Goal: Task Accomplishment & Management: Manage account settings

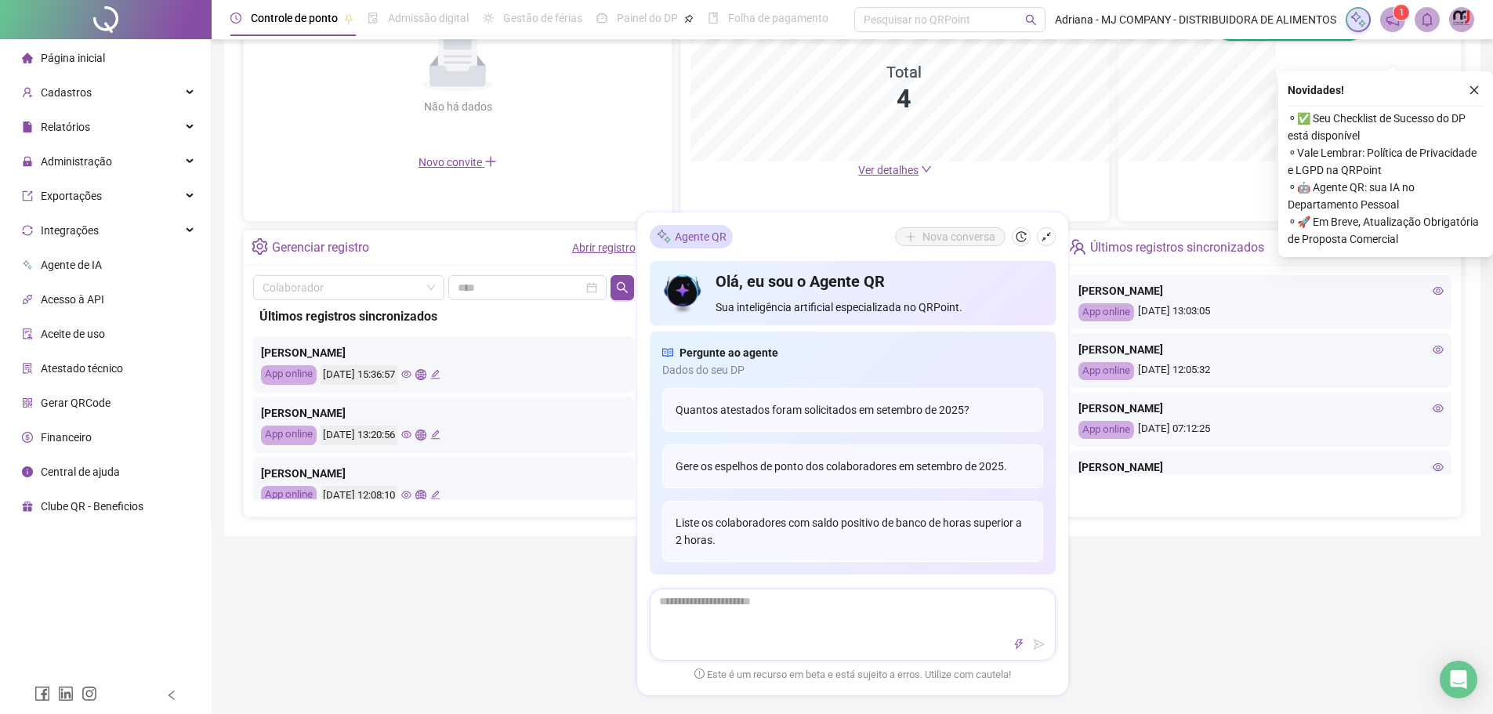
scroll to position [788, 0]
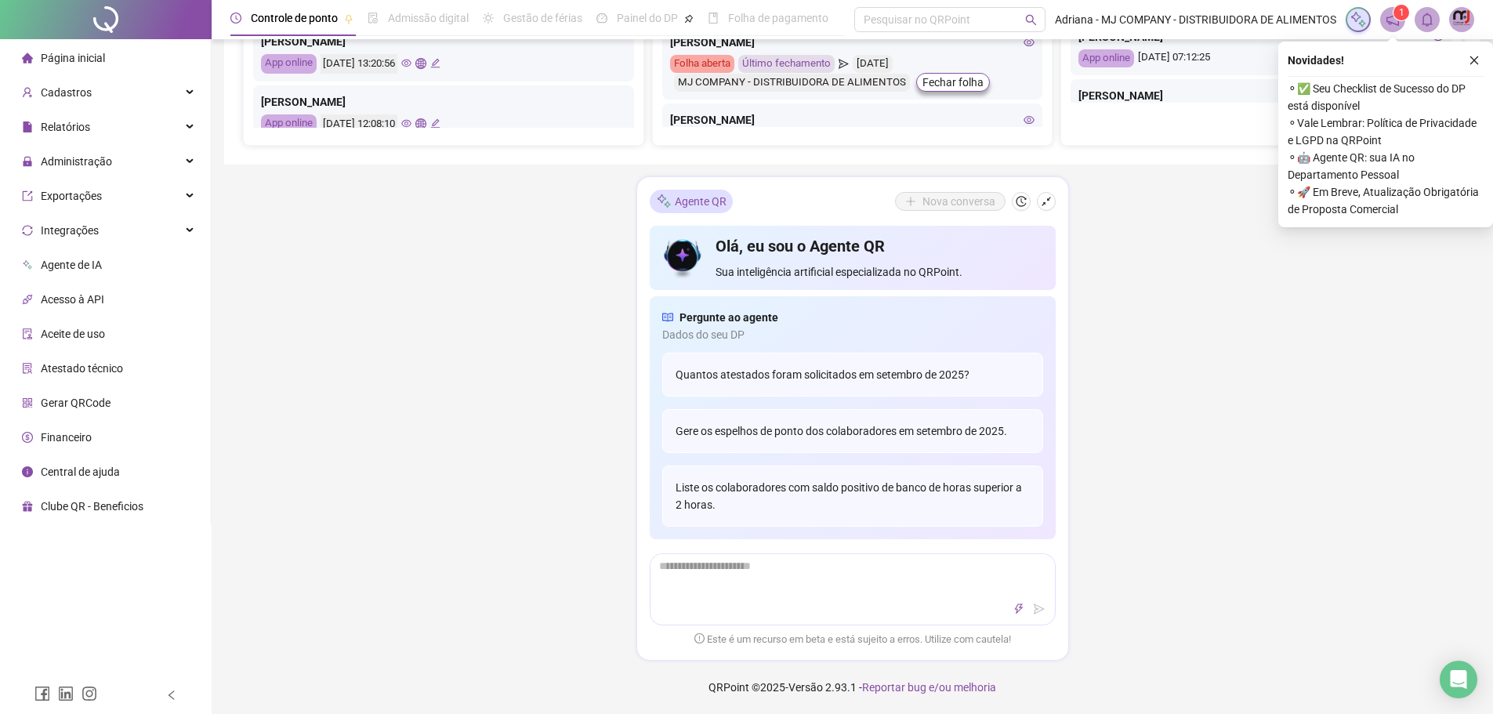
click at [1461, 23] on img at bounding box center [1462, 20] width 24 height 24
click at [1379, 74] on link "Meus dados" at bounding box center [1381, 76] width 73 height 13
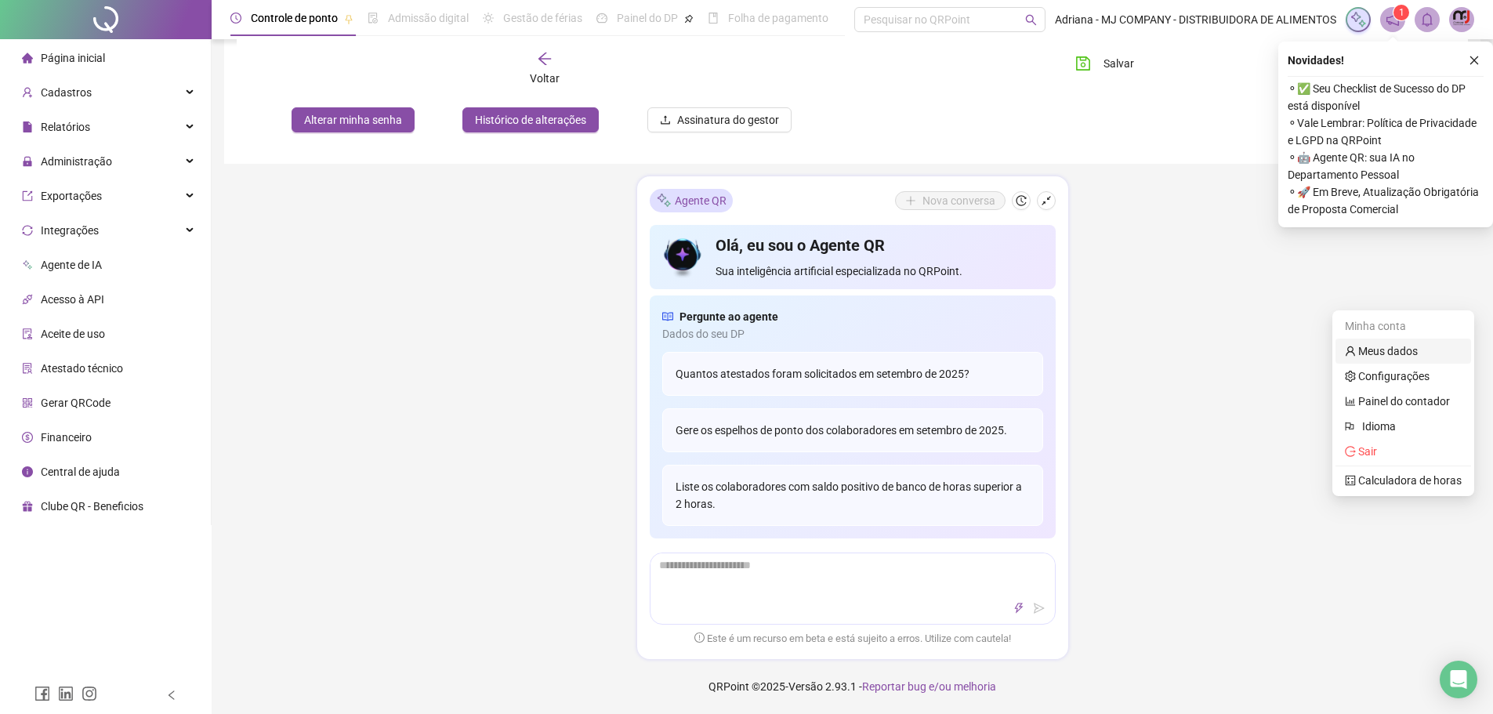
scroll to position [513, 0]
click at [799, 17] on span "Folha de pagamento" at bounding box center [778, 18] width 100 height 13
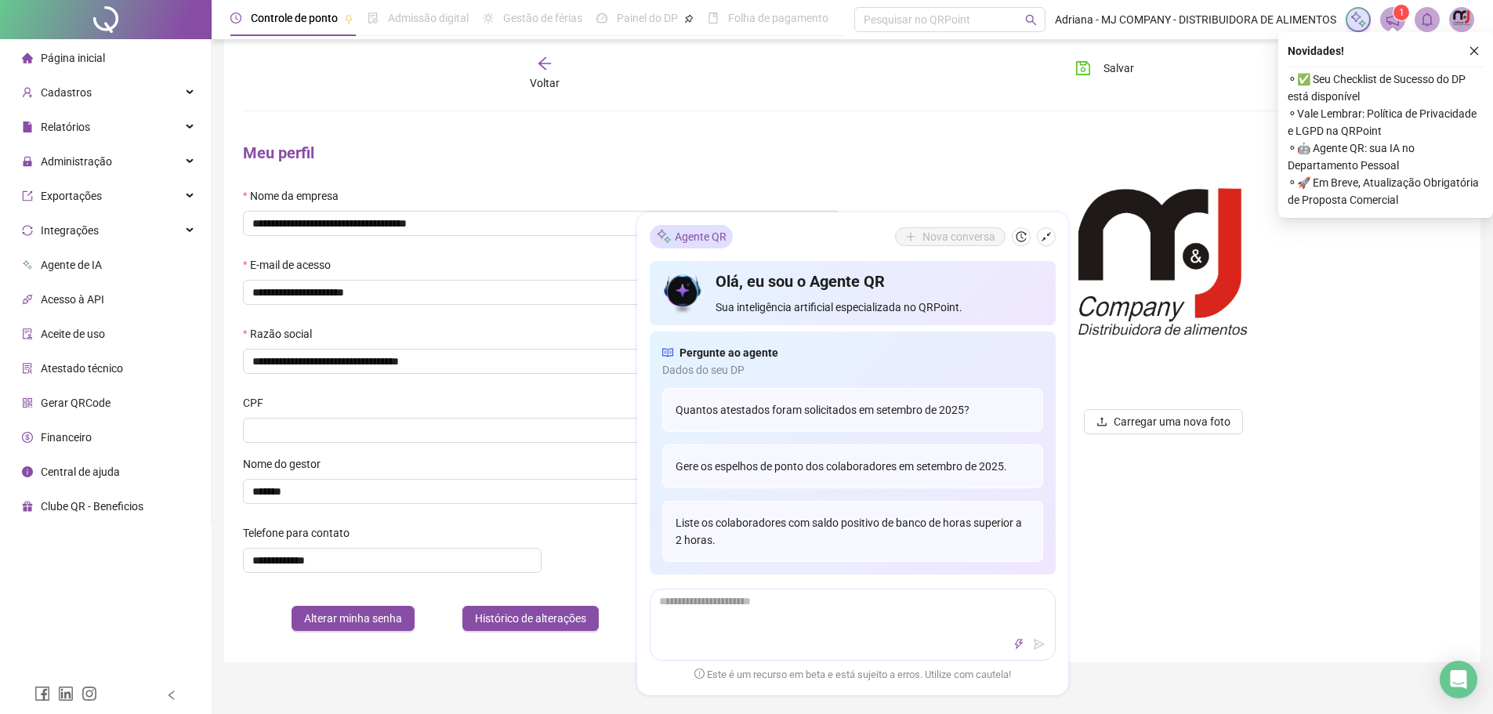
scroll to position [0, 0]
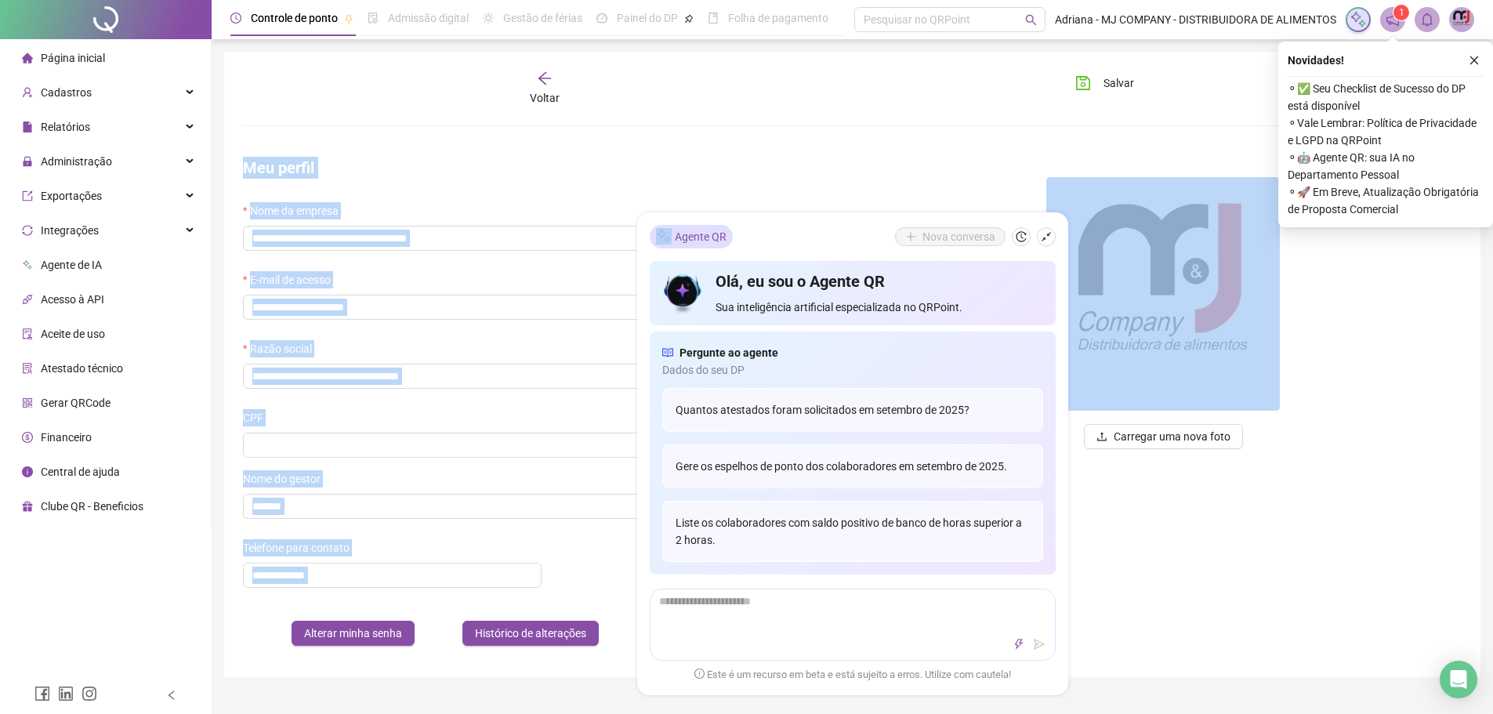
drag, startPoint x: 802, startPoint y: 241, endPoint x: 773, endPoint y: 92, distance: 152.5
click at [773, 92] on div "**********" at bounding box center [852, 613] width 1281 height 1227
click at [1346, 498] on div "Carregar uma nova foto" at bounding box center [1164, 401] width 622 height 513
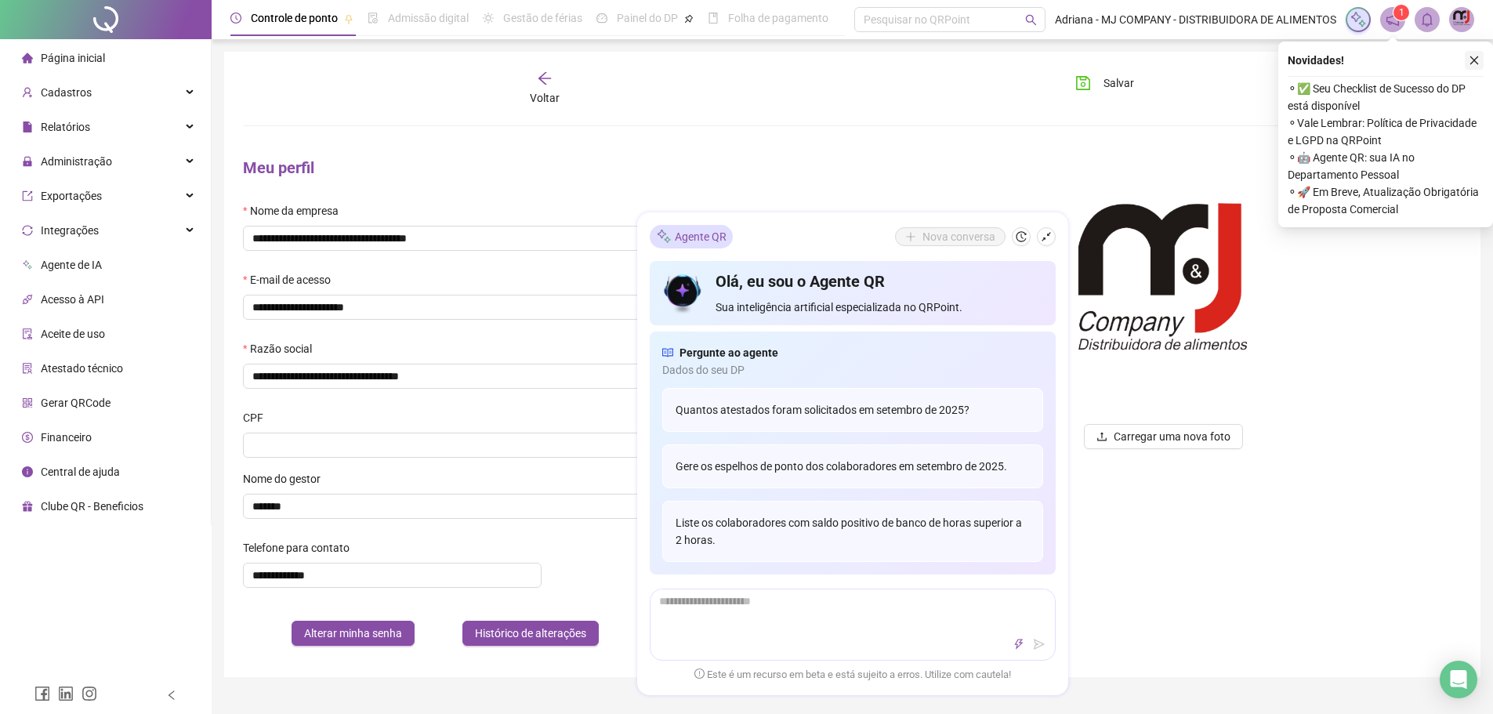
click at [1470, 55] on icon "close" at bounding box center [1474, 60] width 11 height 11
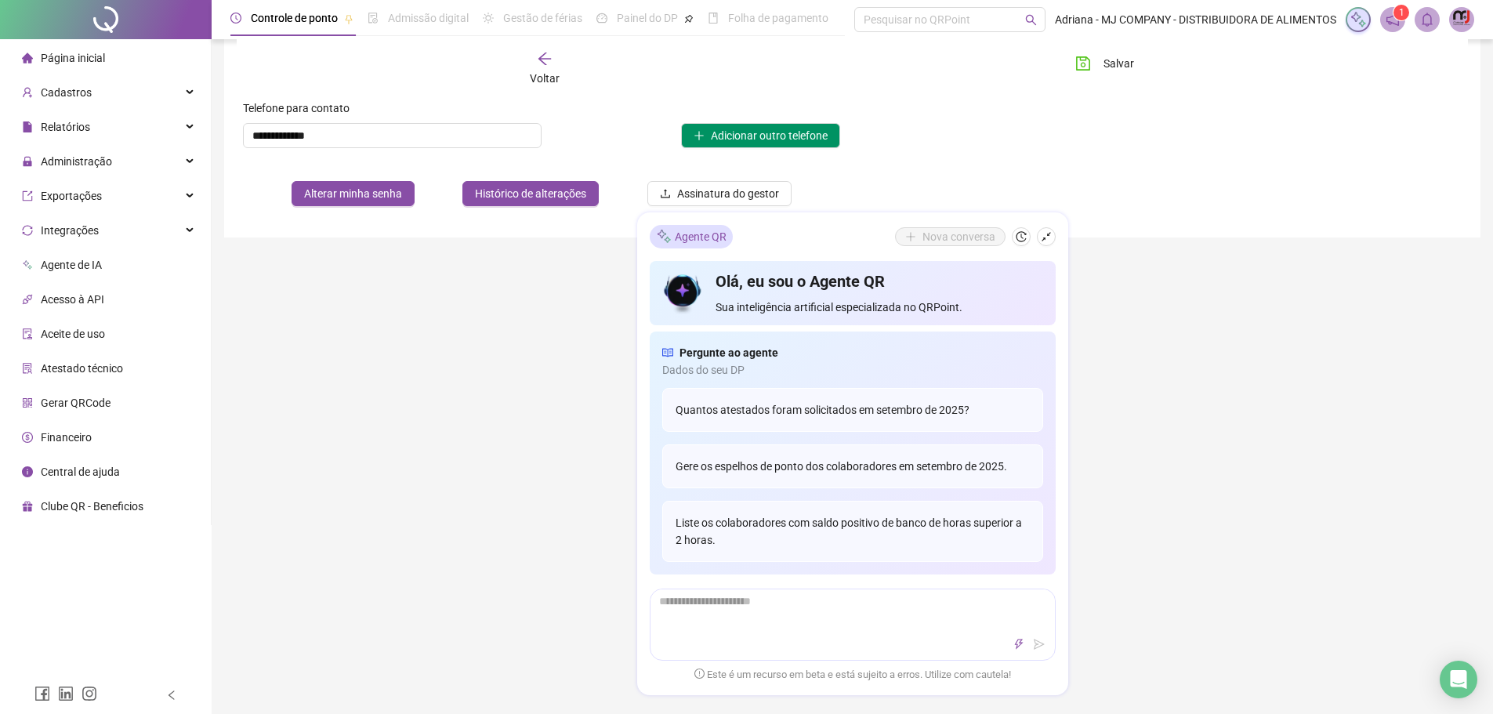
scroll to position [513, 0]
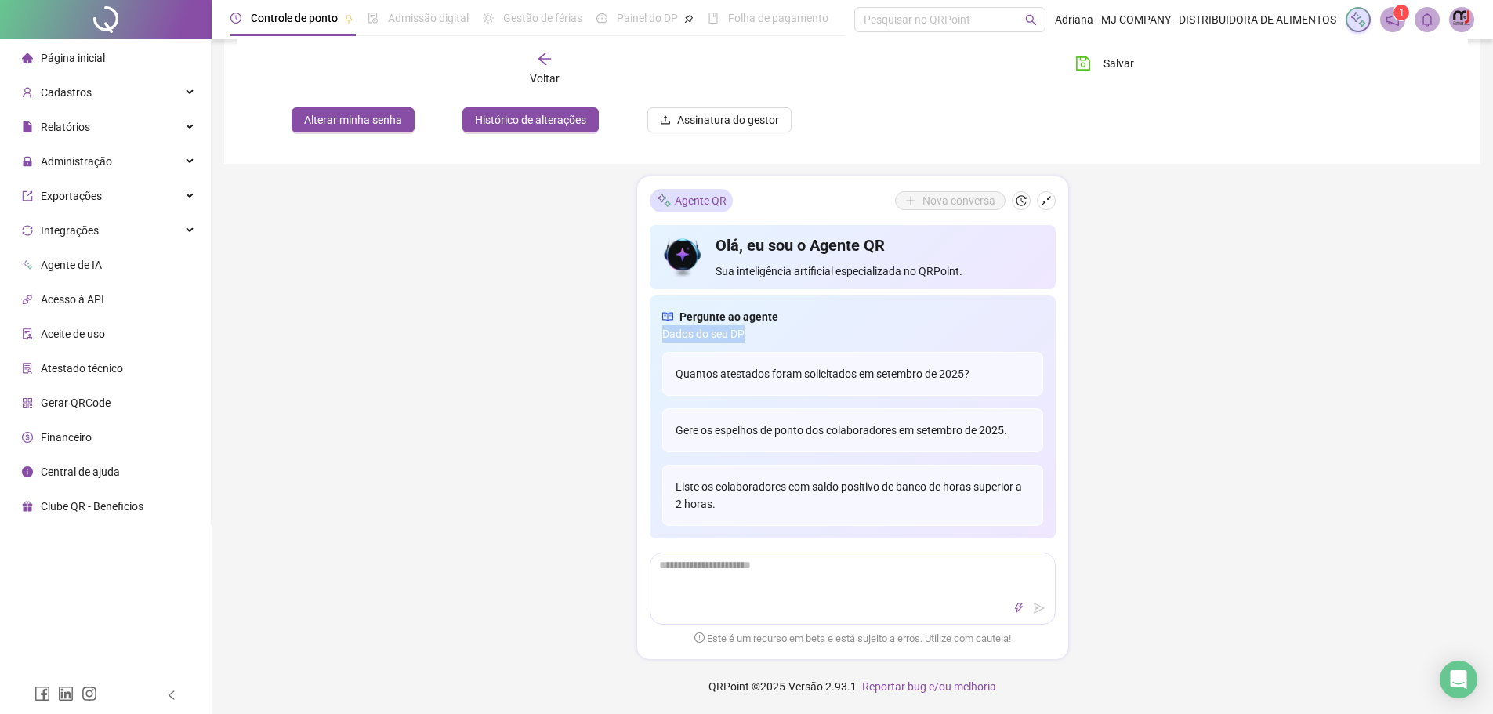
drag, startPoint x: 948, startPoint y: 294, endPoint x: 1304, endPoint y: 342, distance: 359.0
click at [1304, 342] on div "**********" at bounding box center [852, 100] width 1281 height 1227
click at [1044, 203] on icon "shrink" at bounding box center [1046, 200] width 11 height 11
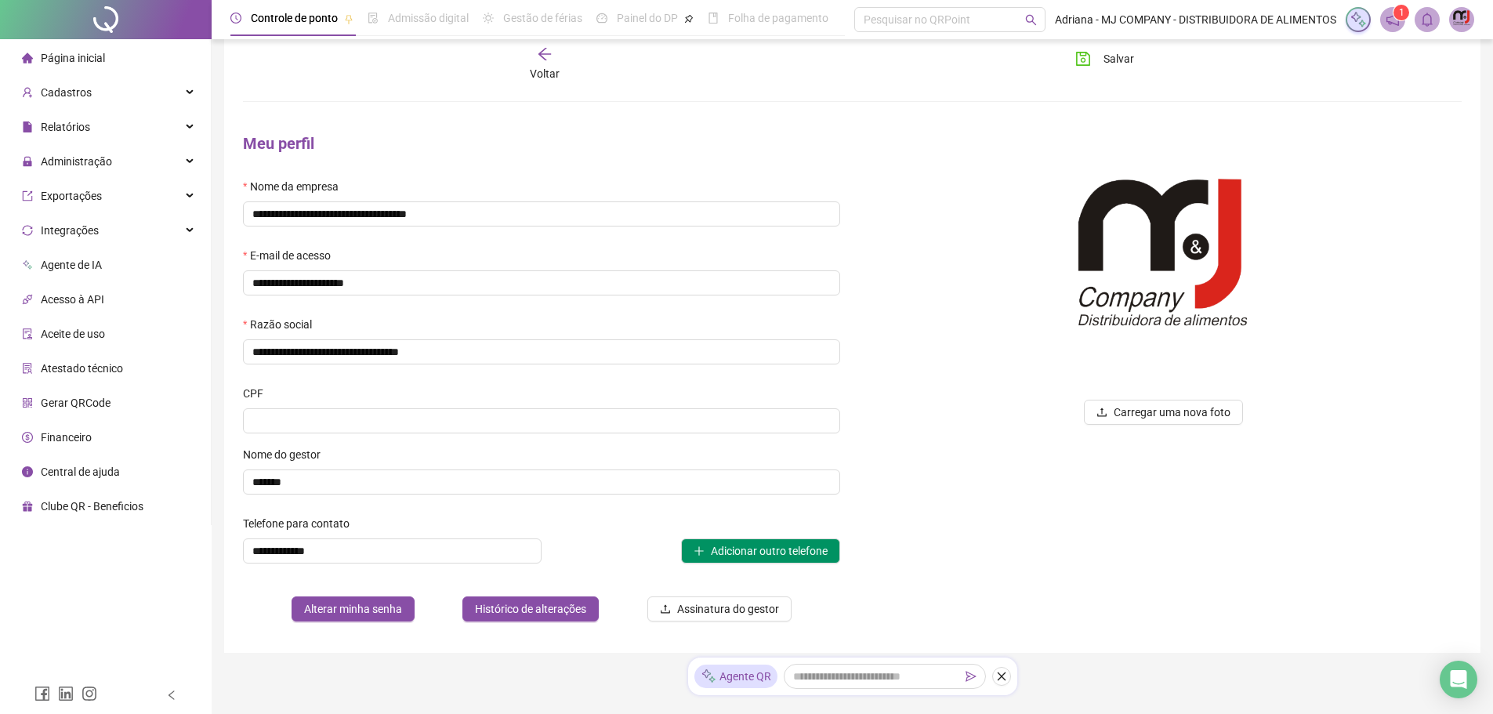
scroll to position [0, 0]
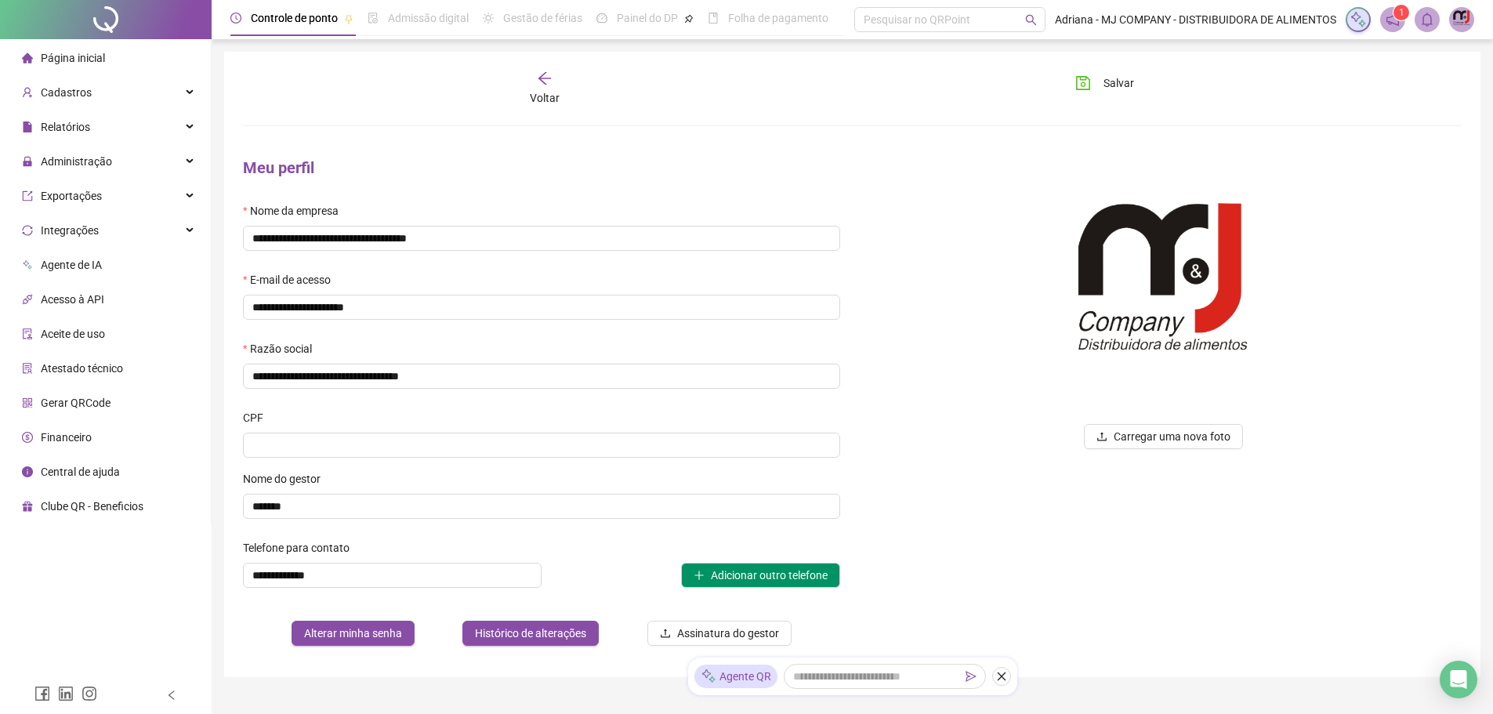
click at [71, 62] on span "Página inicial" at bounding box center [73, 58] width 64 height 13
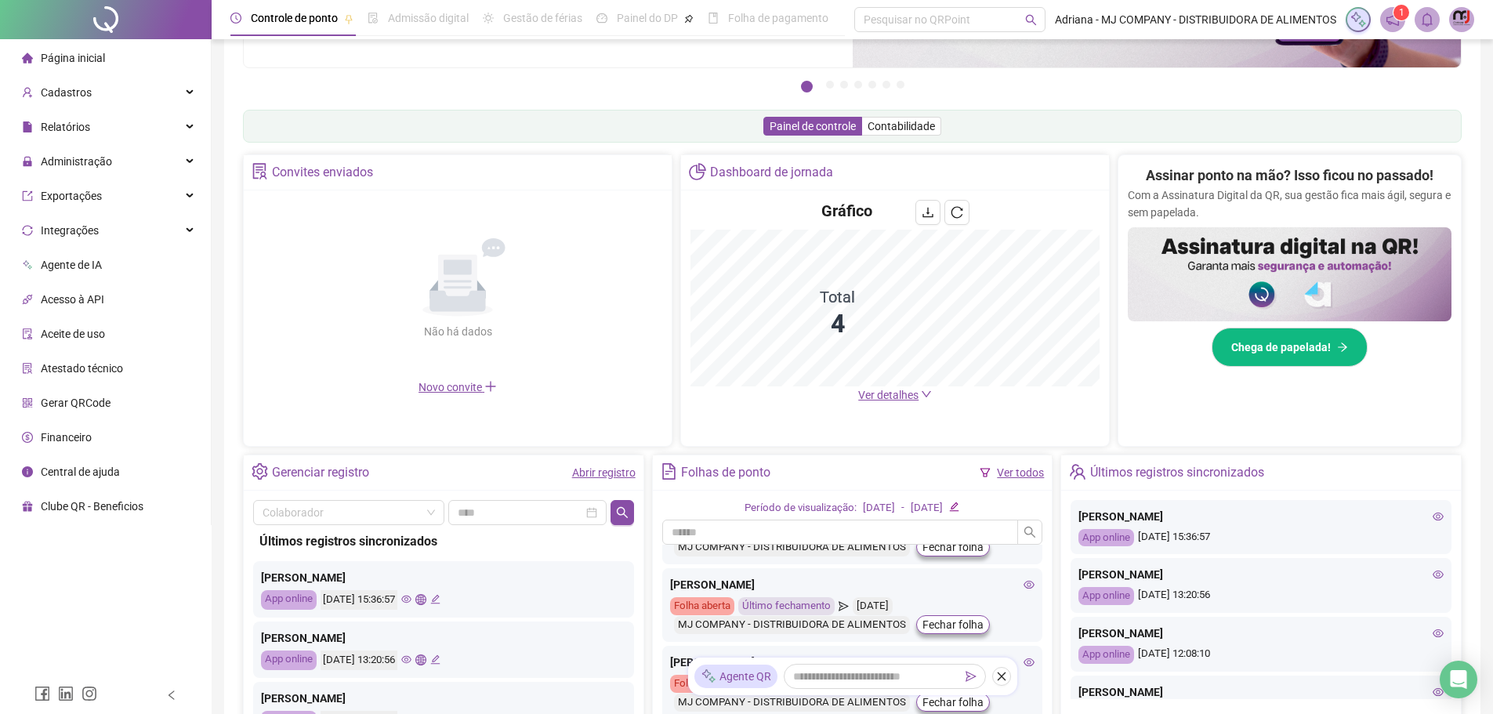
scroll to position [313, 0]
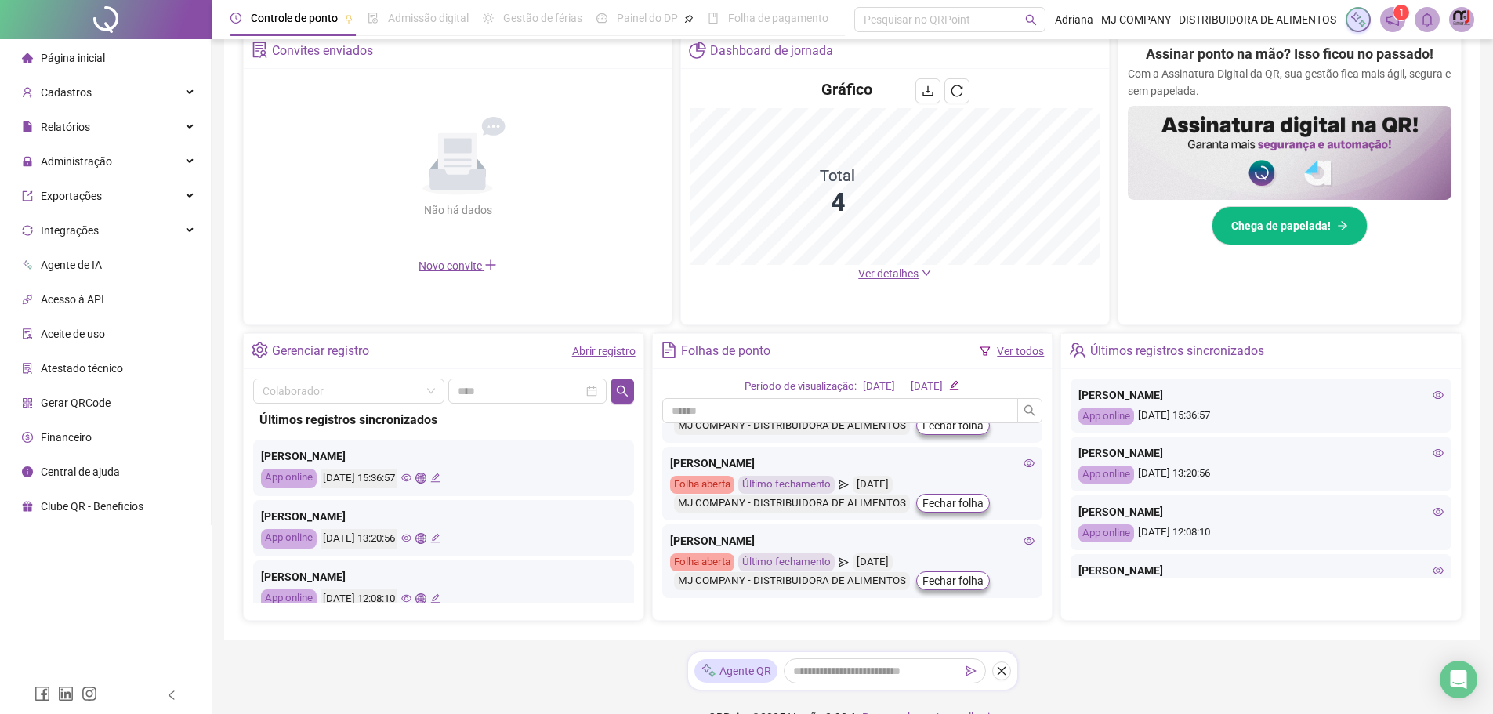
click at [71, 440] on span "Financeiro" at bounding box center [66, 437] width 51 height 13
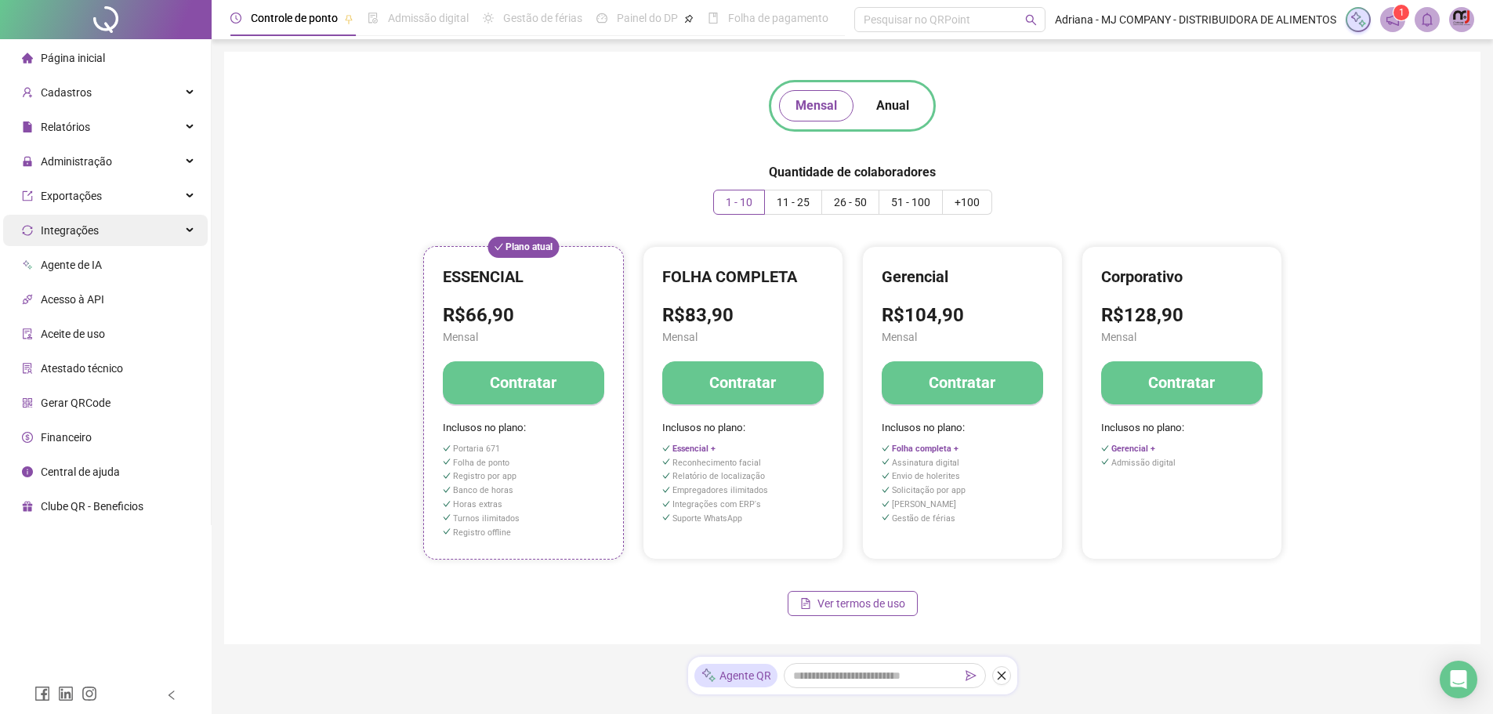
click at [190, 234] on div "Integrações" at bounding box center [105, 230] width 205 height 31
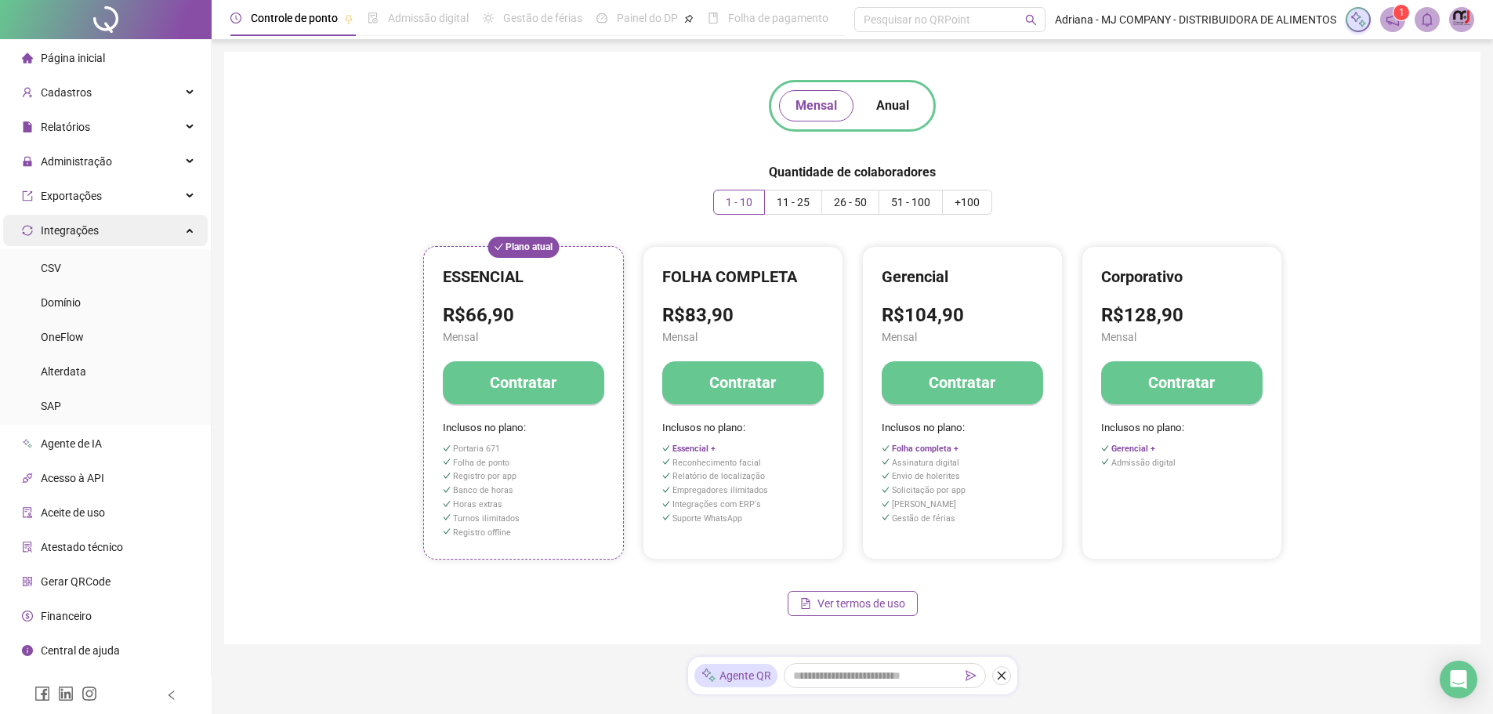
click at [190, 232] on div "Integrações" at bounding box center [105, 230] width 205 height 31
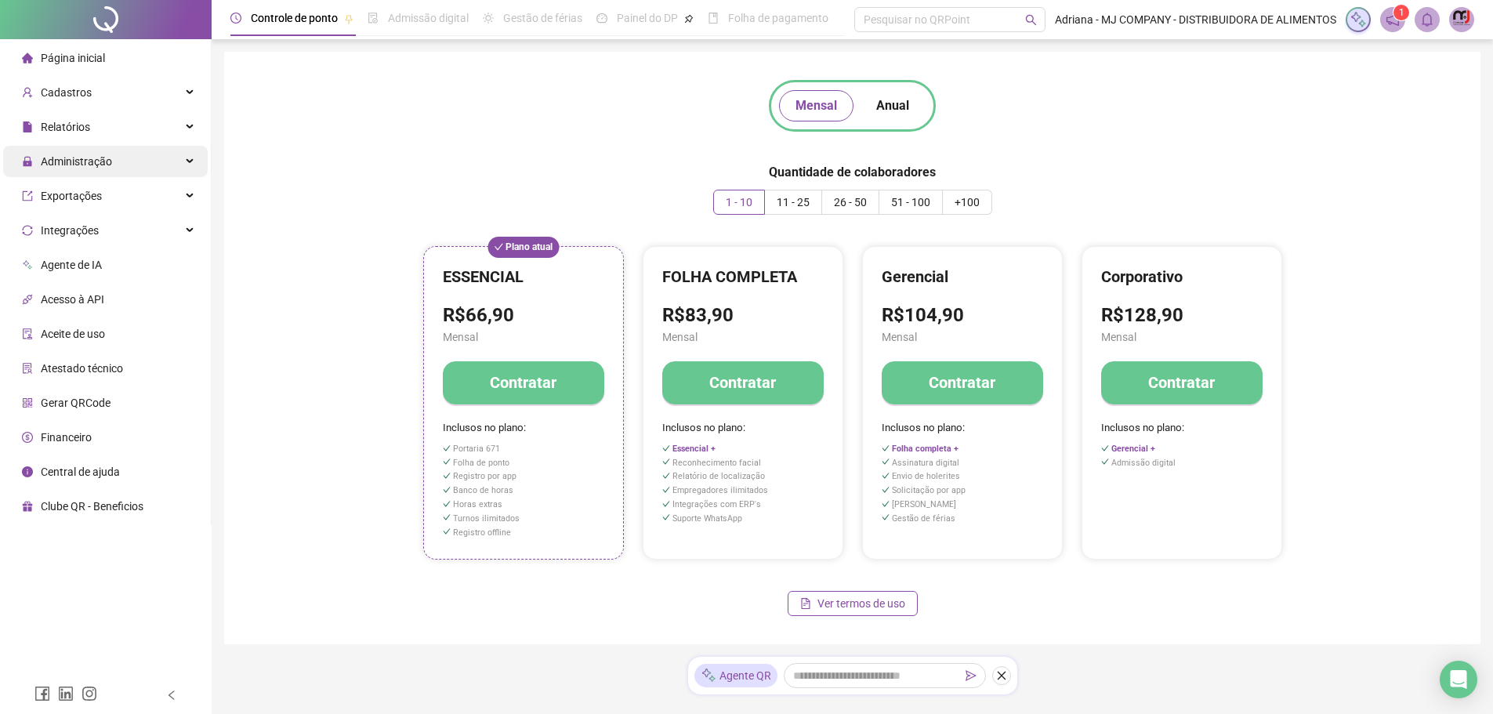
click at [185, 163] on div "Administração" at bounding box center [105, 161] width 205 height 31
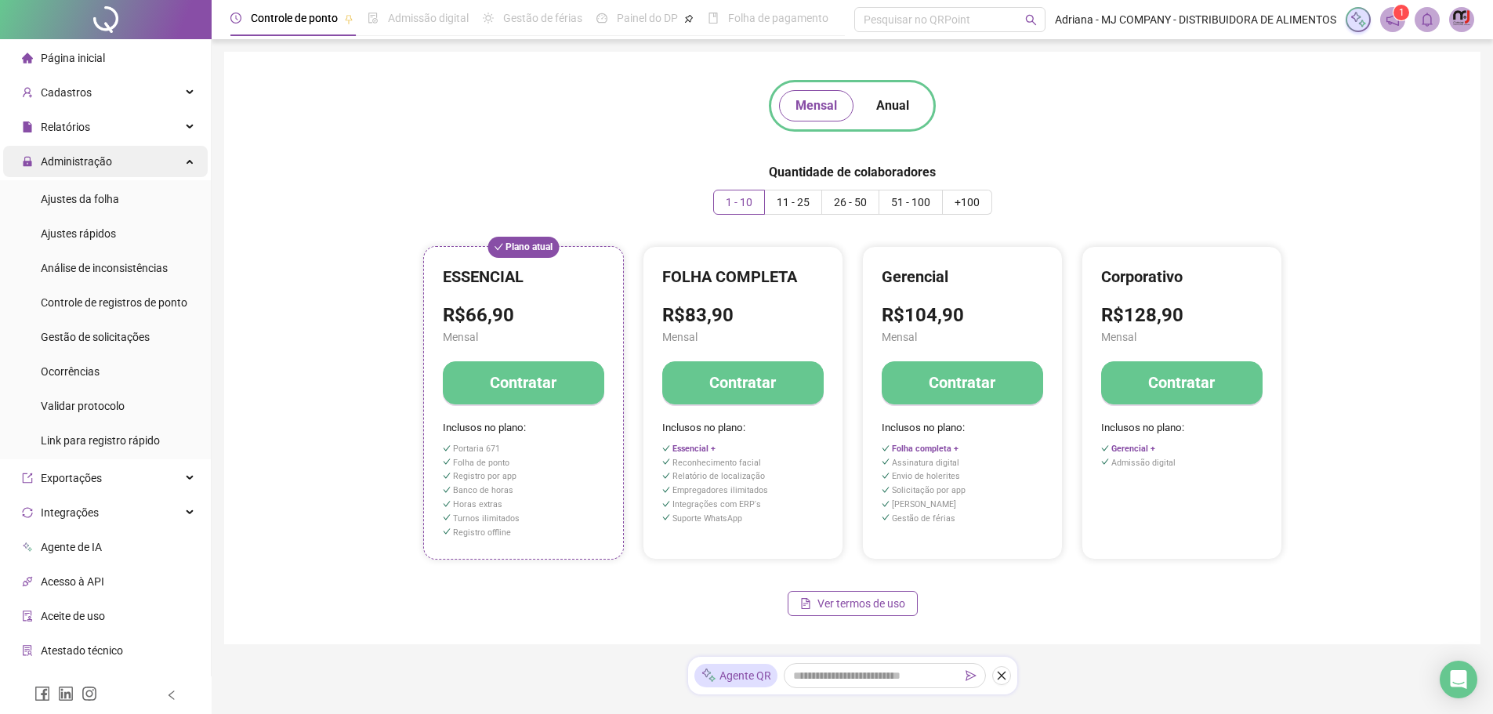
click at [185, 163] on div "Administração" at bounding box center [105, 161] width 205 height 31
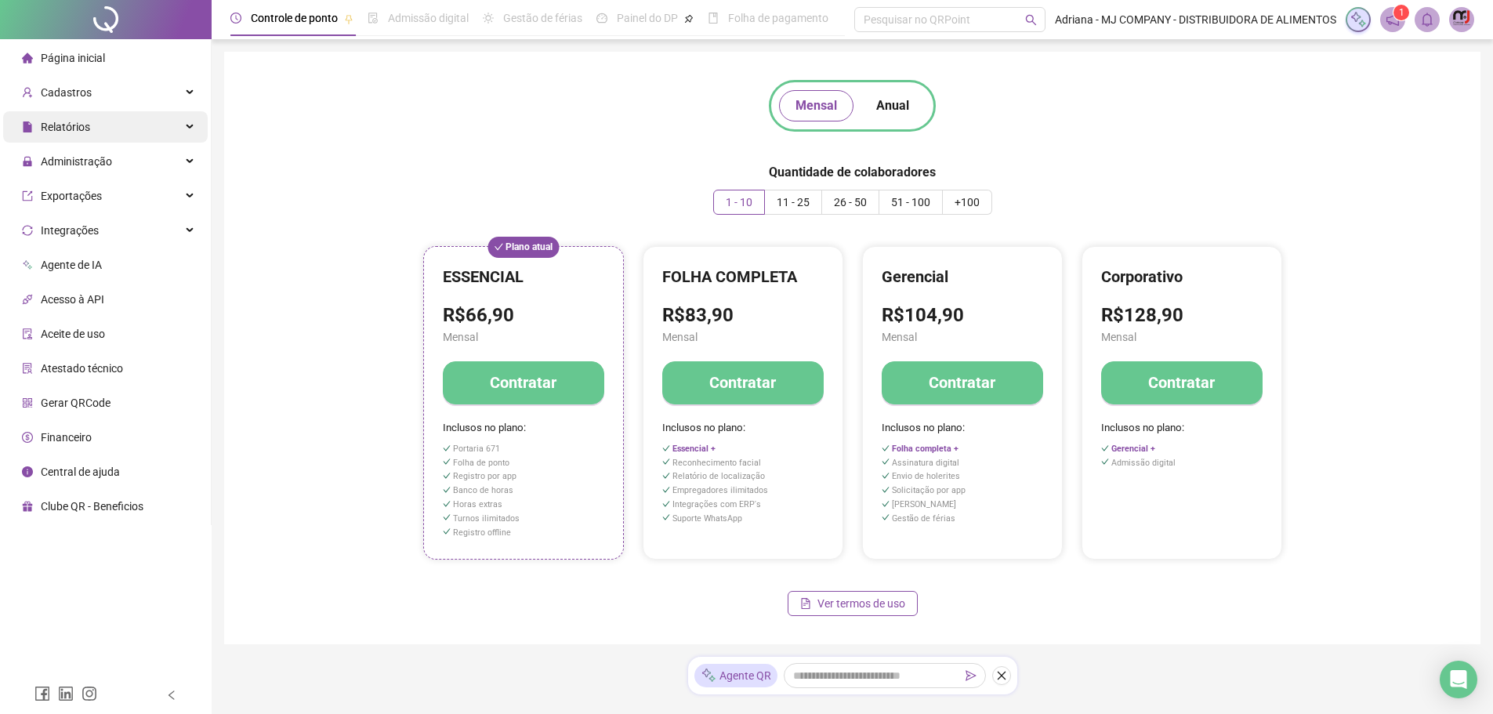
click at [185, 127] on div "Relatórios" at bounding box center [105, 126] width 205 height 31
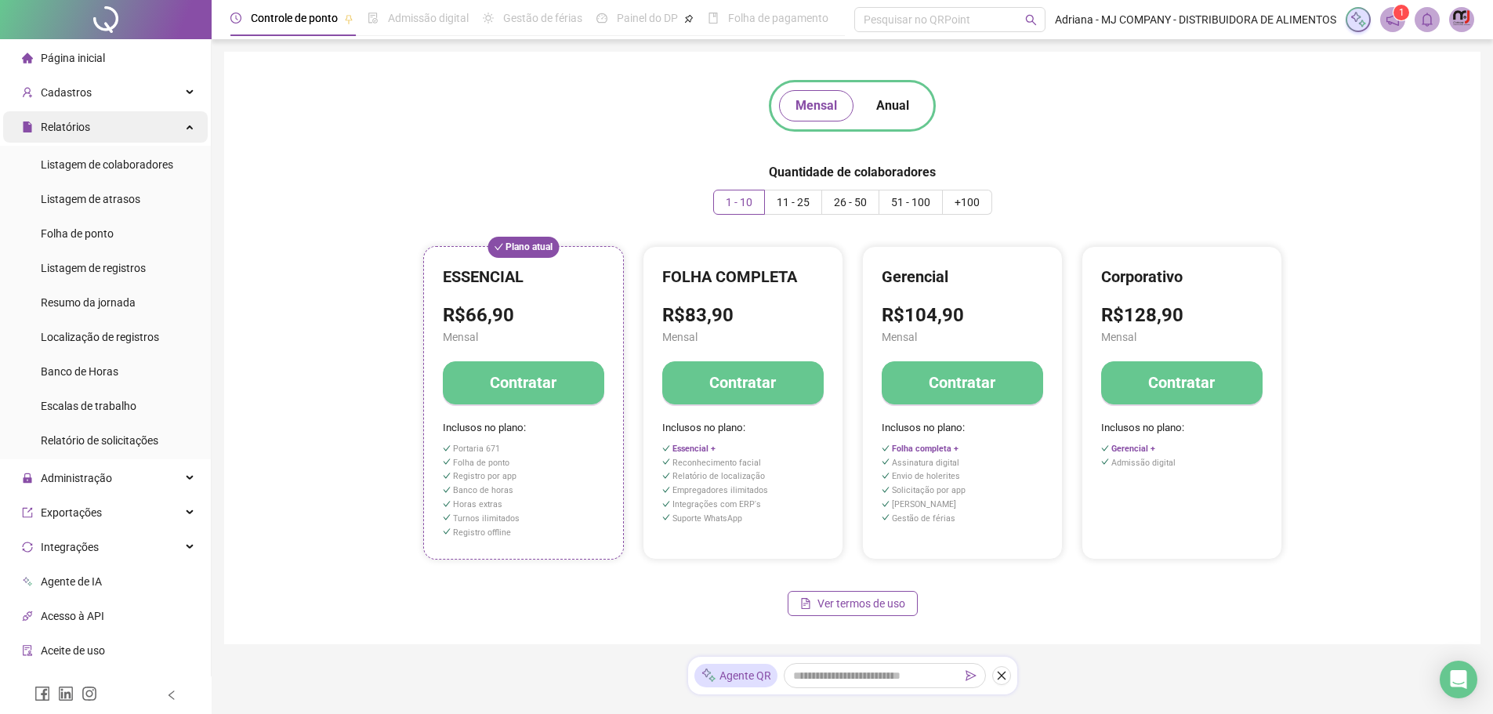
click at [185, 127] on div "Relatórios" at bounding box center [105, 126] width 205 height 31
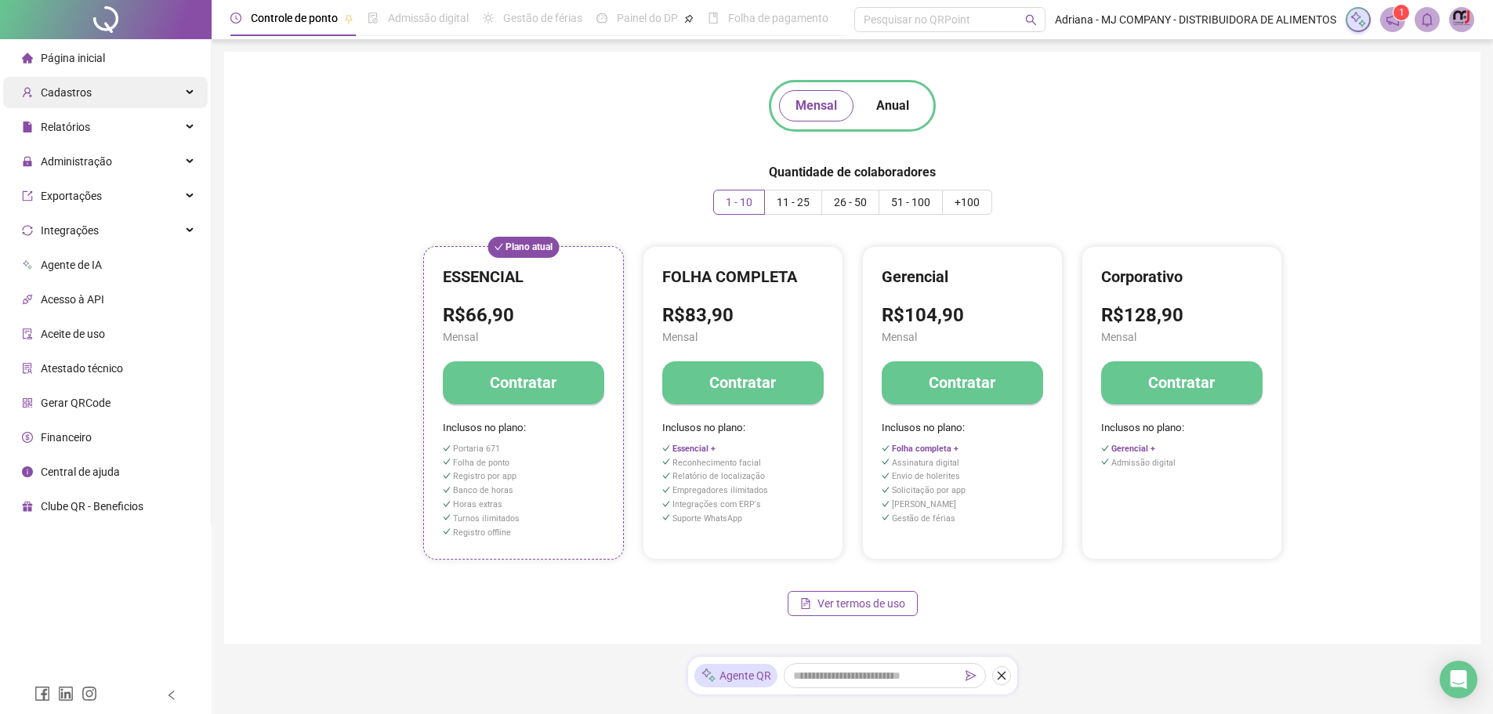
click at [182, 94] on div "Cadastros" at bounding box center [105, 92] width 205 height 31
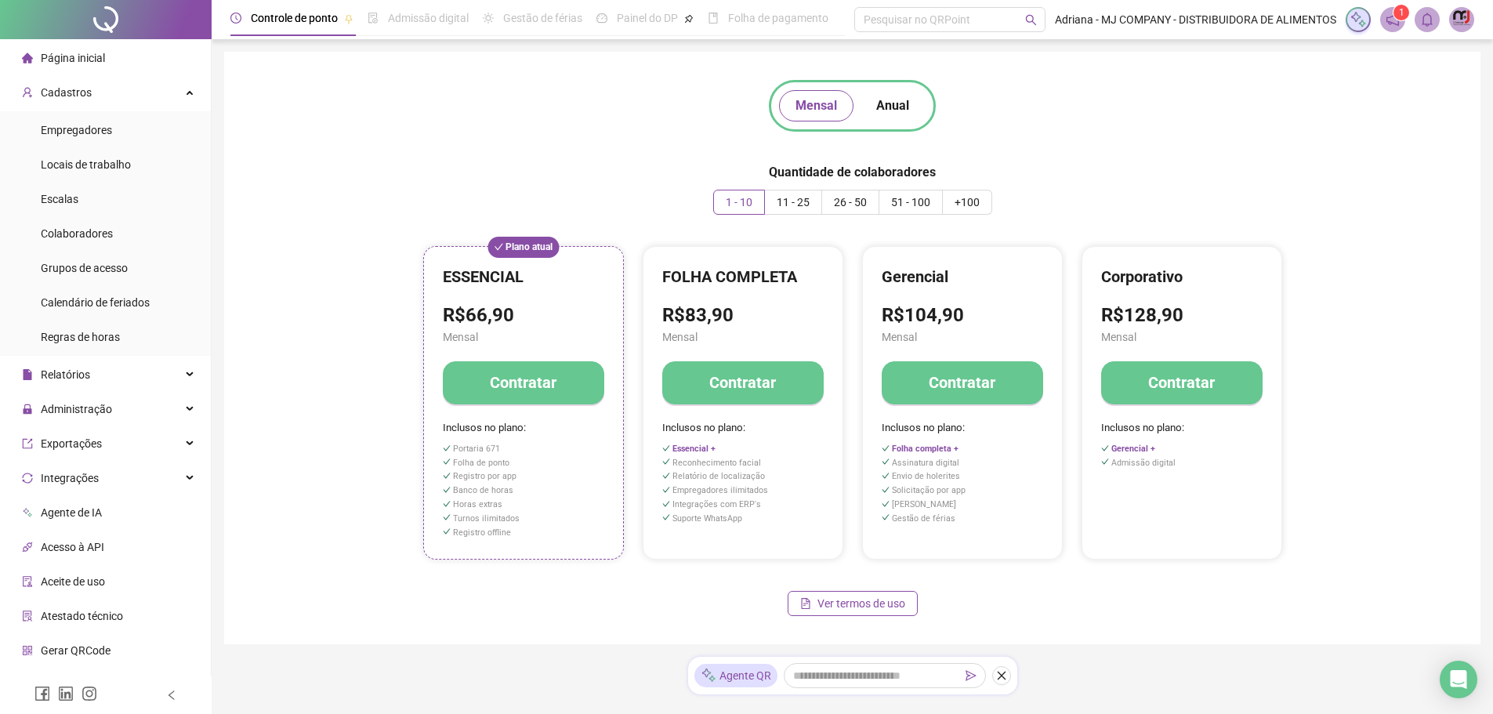
click at [287, 21] on span "Controle de ponto" at bounding box center [294, 18] width 87 height 13
click at [93, 52] on span "Página inicial" at bounding box center [73, 58] width 64 height 13
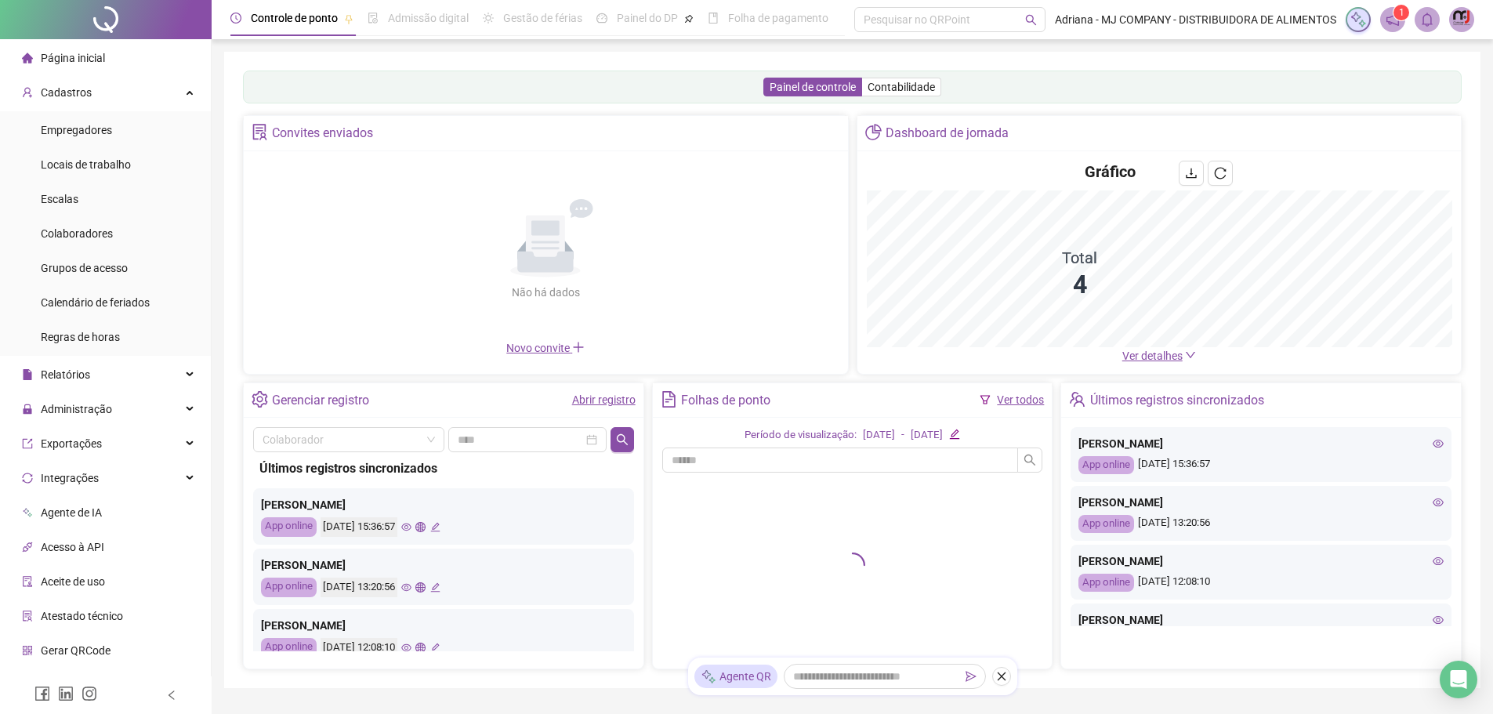
click at [103, 24] on div at bounding box center [106, 19] width 212 height 39
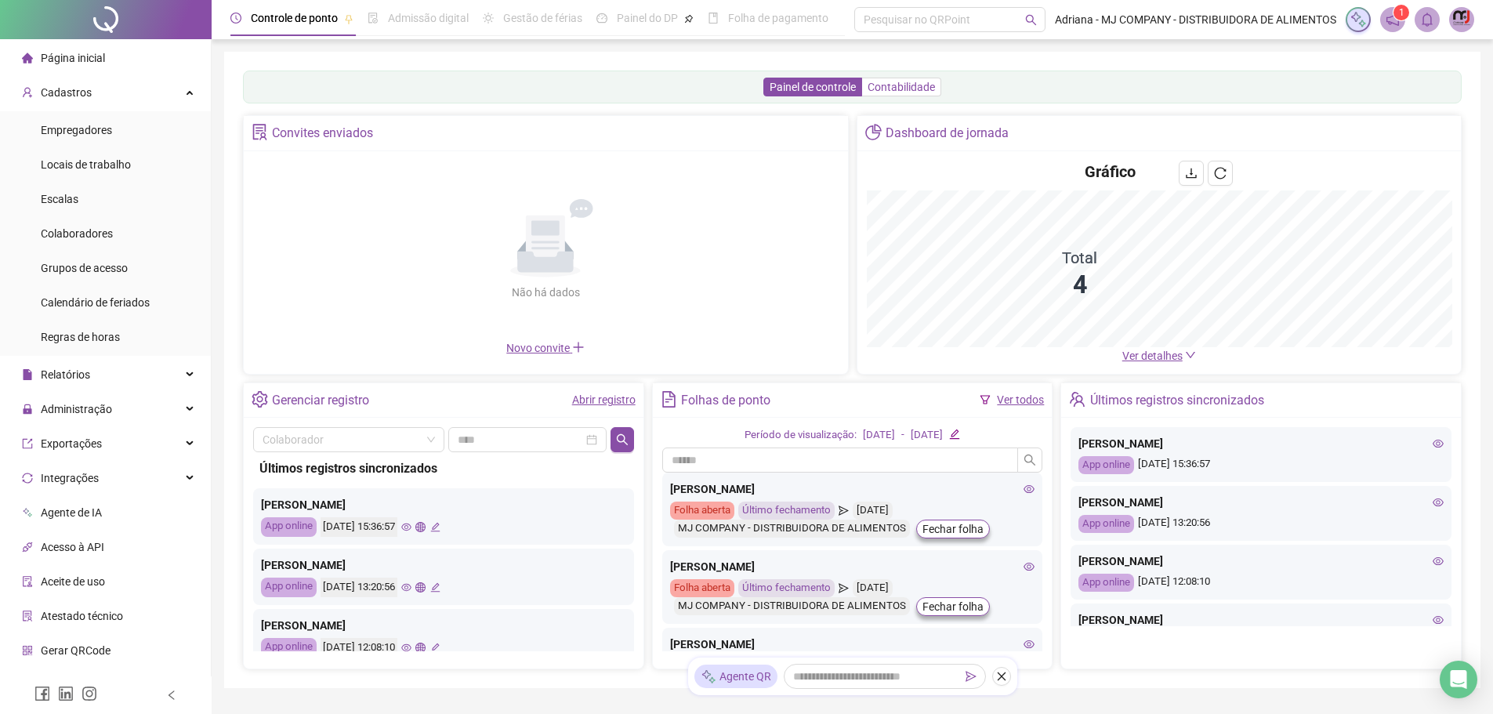
click at [909, 92] on span "Contabilidade" at bounding box center [901, 87] width 67 height 13
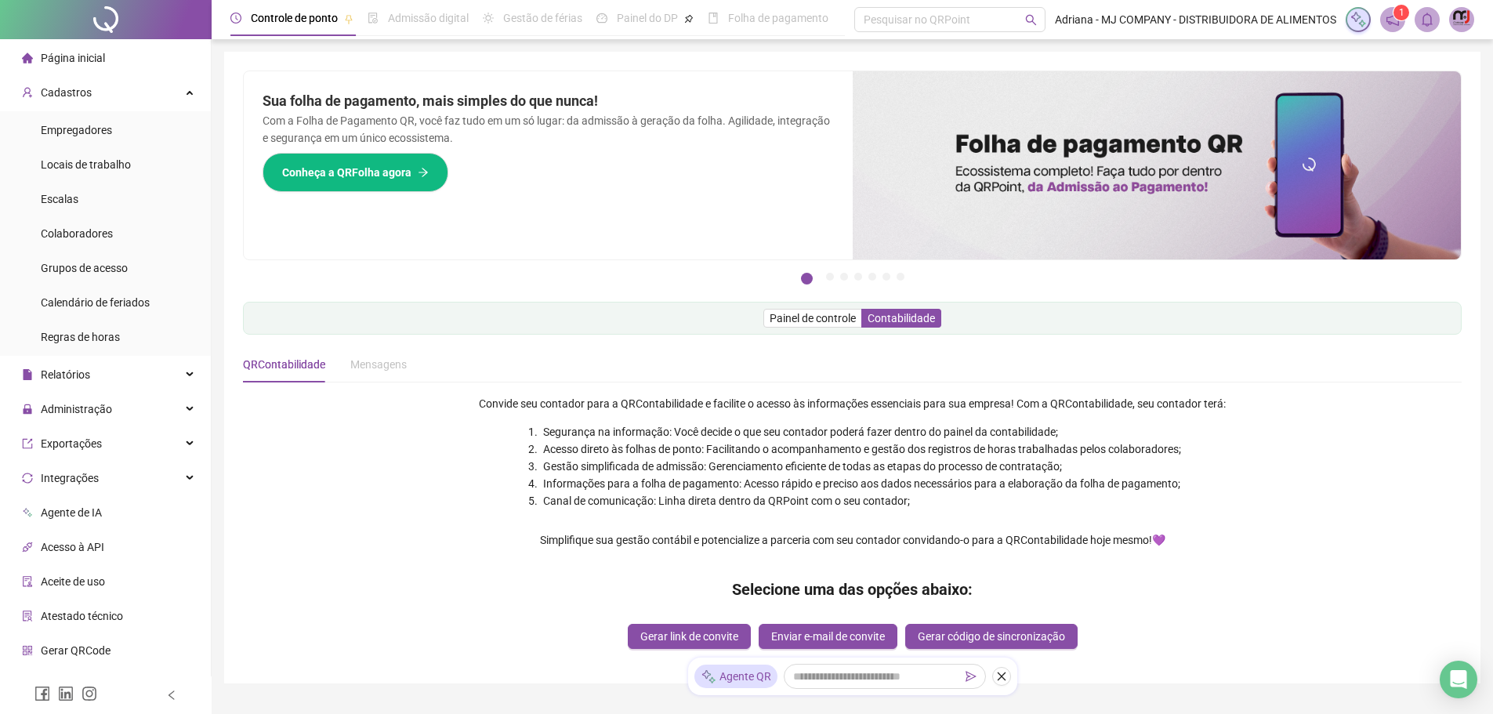
scroll to position [74, 0]
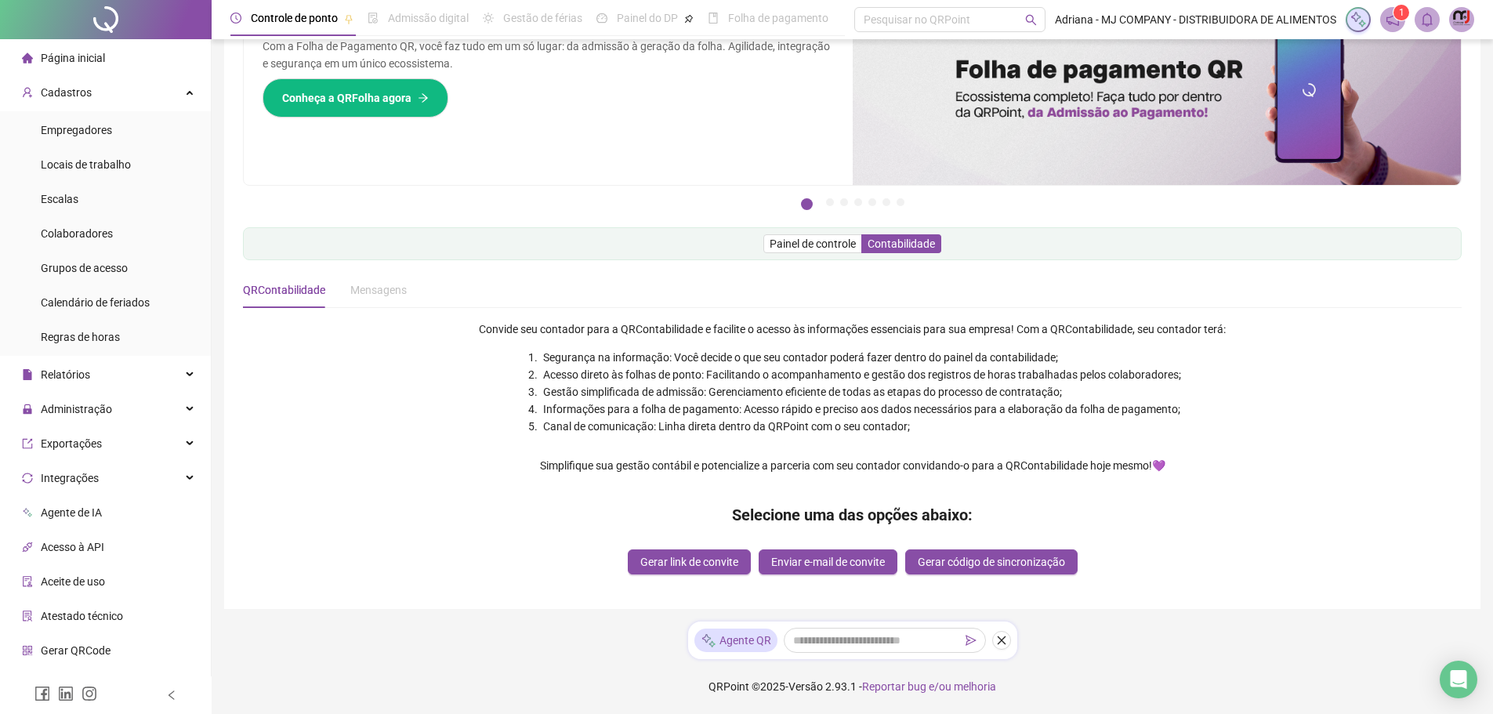
click at [60, 581] on span "Aceite de uso" at bounding box center [73, 581] width 64 height 13
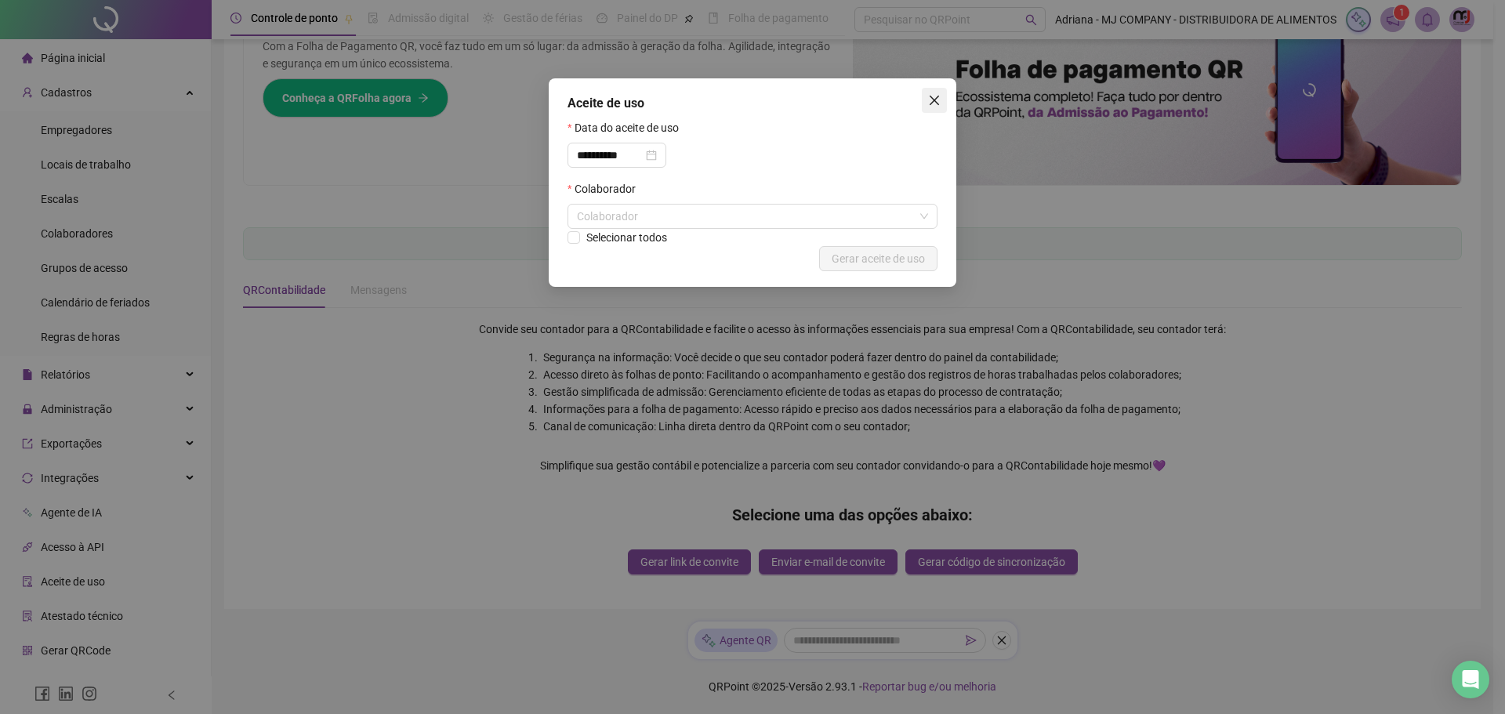
click at [937, 100] on icon "close" at bounding box center [934, 100] width 13 height 13
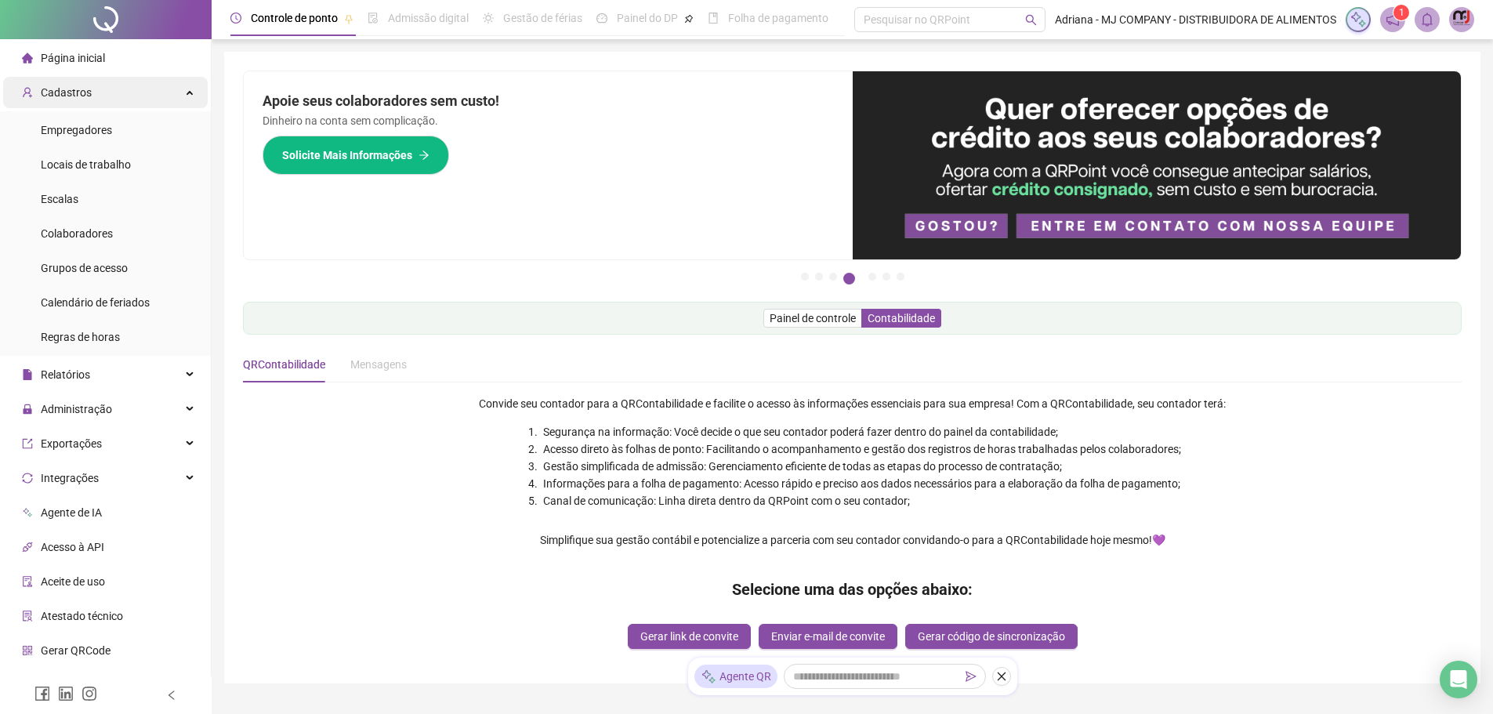
click at [71, 92] on span "Cadastros" at bounding box center [66, 92] width 51 height 13
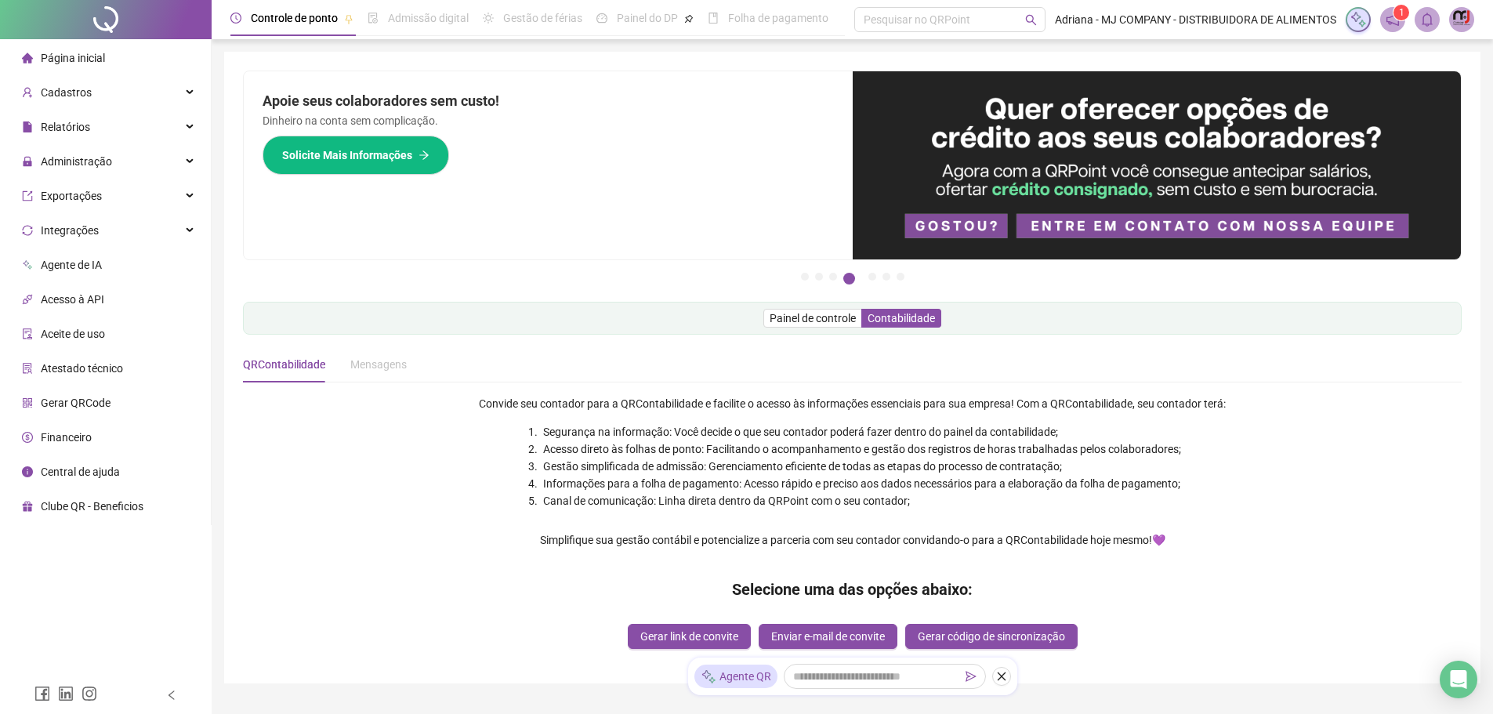
click at [71, 54] on span "Página inicial" at bounding box center [73, 58] width 64 height 13
click at [69, 90] on span "Cadastros" at bounding box center [66, 92] width 51 height 13
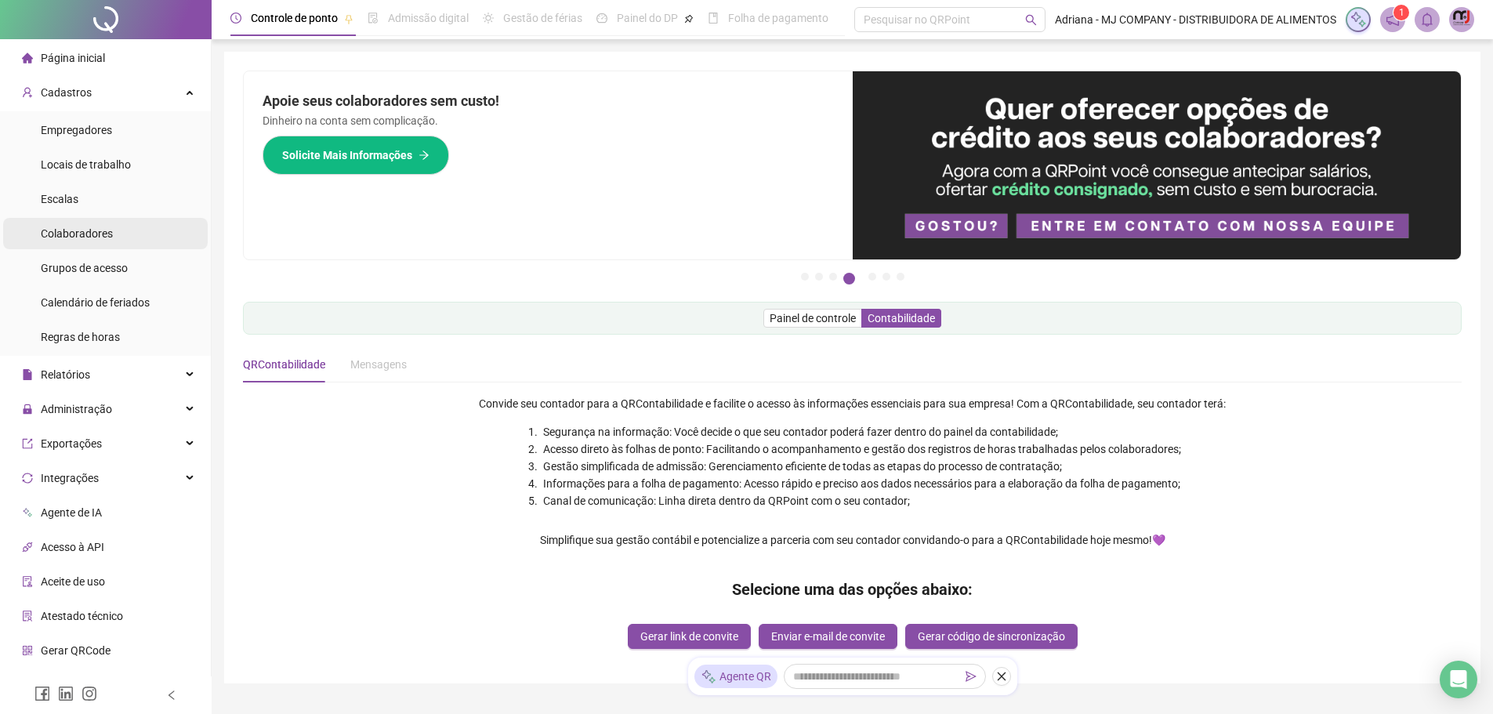
click at [82, 235] on span "Colaboradores" at bounding box center [77, 233] width 72 height 13
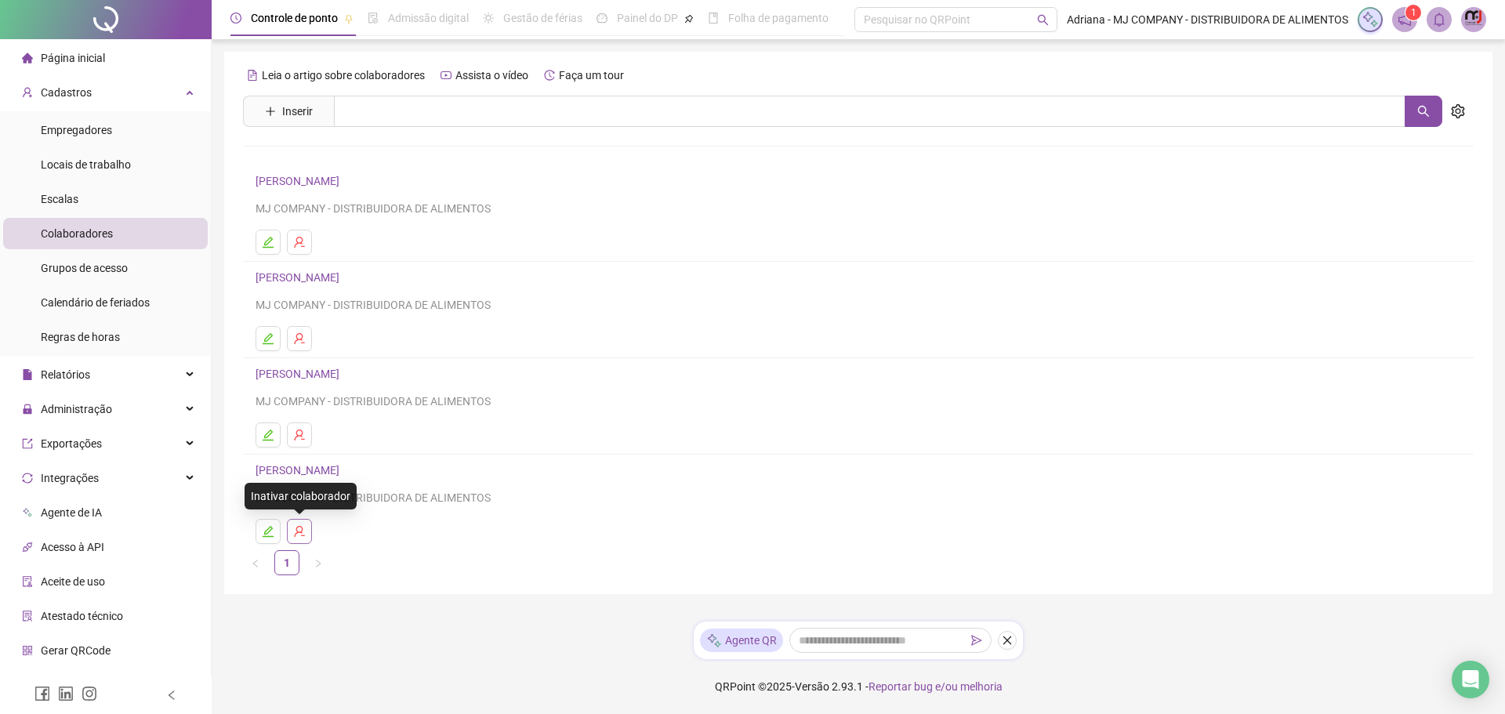
click at [295, 531] on icon "user-delete" at bounding box center [299, 531] width 13 height 13
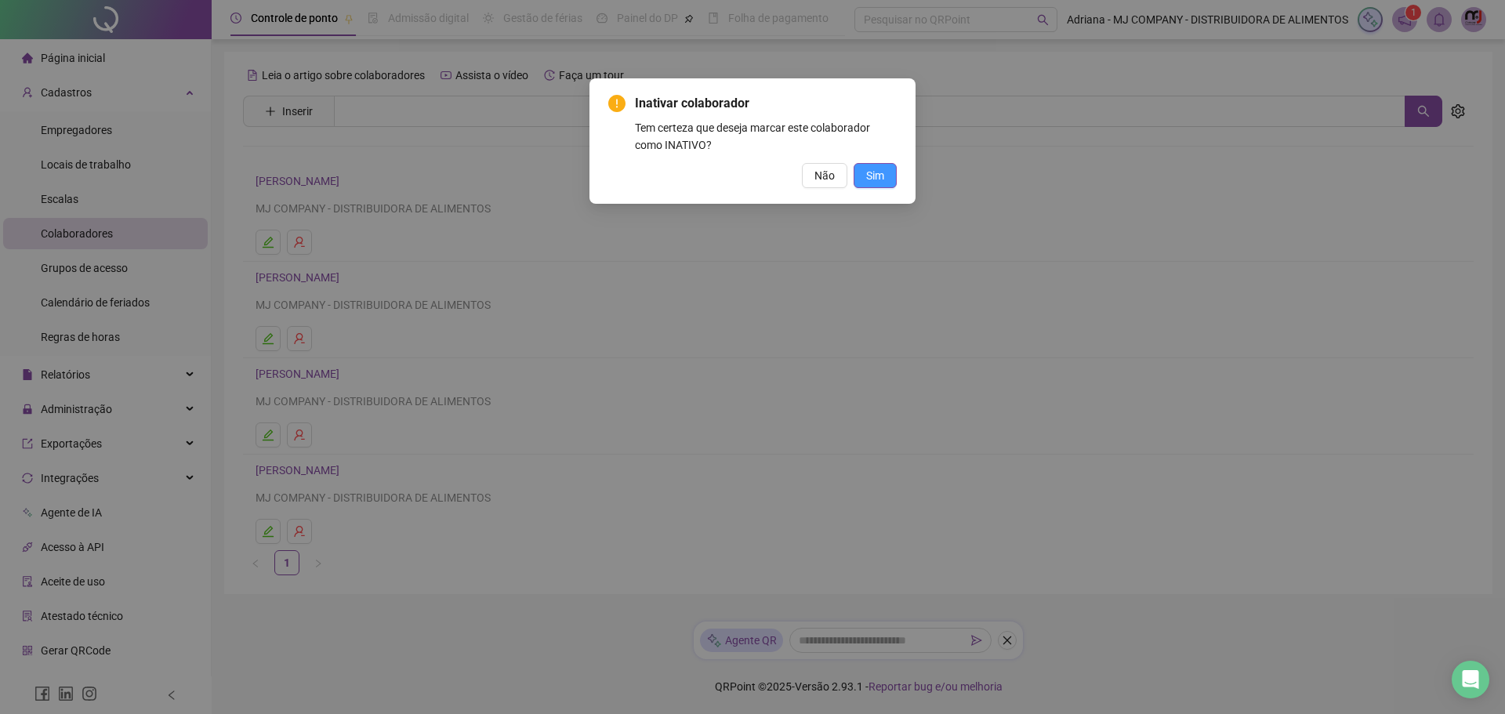
click at [875, 174] on span "Sim" at bounding box center [875, 175] width 18 height 17
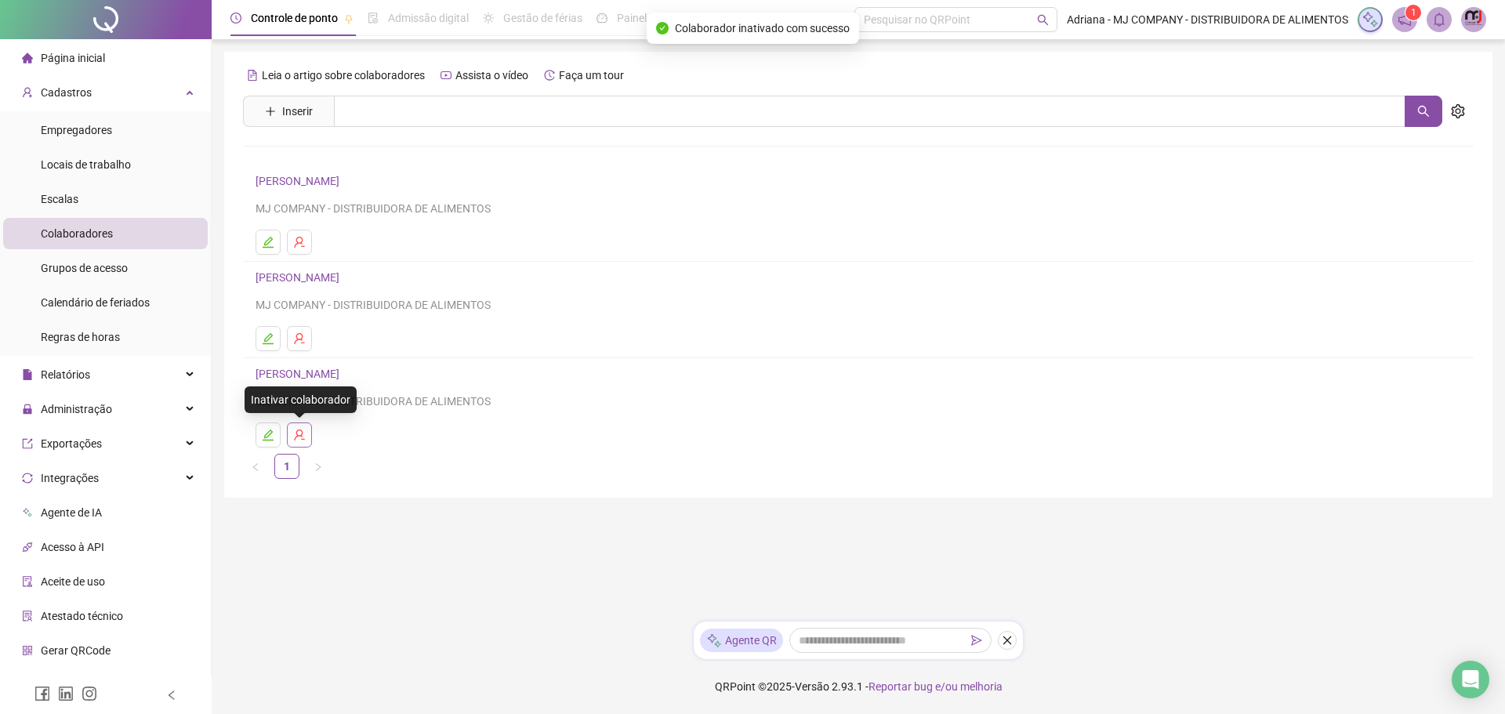
click at [300, 440] on icon "user-delete" at bounding box center [299, 435] width 13 height 13
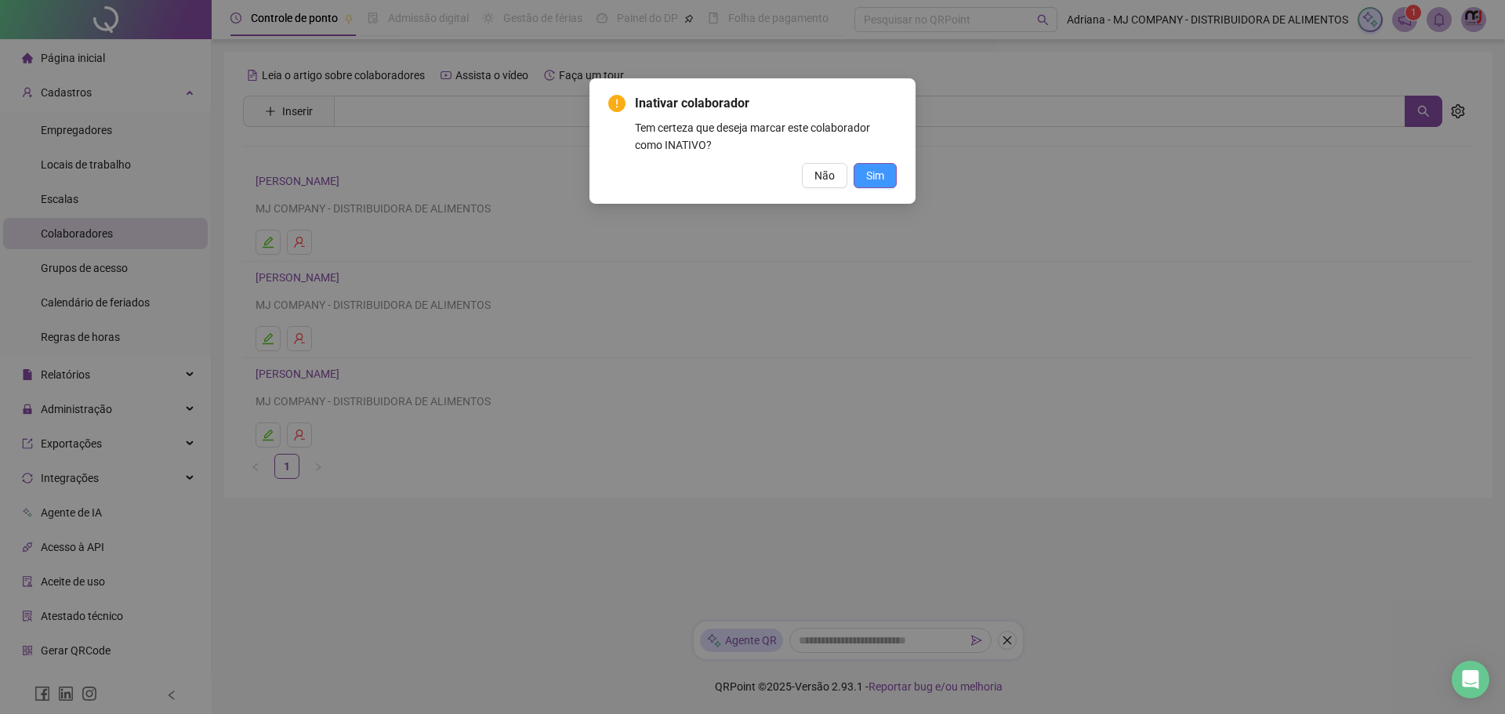
click at [863, 172] on button "Sim" at bounding box center [874, 175] width 43 height 25
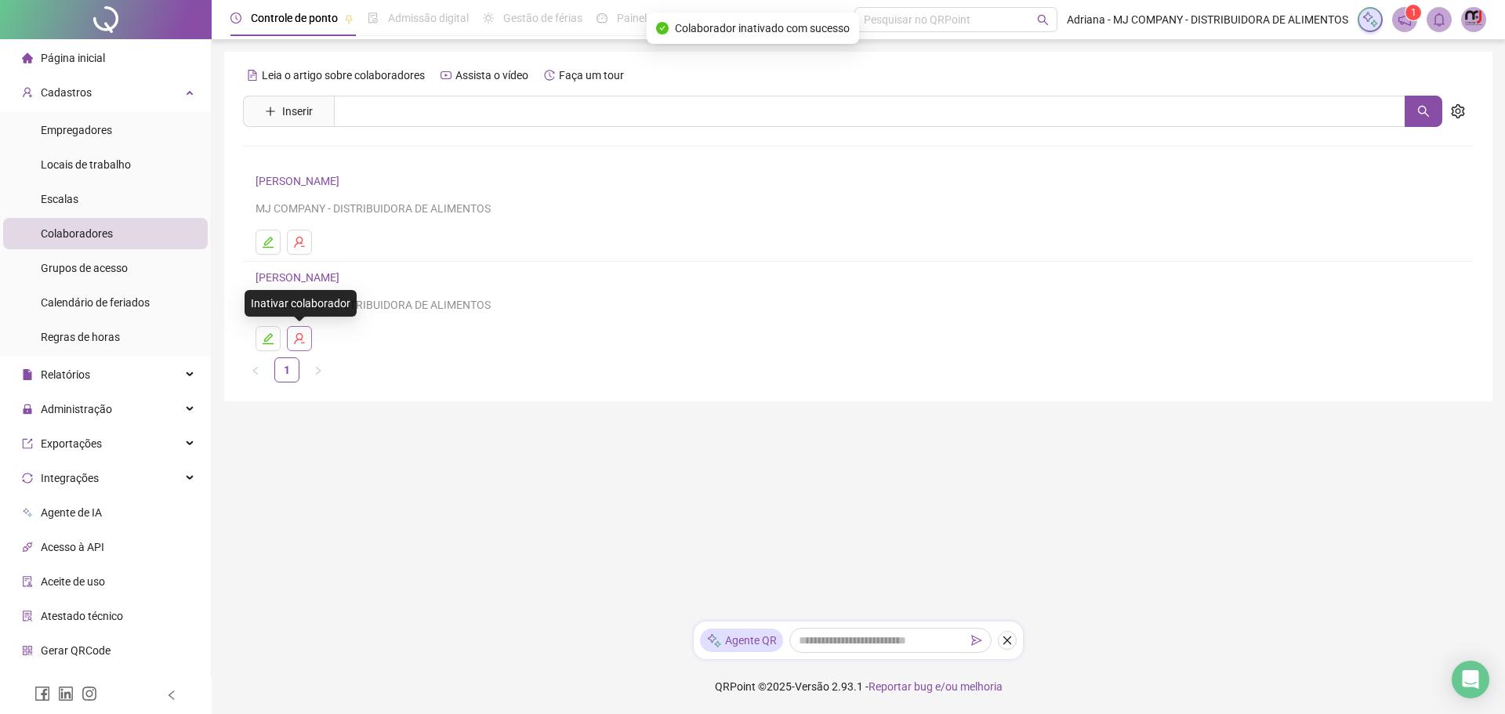
click at [309, 336] on button "button" at bounding box center [299, 338] width 25 height 25
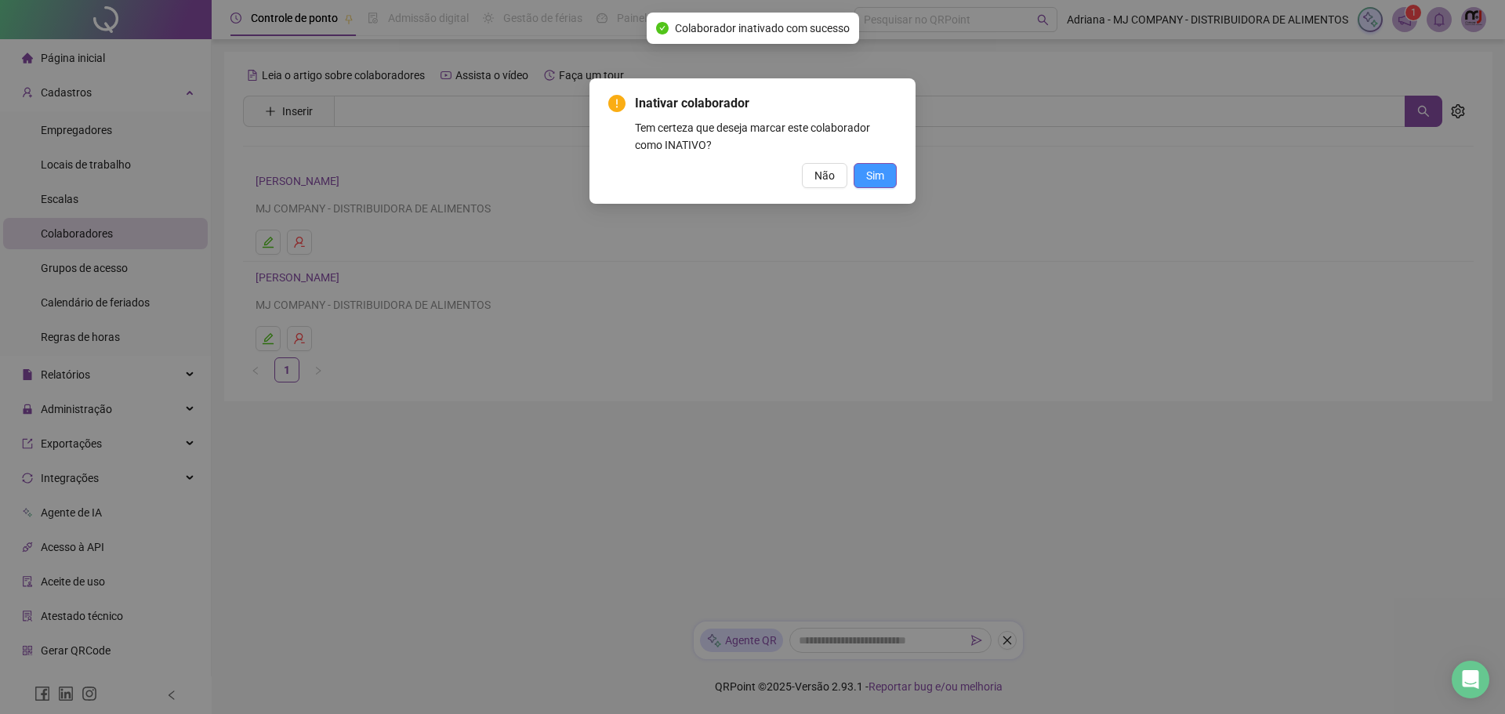
click at [875, 168] on span "Sim" at bounding box center [875, 175] width 18 height 17
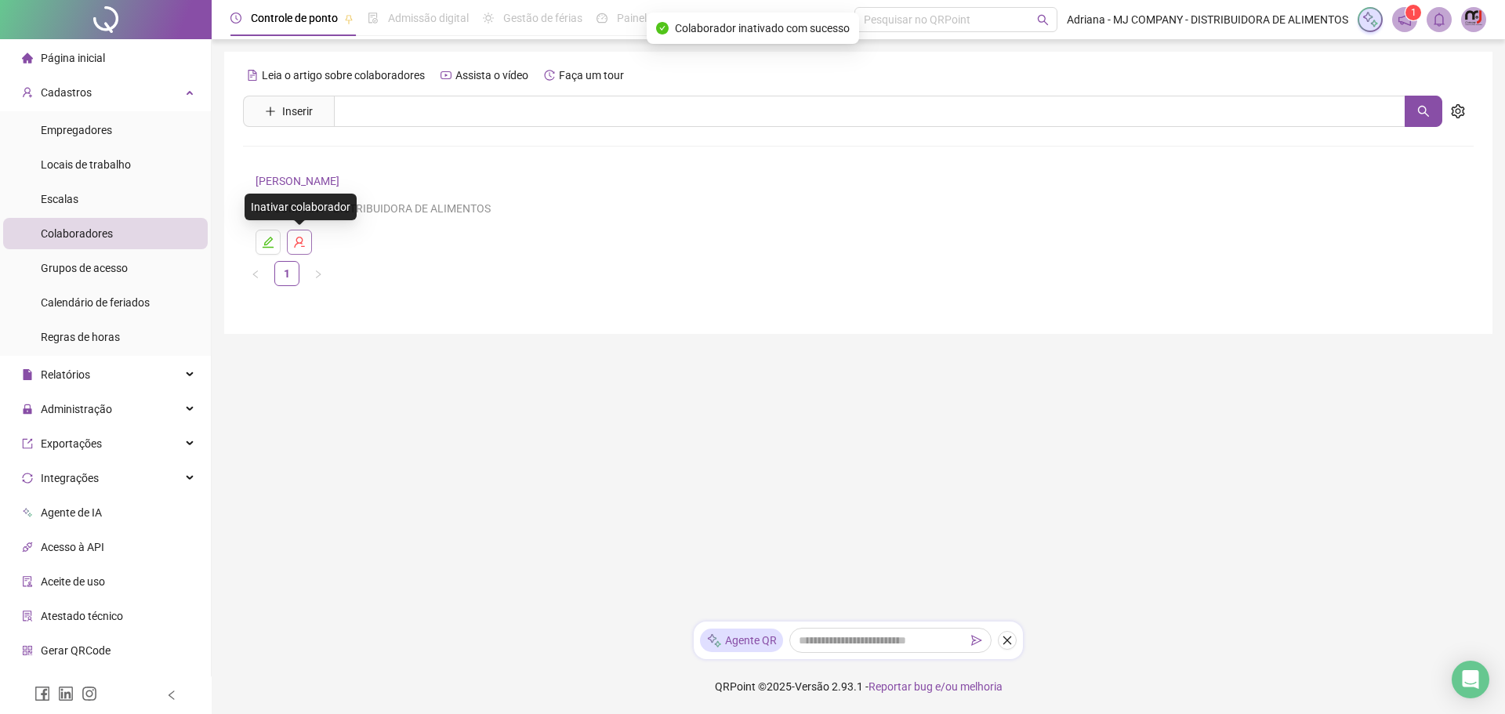
click at [303, 242] on icon "user-delete" at bounding box center [299, 242] width 13 height 13
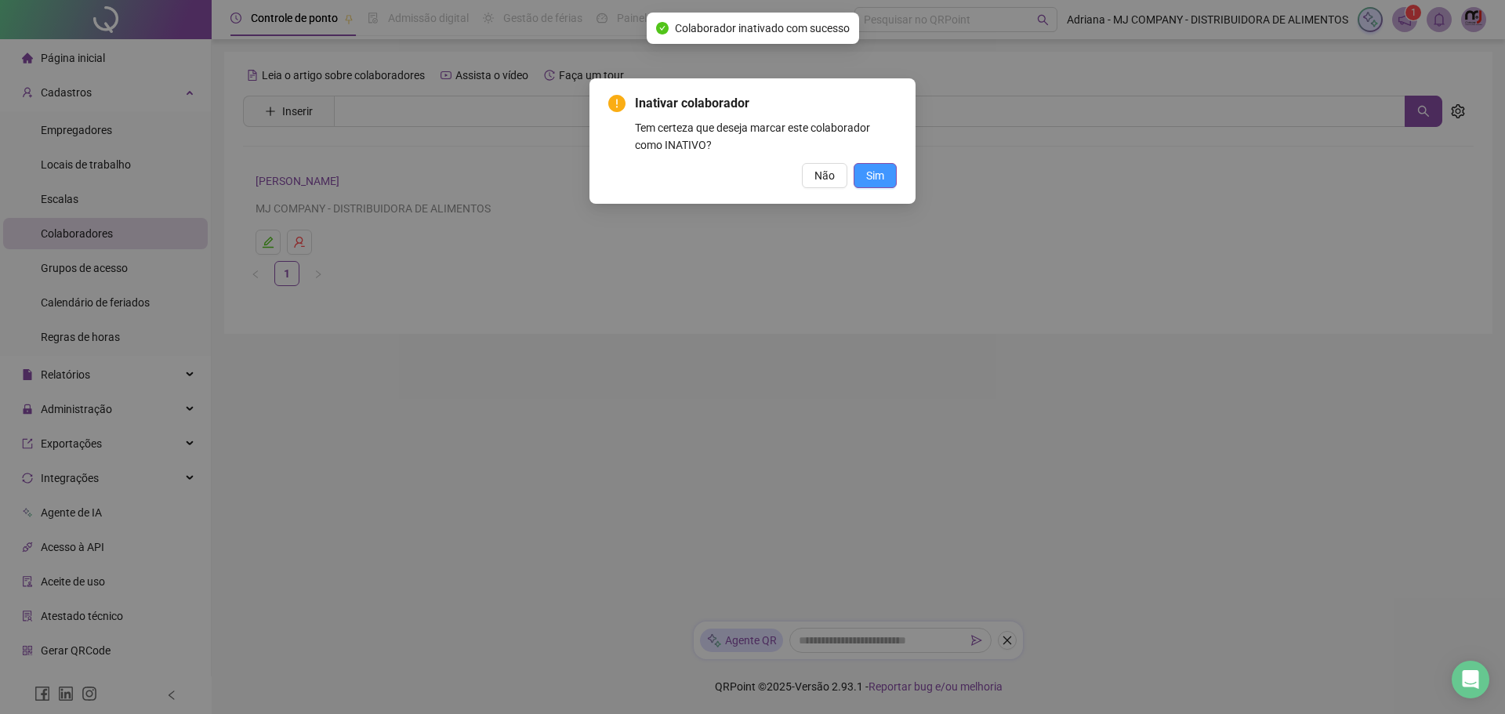
click at [875, 171] on span "Sim" at bounding box center [875, 175] width 18 height 17
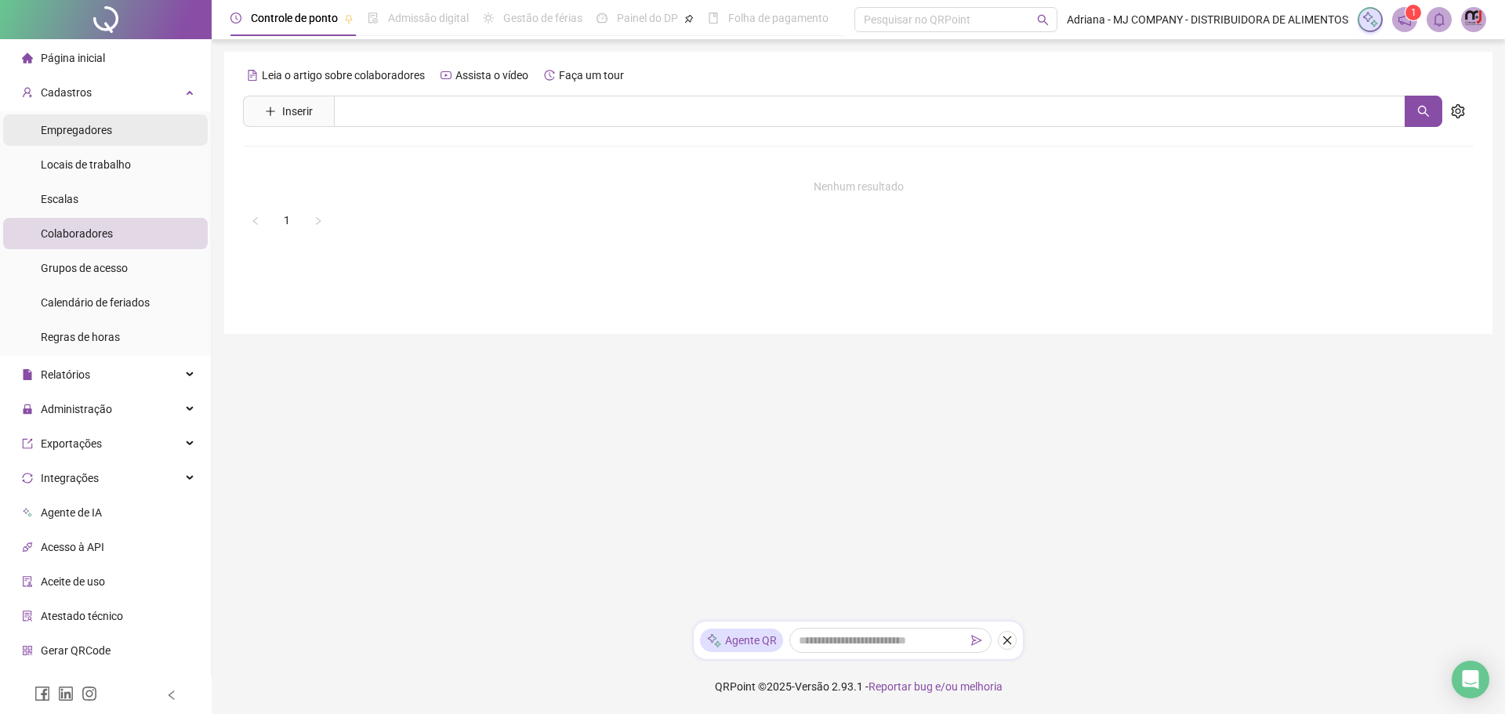
click at [67, 128] on span "Empregadores" at bounding box center [76, 130] width 71 height 13
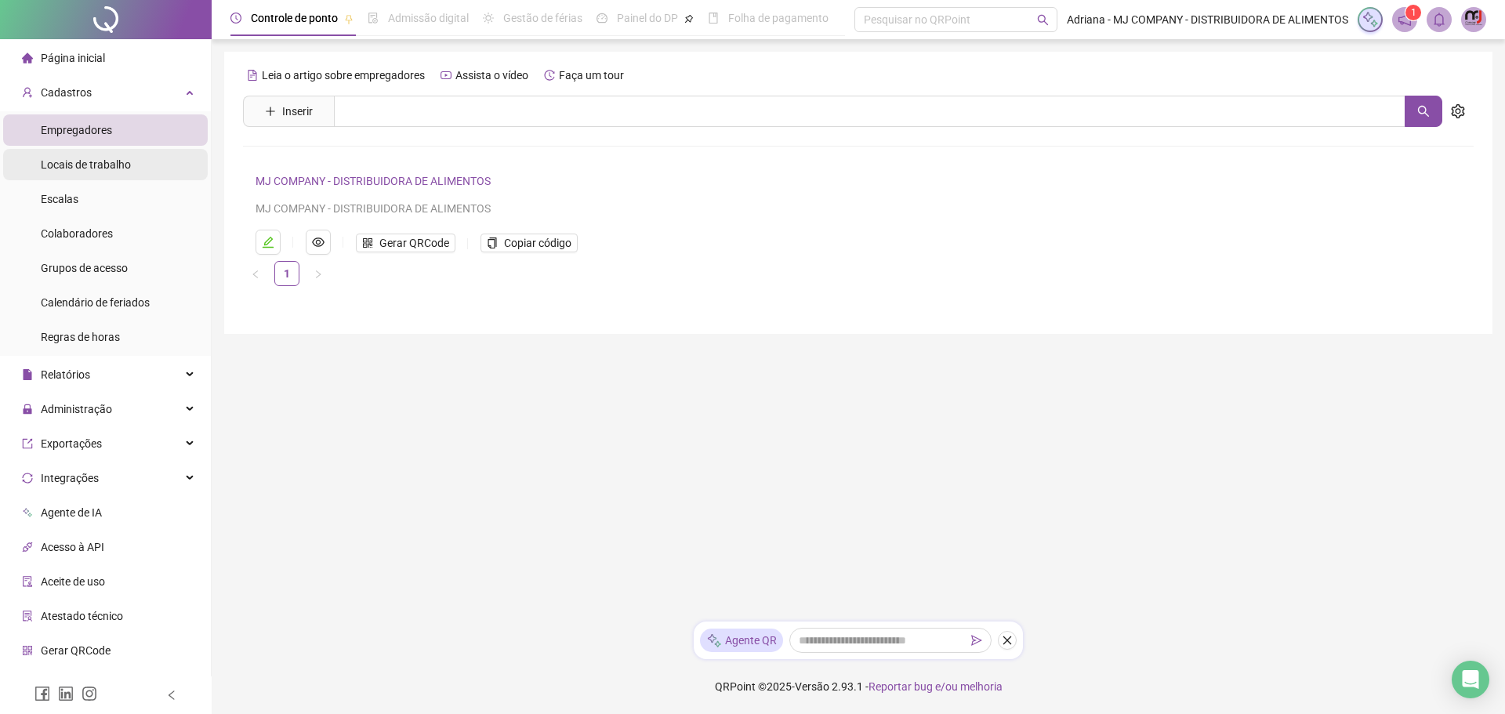
click at [62, 169] on span "Locais de trabalho" at bounding box center [86, 164] width 90 height 13
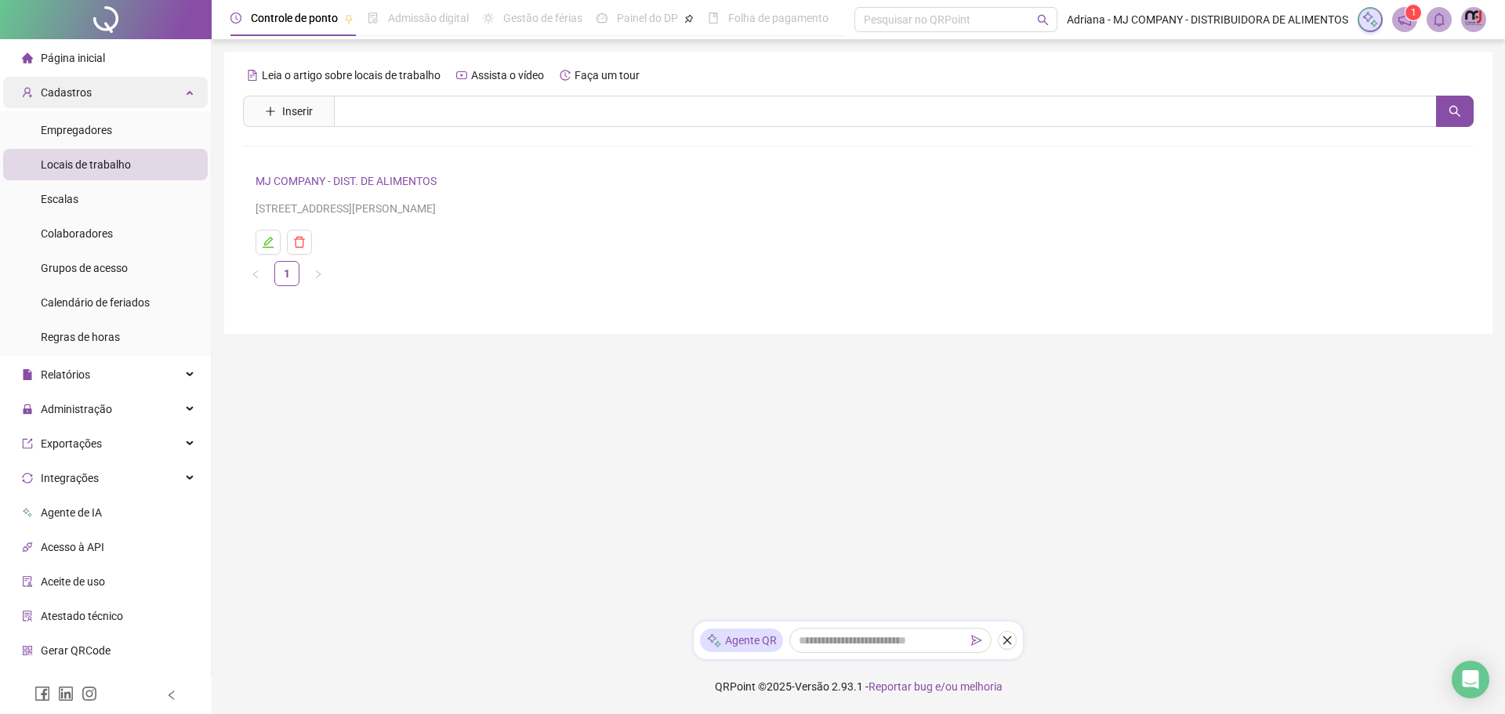
click at [57, 97] on span "Cadastros" at bounding box center [66, 92] width 51 height 13
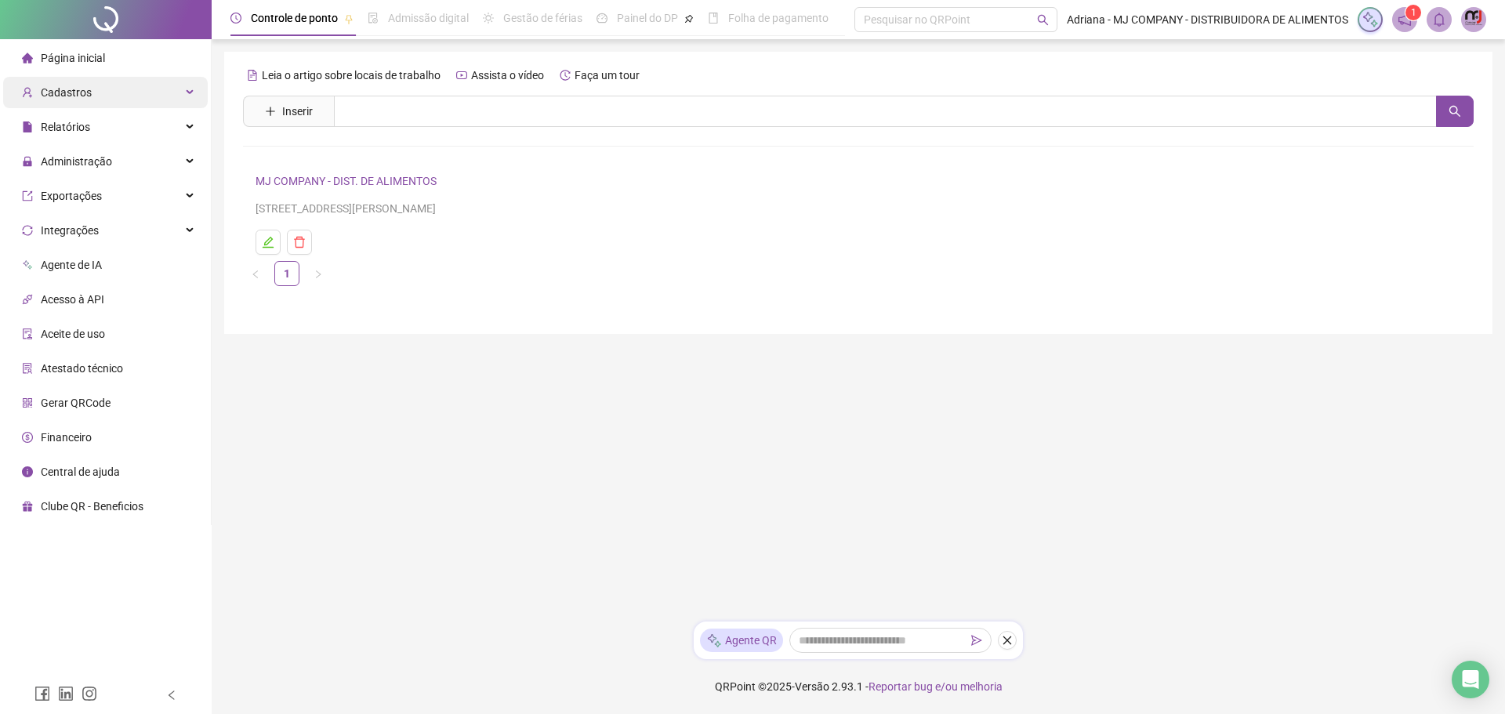
click at [57, 97] on span "Cadastros" at bounding box center [66, 92] width 51 height 13
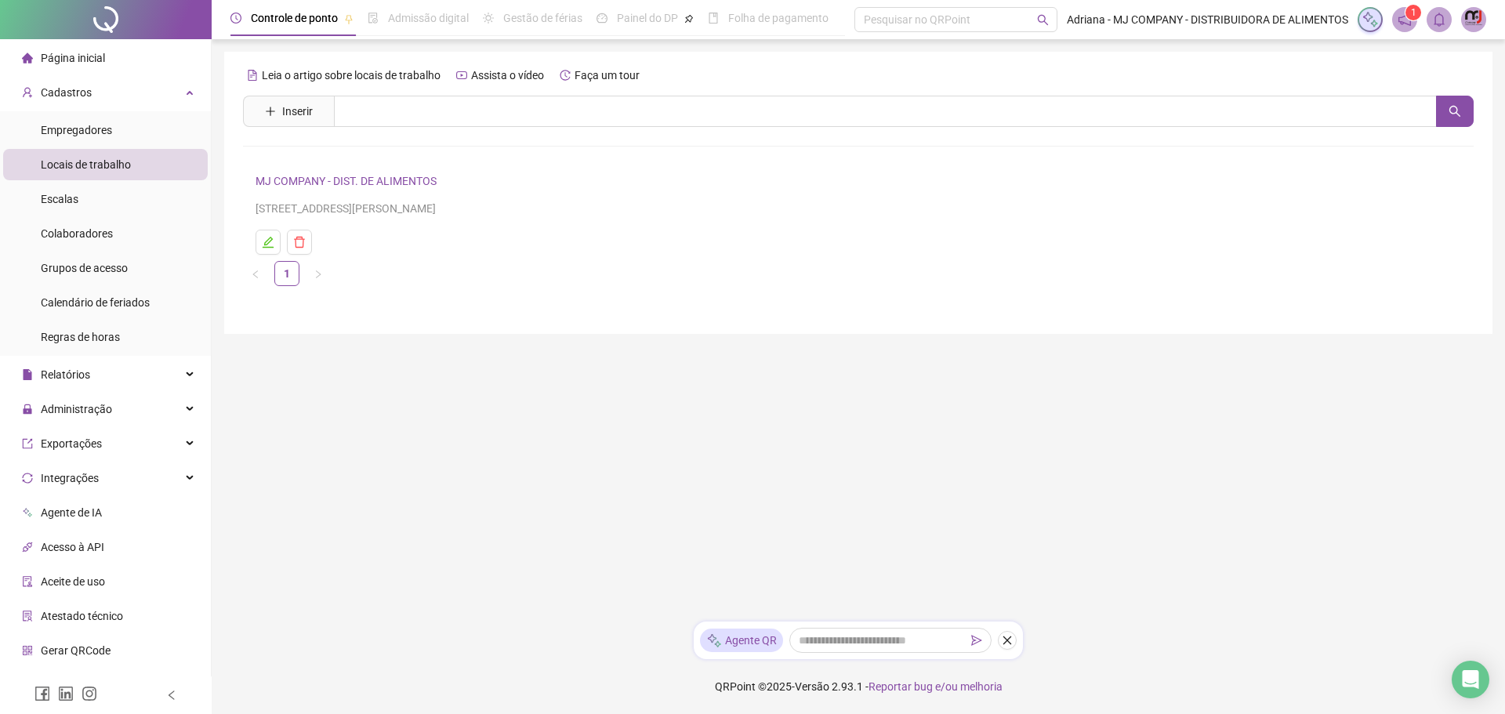
click at [110, 171] on span "Locais de trabalho" at bounding box center [86, 164] width 90 height 13
click at [67, 197] on span "Escalas" at bounding box center [60, 199] width 38 height 13
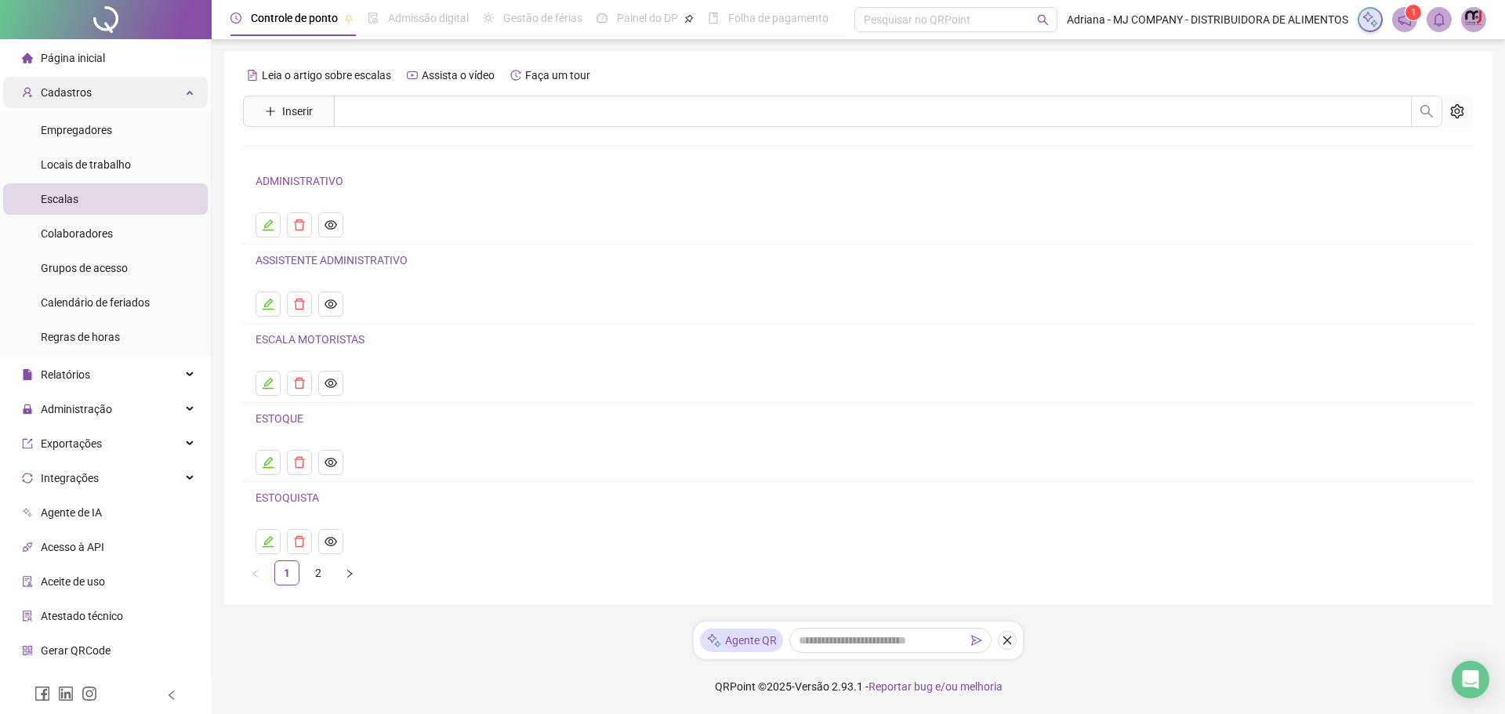
click at [78, 90] on span "Cadastros" at bounding box center [66, 92] width 51 height 13
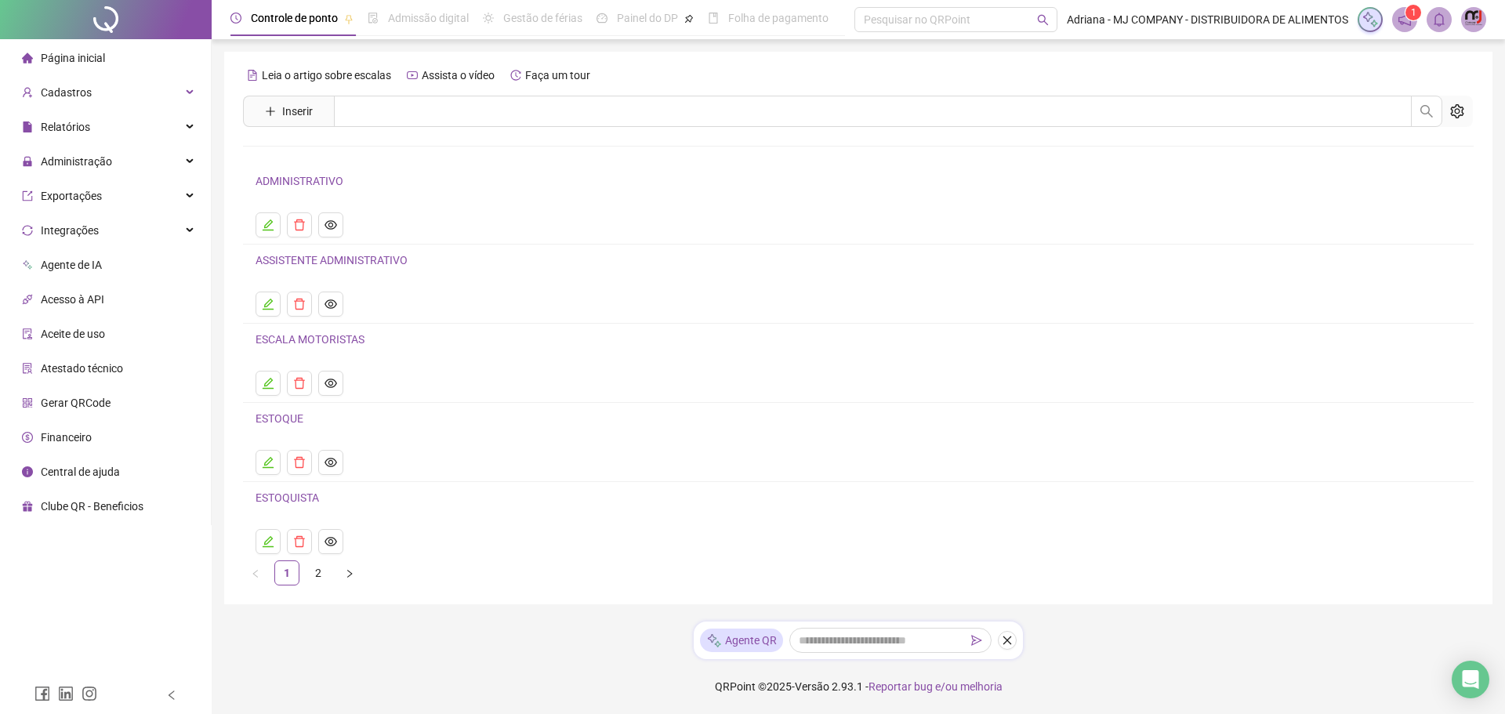
drag, startPoint x: 1504, startPoint y: 11, endPoint x: 882, endPoint y: 85, distance: 625.9
click at [882, 85] on div "Leia o artigo sobre escalas Assista o vídeo Faça um tour" at bounding box center [858, 75] width 1230 height 25
click at [1485, 16] on span at bounding box center [1473, 19] width 25 height 25
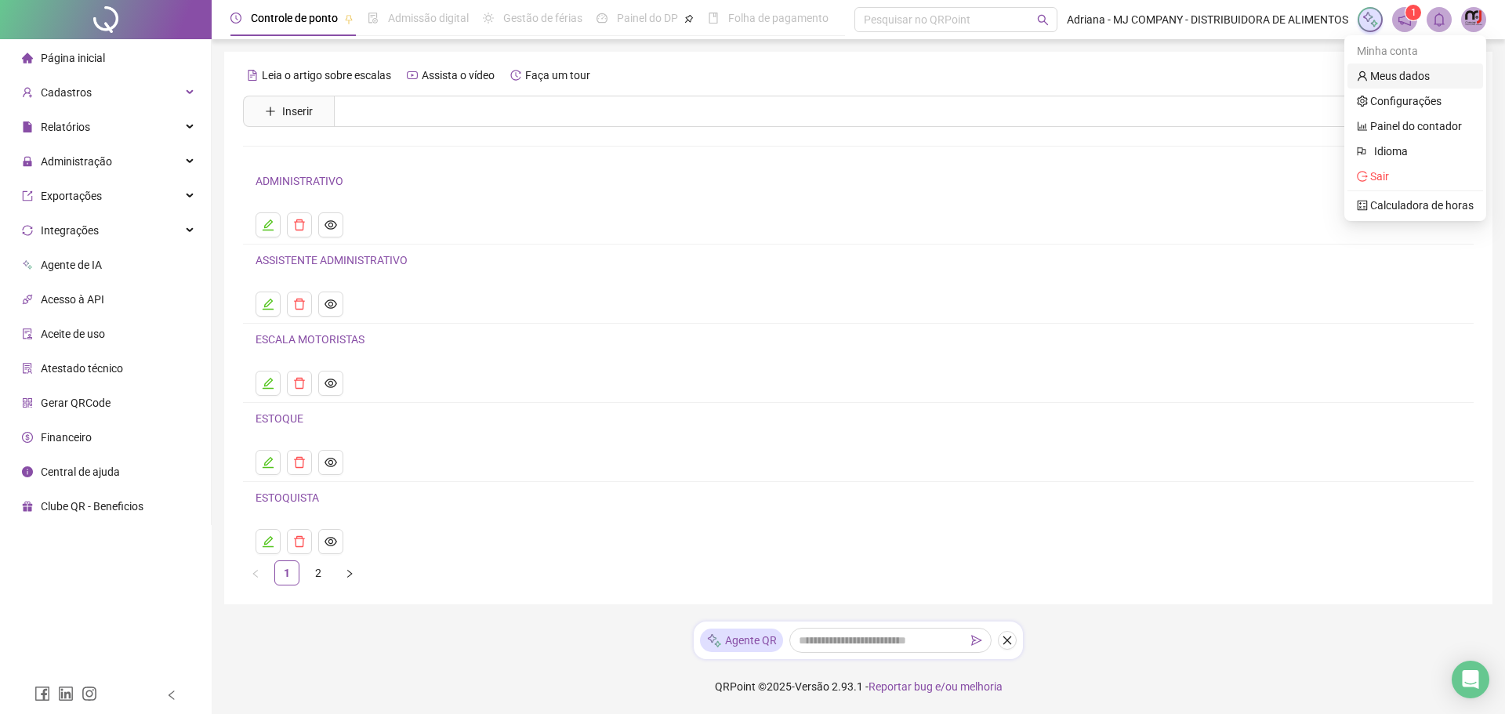
click at [1429, 81] on link "Meus dados" at bounding box center [1393, 76] width 73 height 13
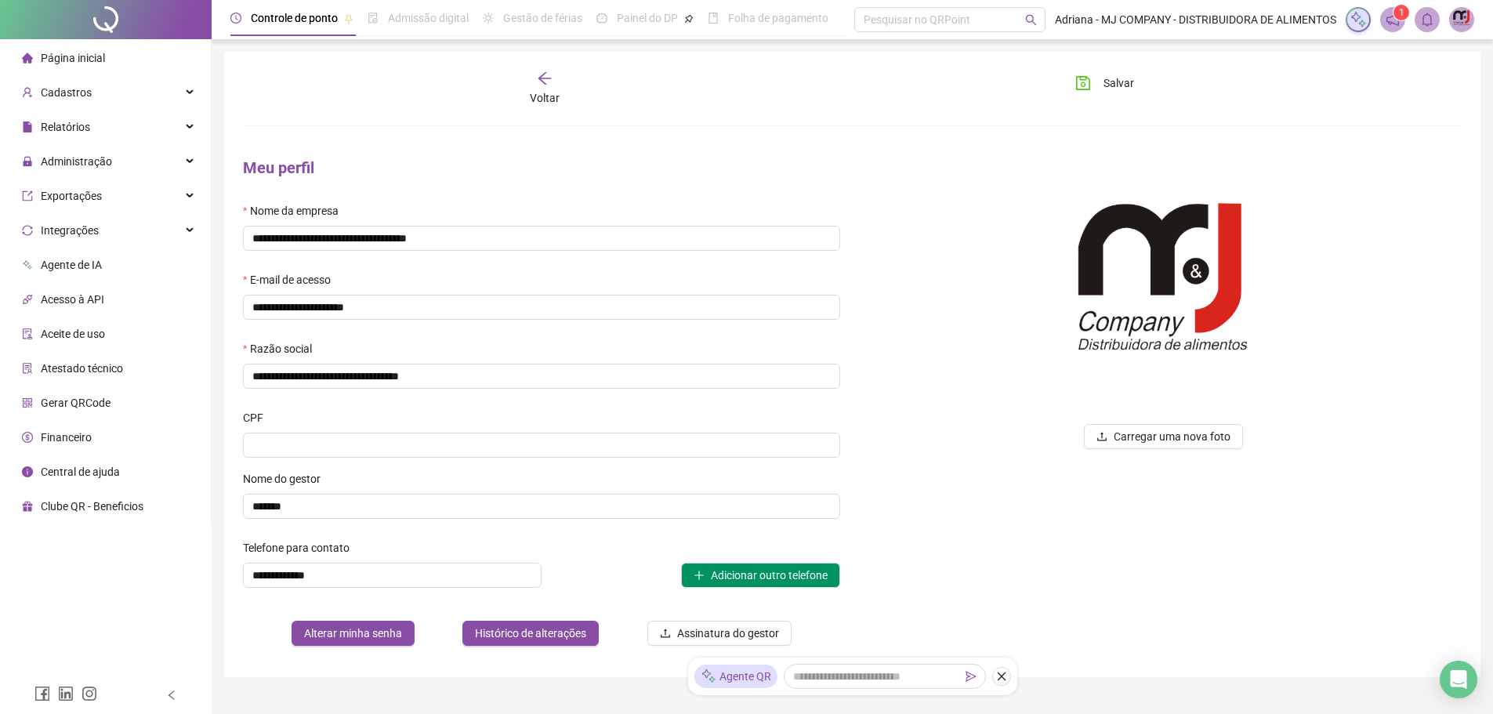
click at [110, 61] on li "Página inicial" at bounding box center [105, 57] width 205 height 31
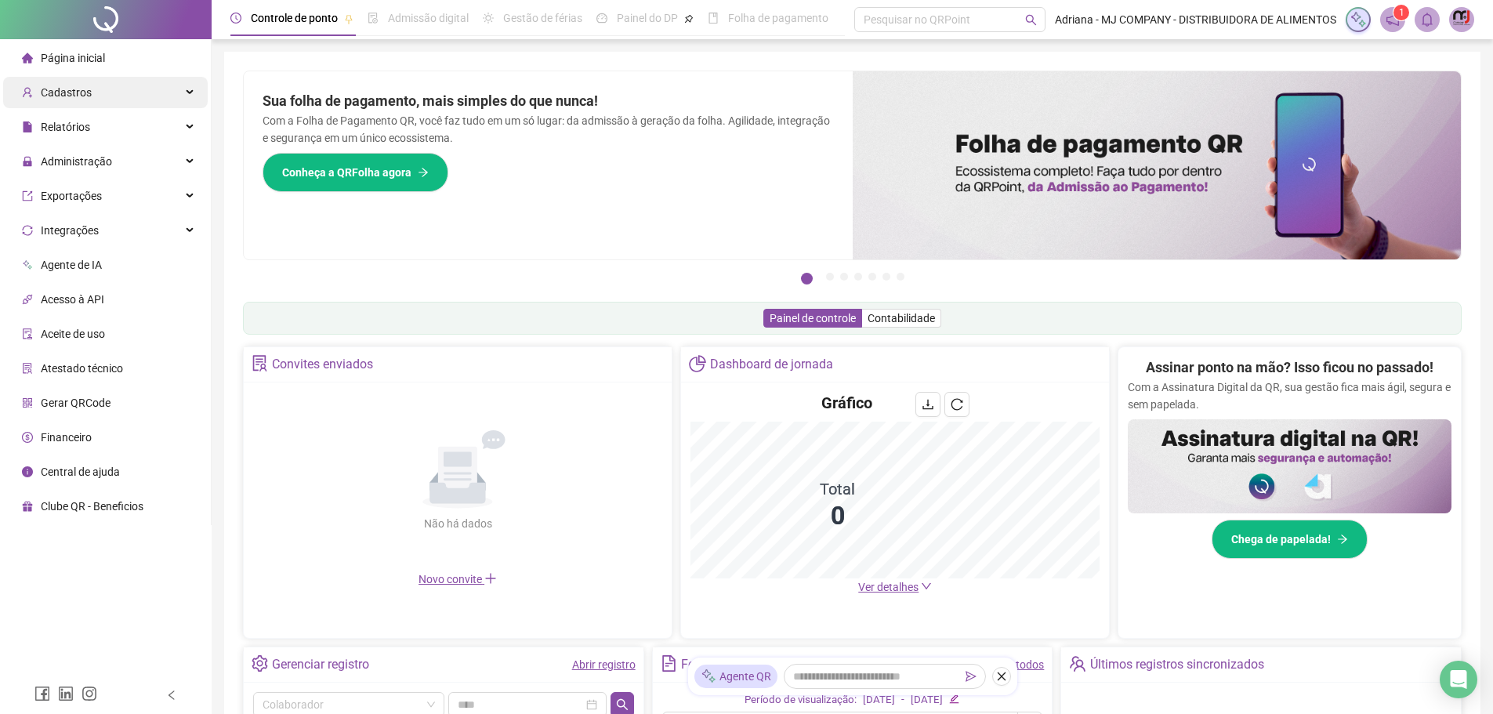
click at [78, 96] on span "Cadastros" at bounding box center [66, 92] width 51 height 13
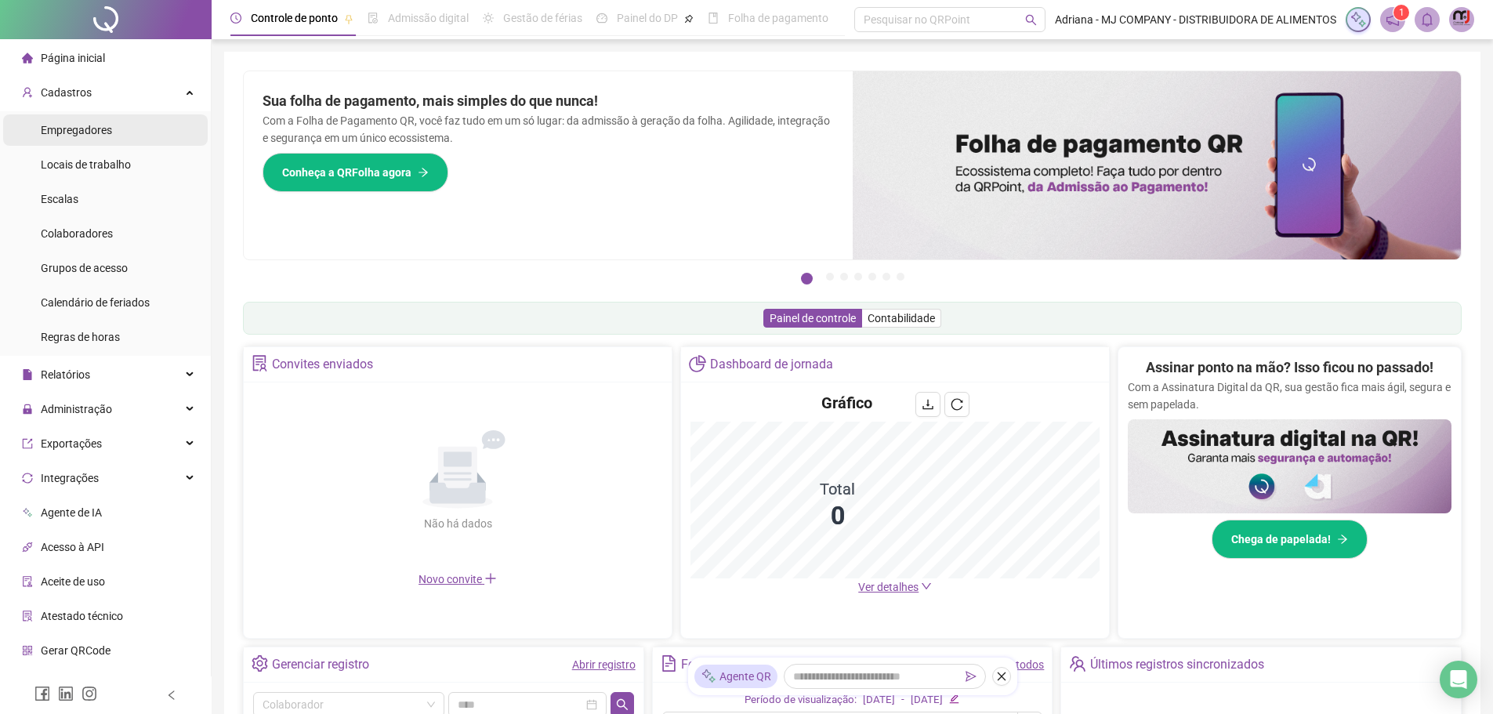
click at [83, 129] on span "Empregadores" at bounding box center [76, 130] width 71 height 13
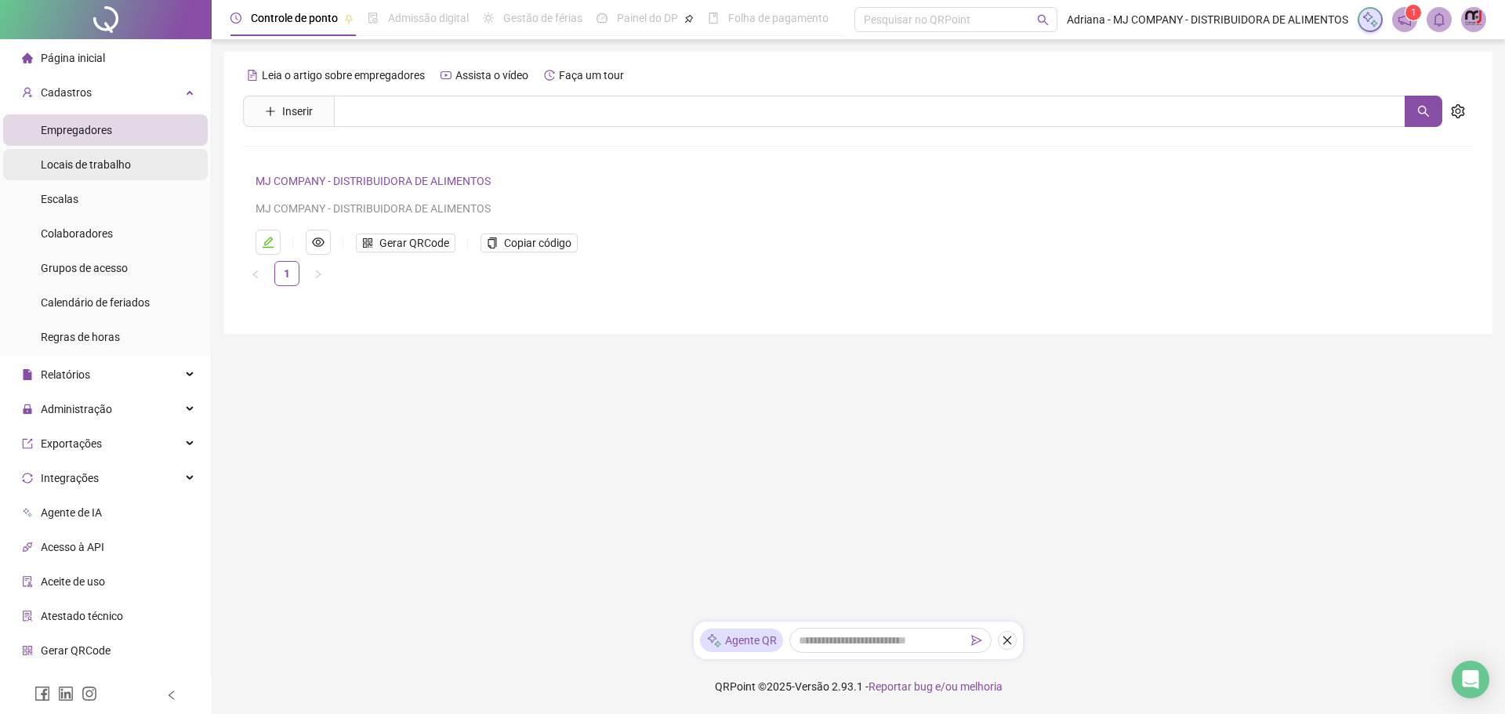
click at [88, 163] on span "Locais de trabalho" at bounding box center [86, 164] width 90 height 13
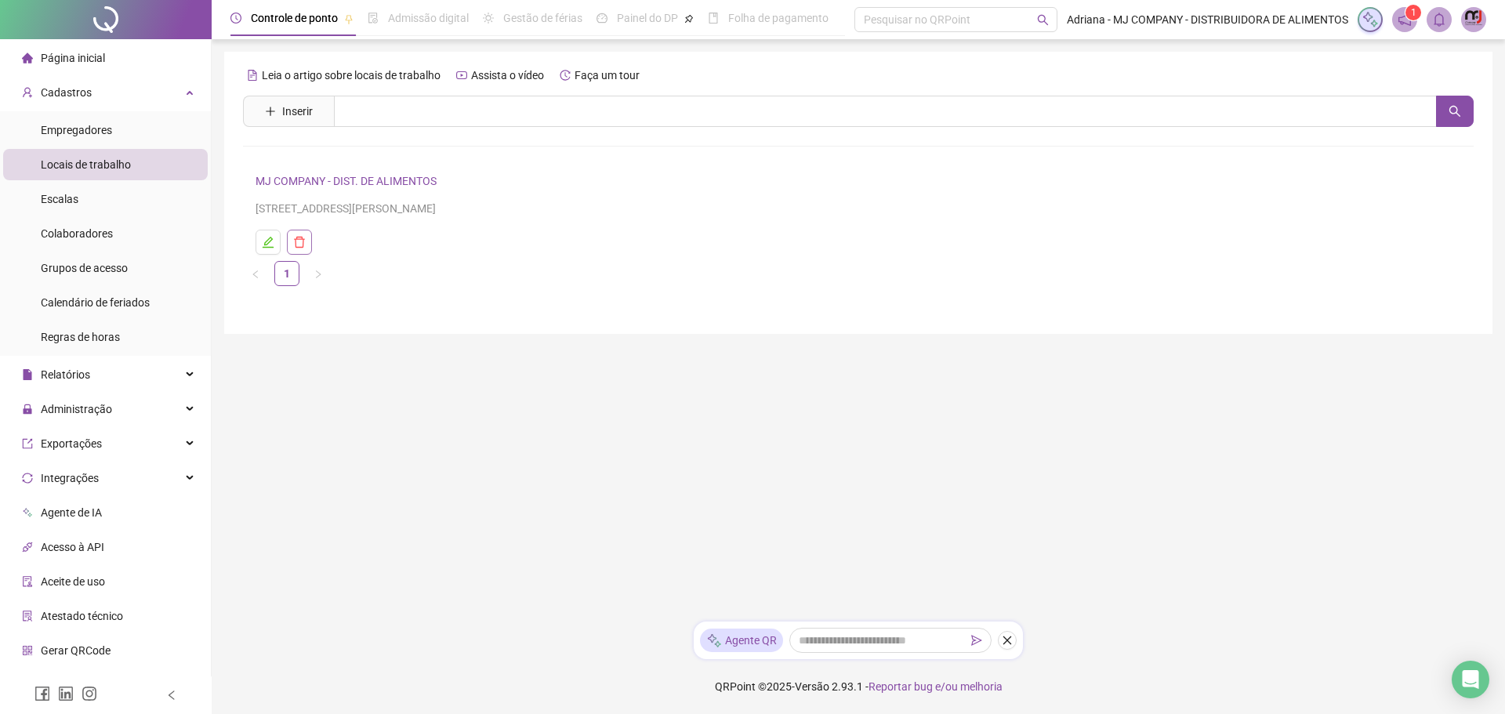
click at [305, 241] on icon "delete" at bounding box center [299, 242] width 13 height 13
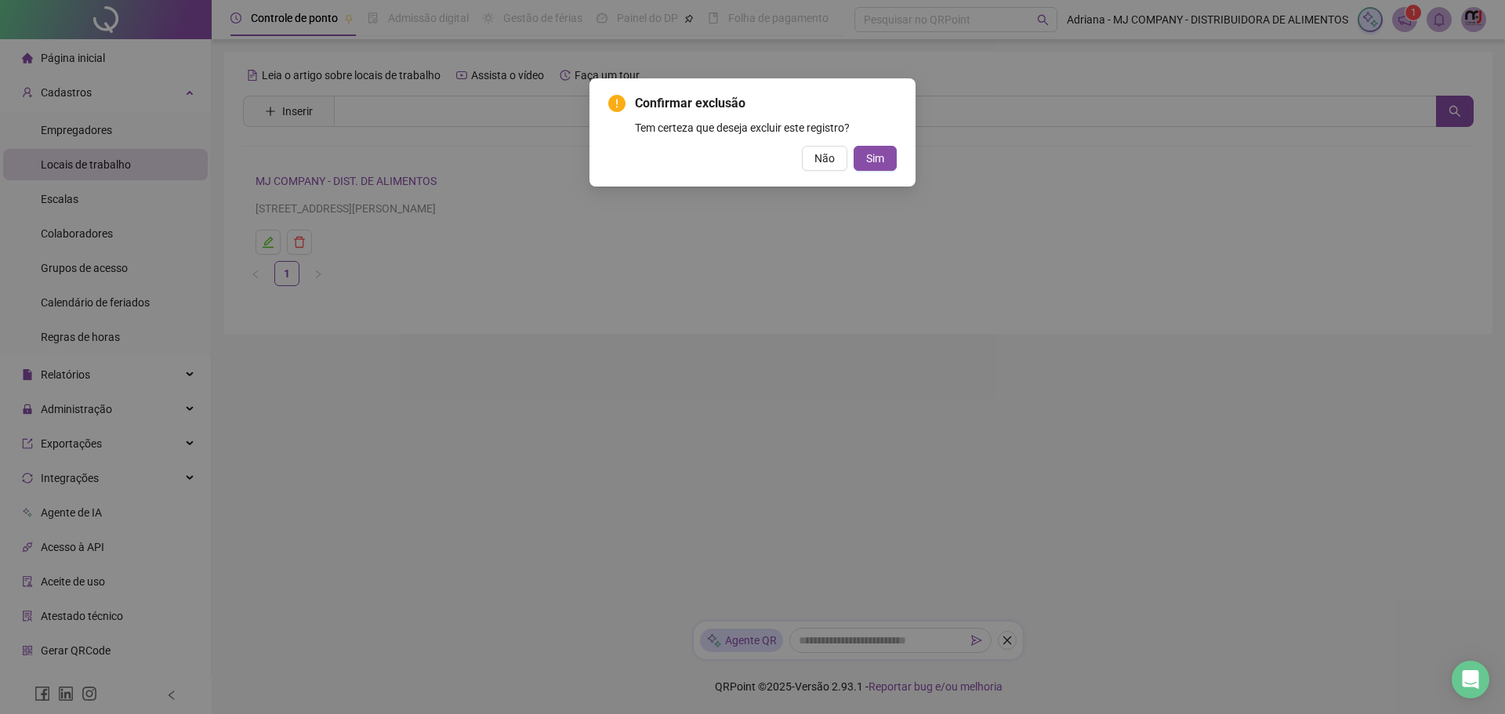
click at [272, 239] on div "Confirmar exclusão Tem certeza que deseja excluir este registro? Não Sim" at bounding box center [752, 357] width 1505 height 714
click at [837, 161] on button "Não" at bounding box center [824, 158] width 45 height 25
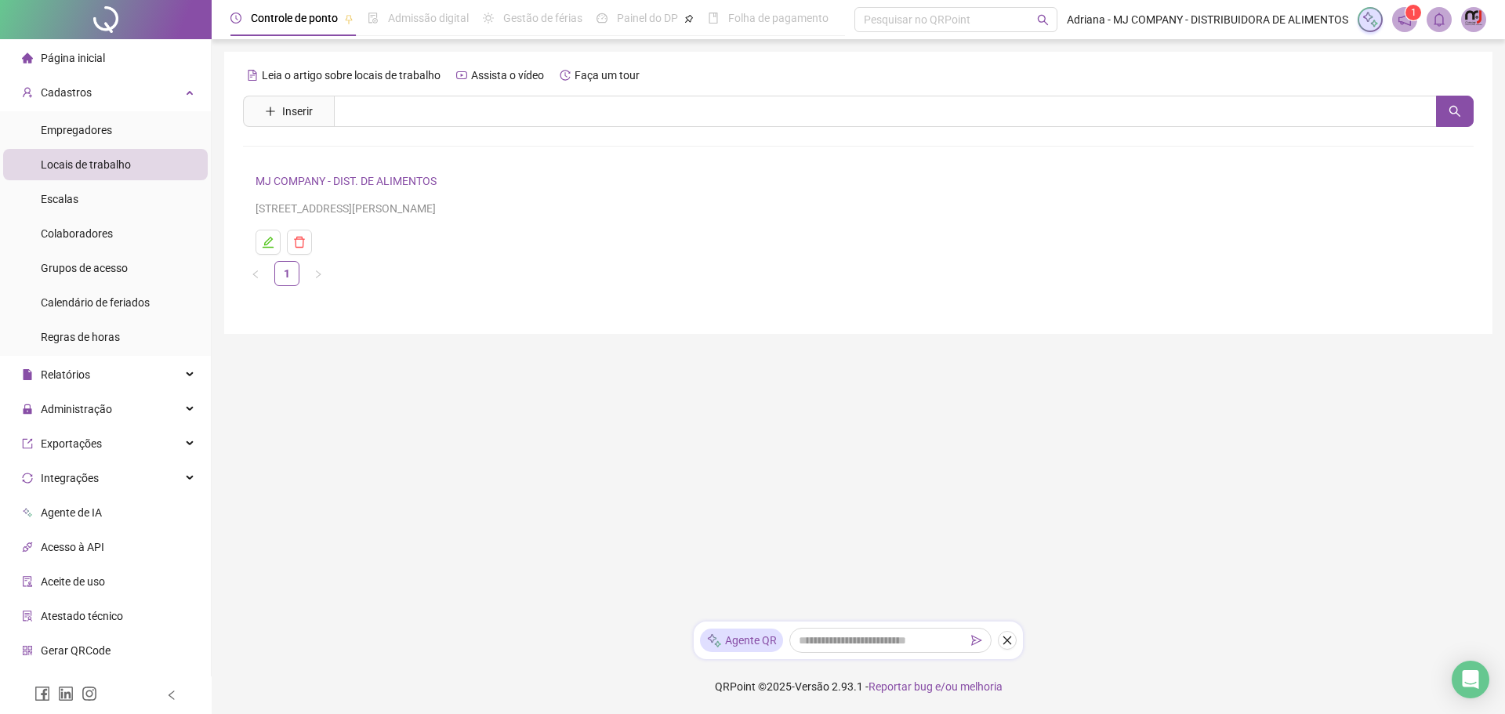
click at [99, 60] on span "Página inicial" at bounding box center [73, 58] width 64 height 13
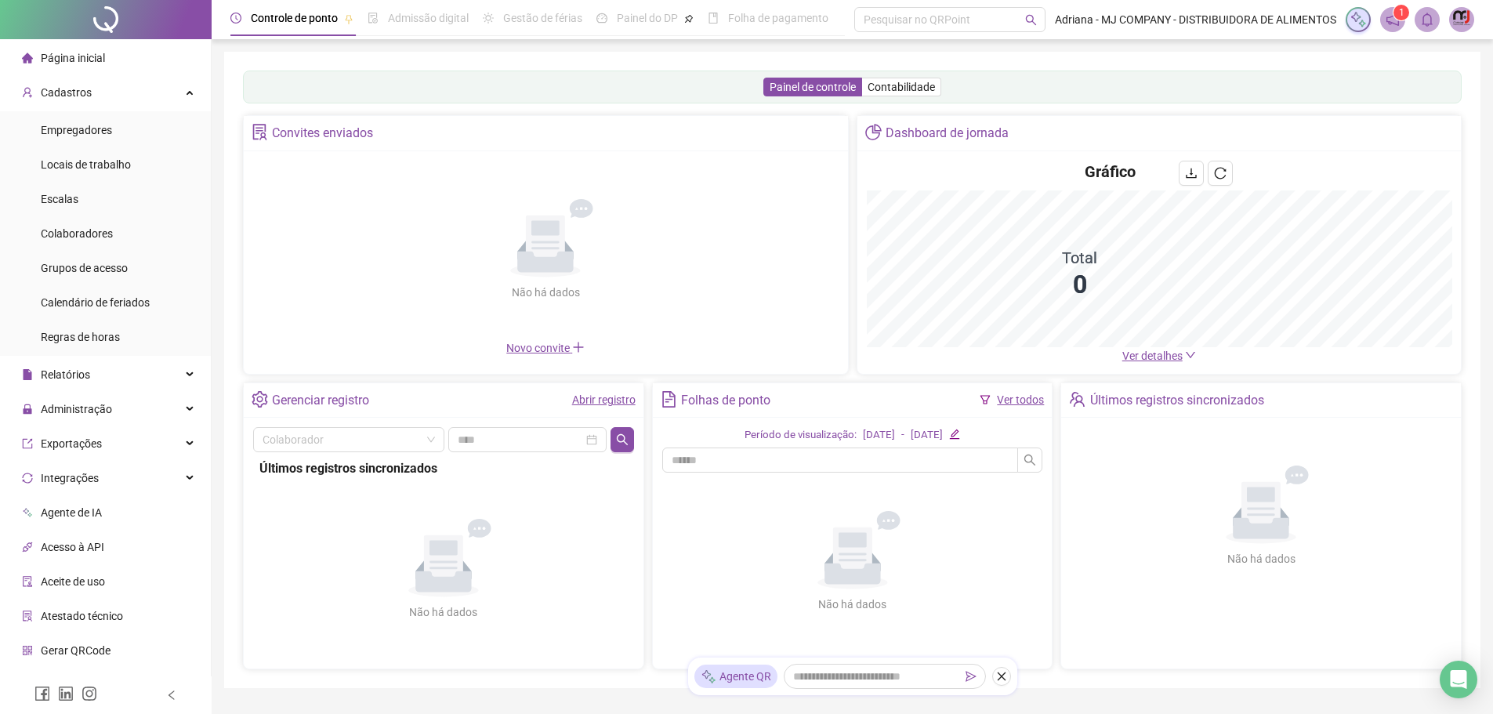
click at [74, 48] on div "Página inicial" at bounding box center [63, 57] width 83 height 31
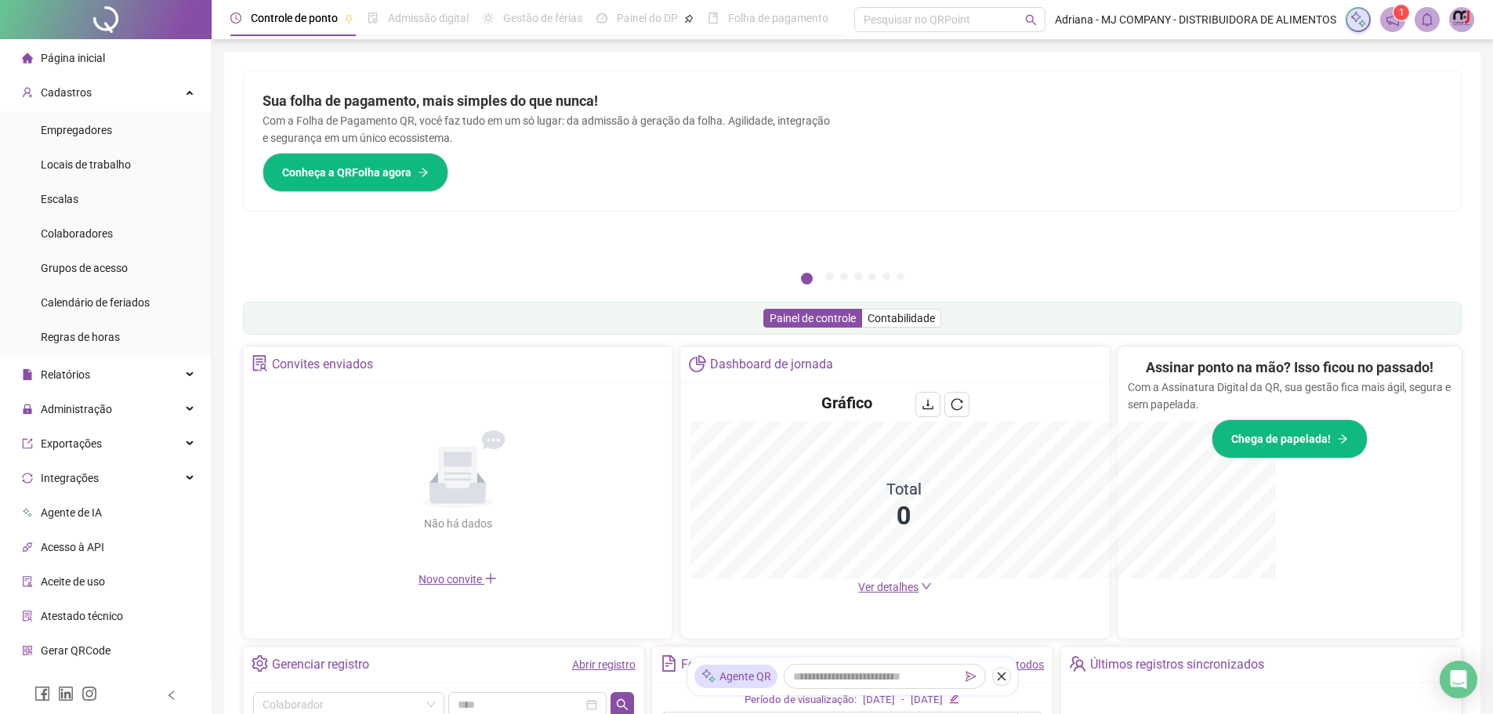
click at [78, 16] on div at bounding box center [106, 19] width 212 height 39
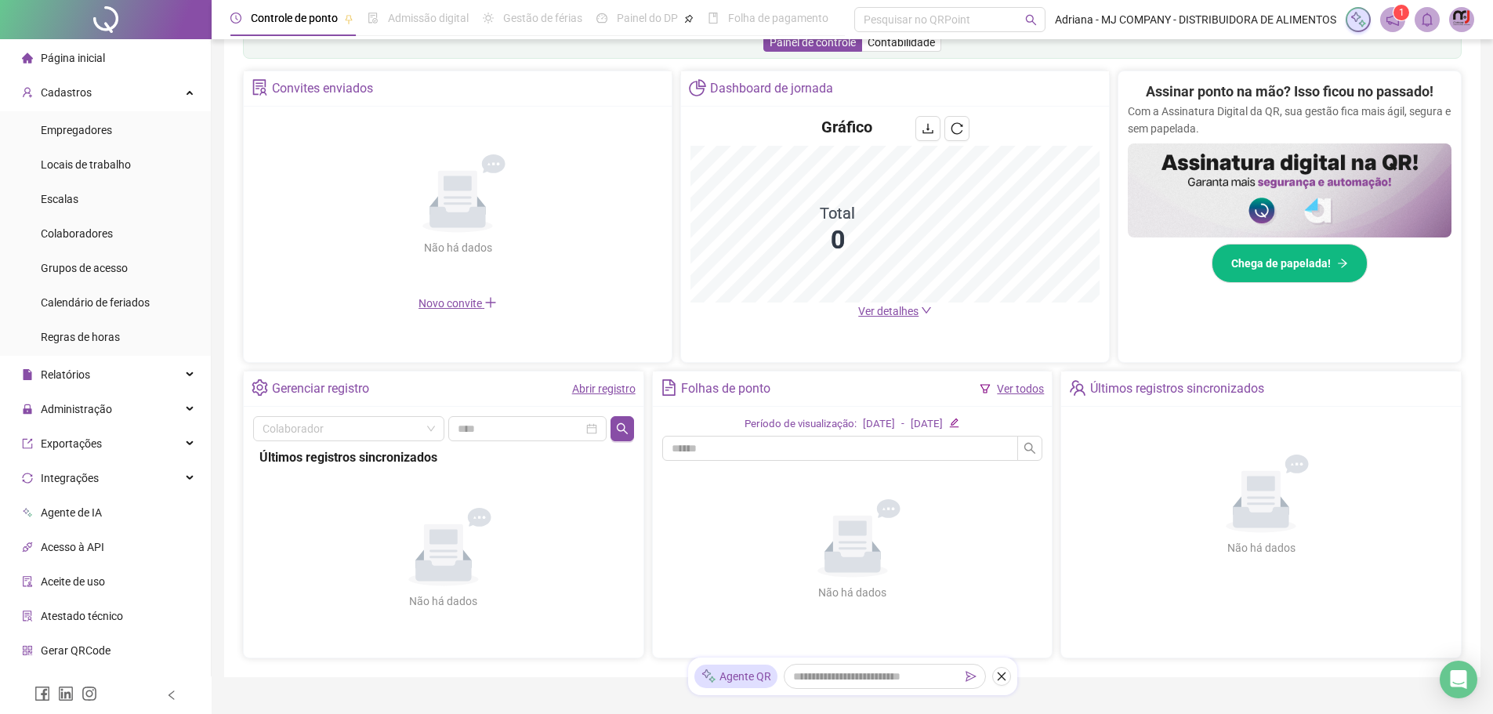
scroll to position [344, 0]
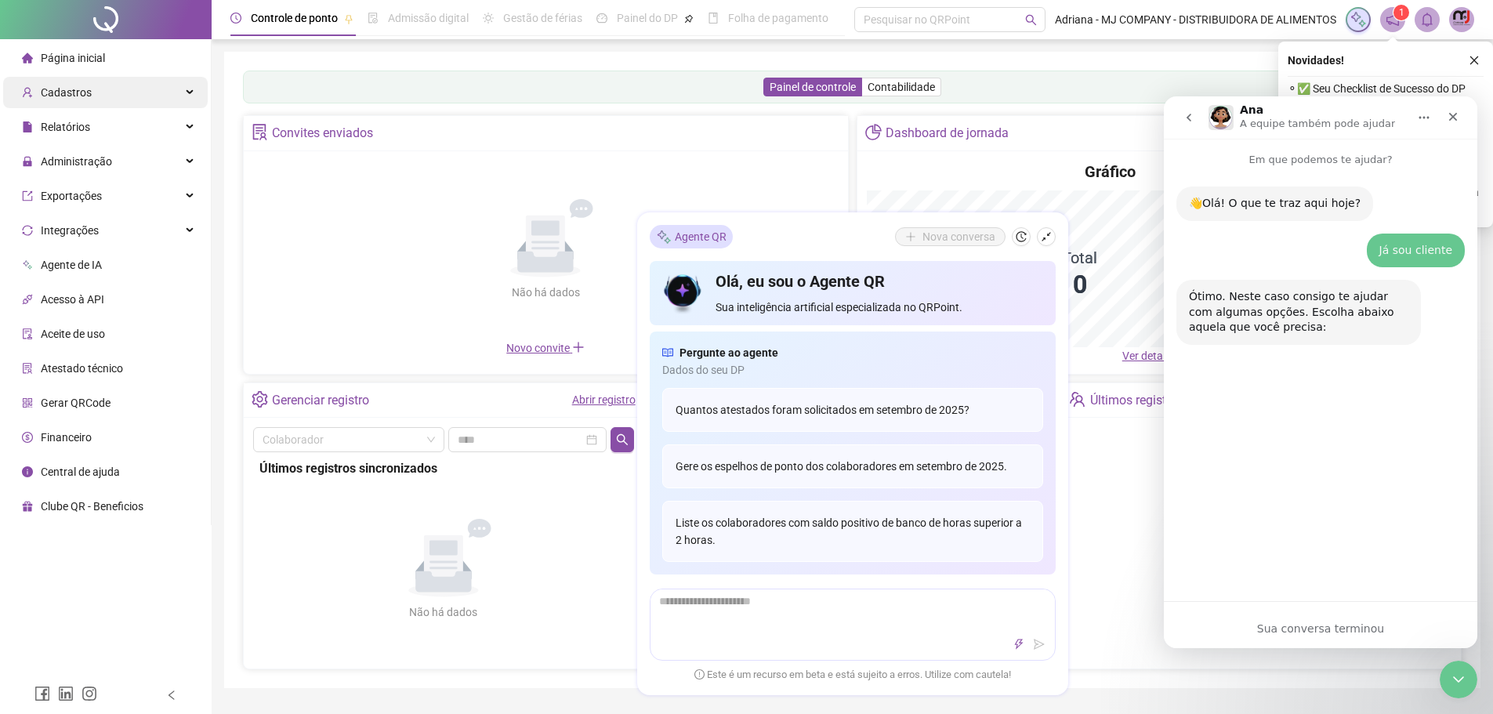
click at [68, 94] on span "Cadastros" at bounding box center [66, 92] width 51 height 13
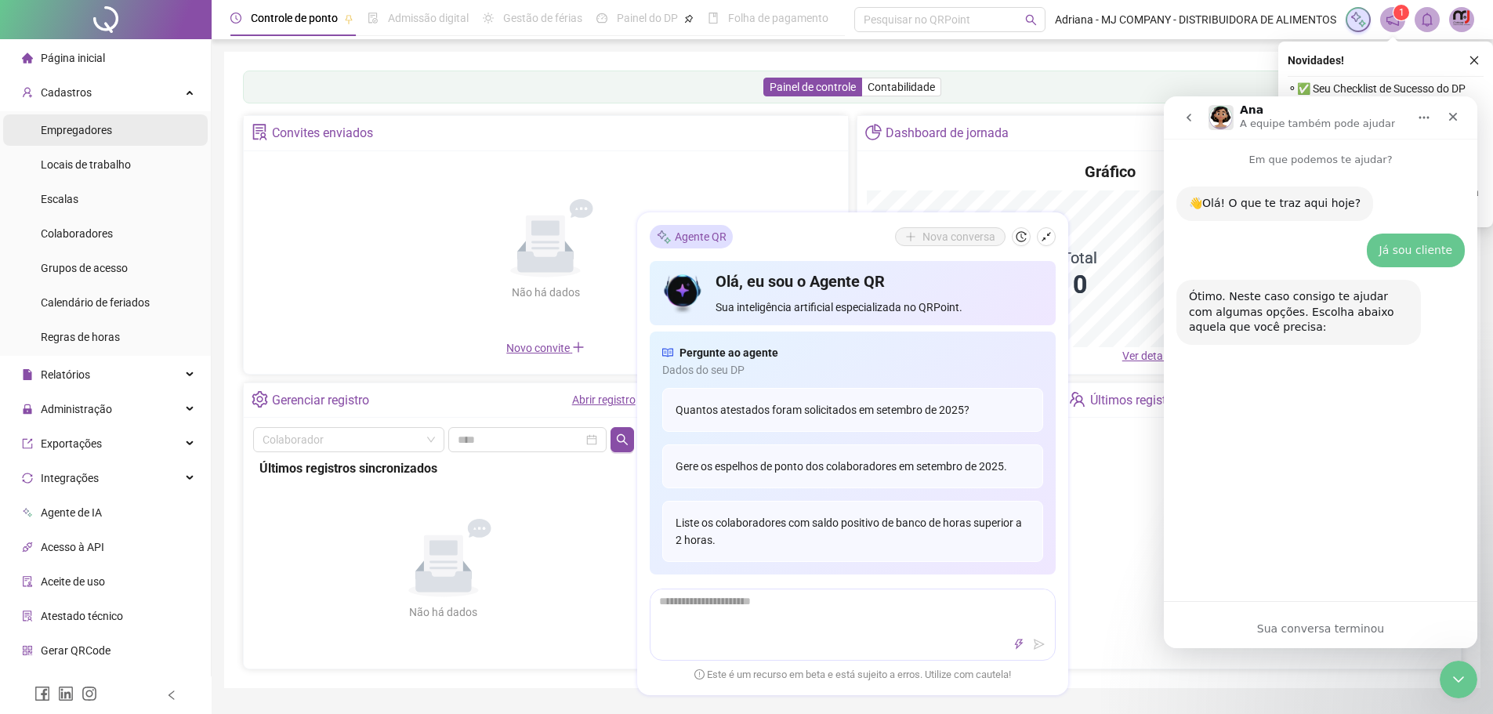
click at [82, 130] on span "Empregadores" at bounding box center [76, 130] width 71 height 13
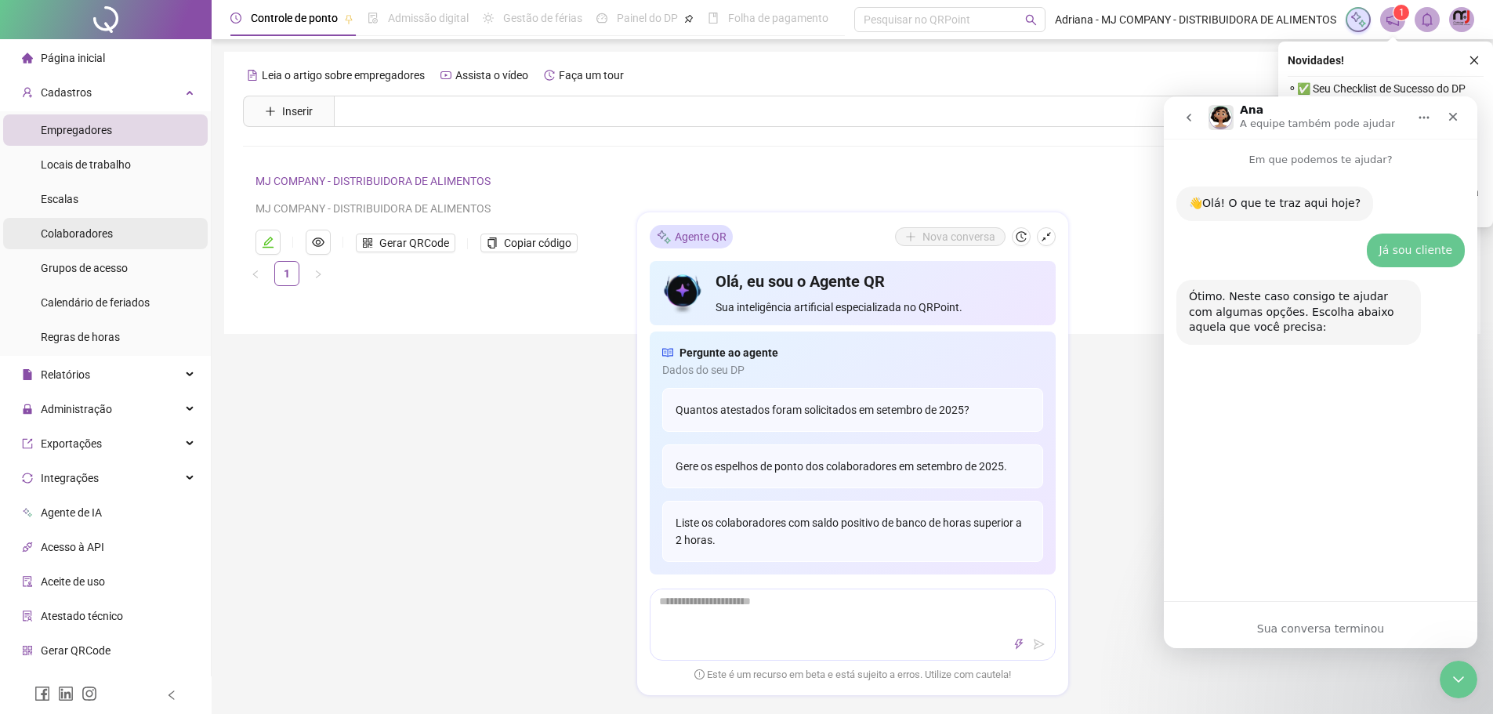
click at [100, 227] on span "Colaboradores" at bounding box center [77, 233] width 72 height 13
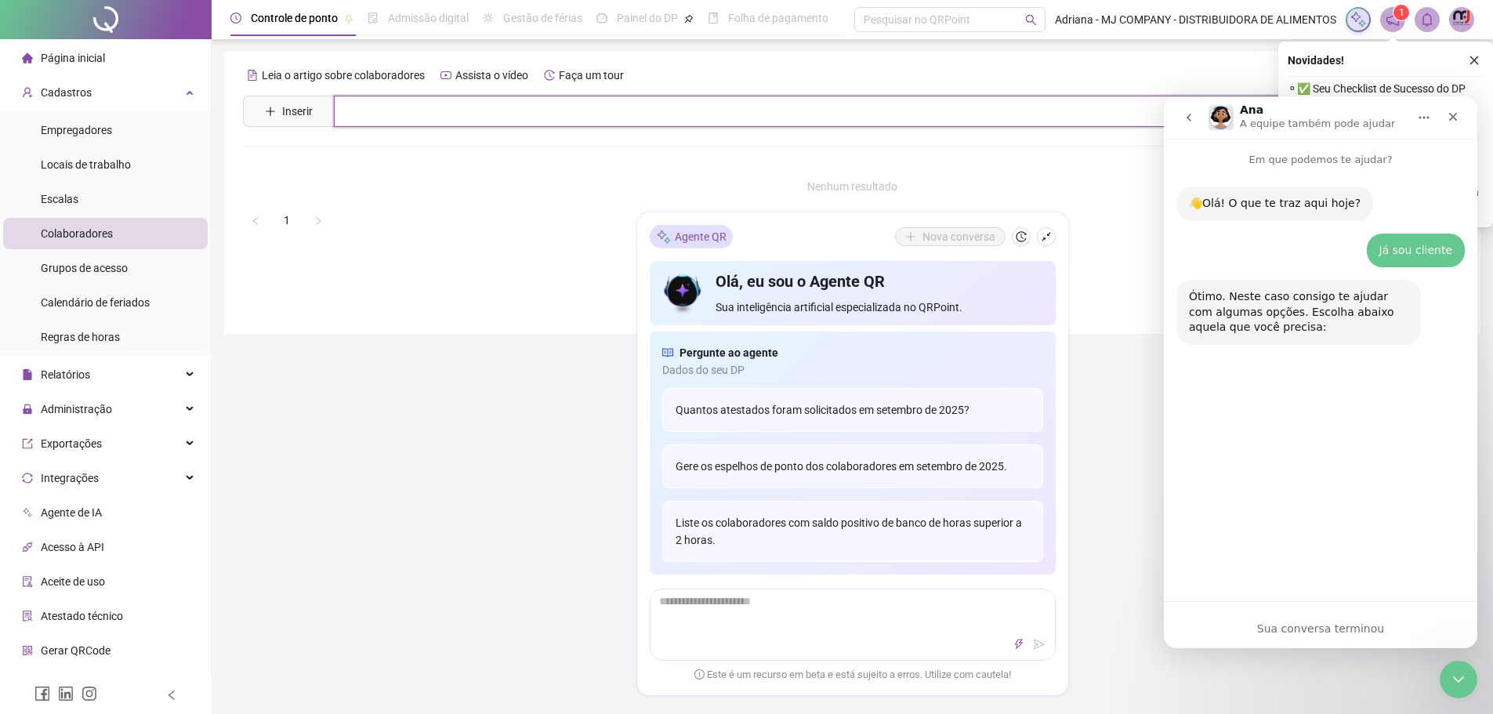
click at [576, 100] on input "text" at bounding box center [864, 111] width 1060 height 31
click at [1458, 112] on icon "Fechar" at bounding box center [1453, 116] width 13 height 13
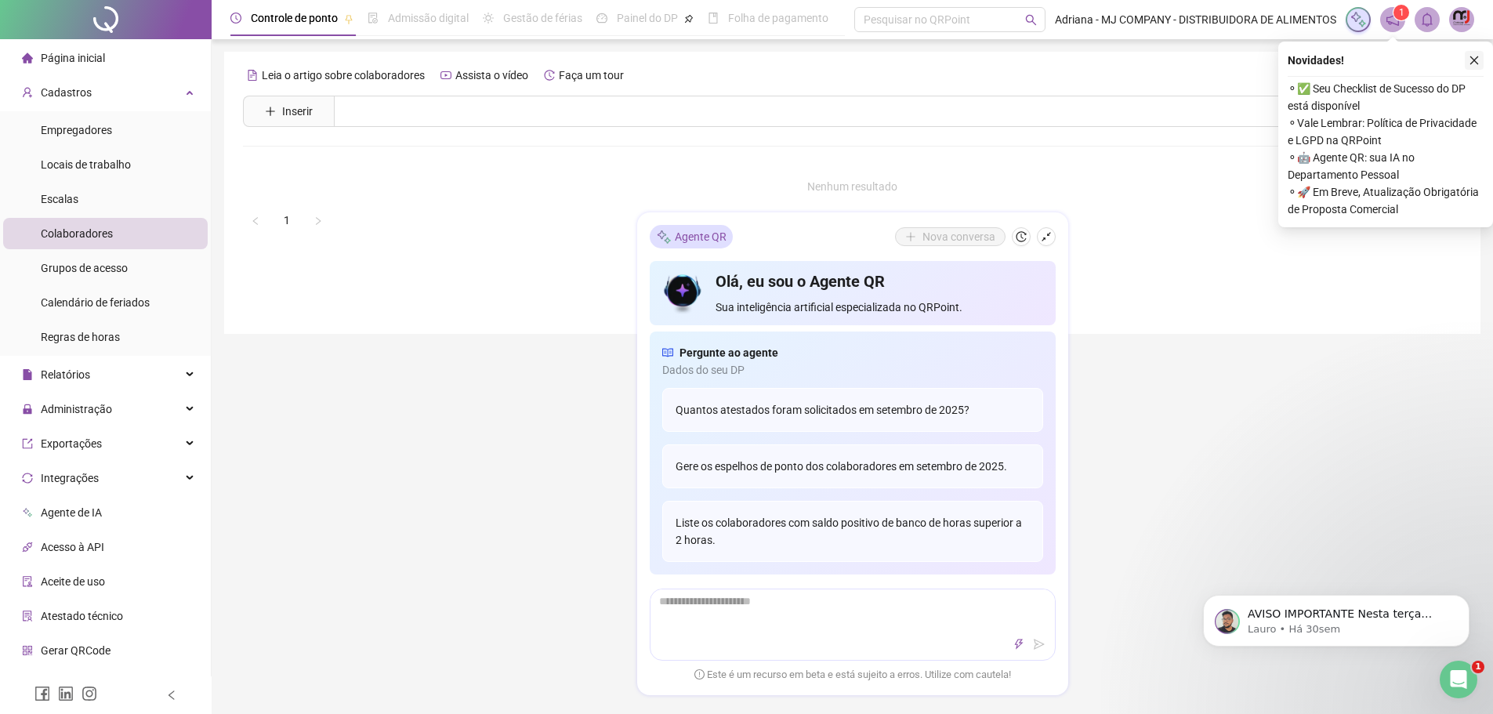
click at [1467, 67] on button "button" at bounding box center [1474, 60] width 19 height 19
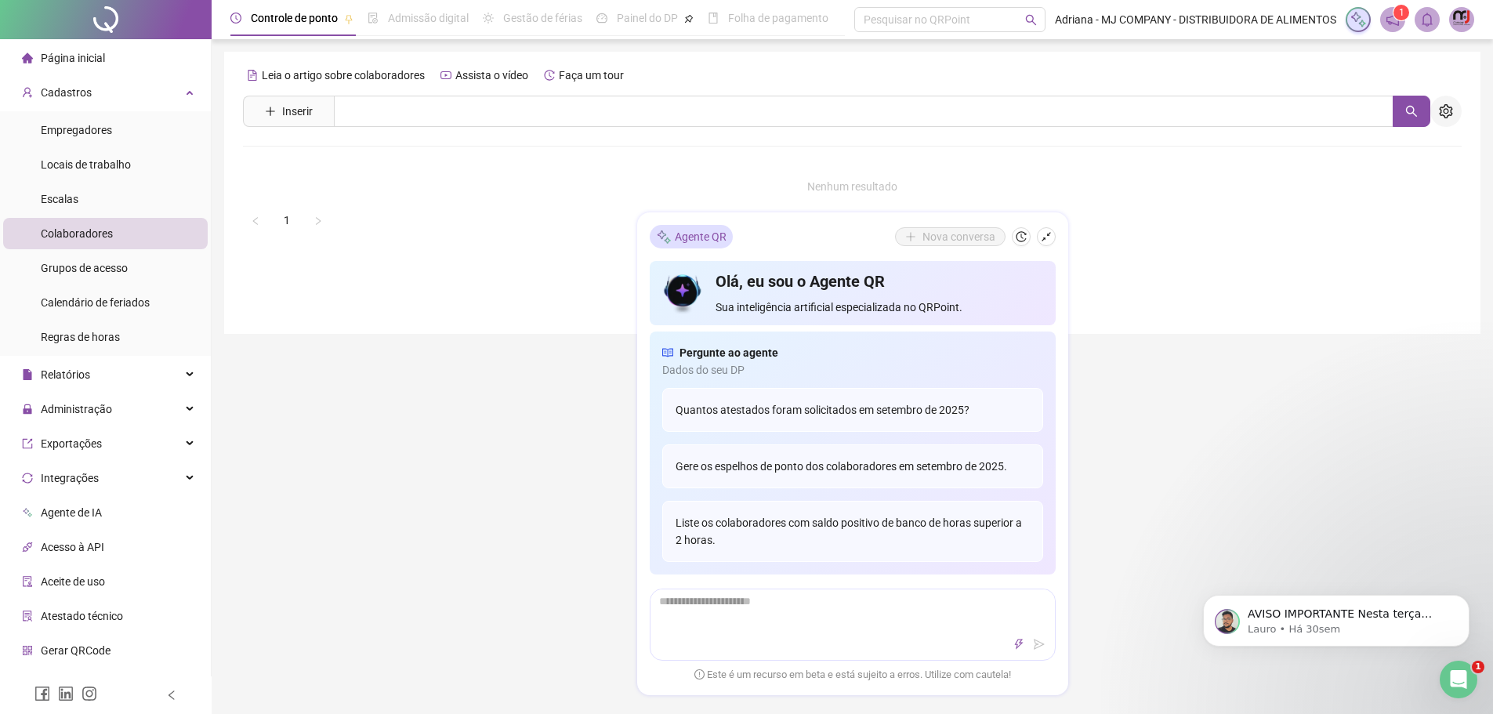
click at [1448, 114] on icon "setting" at bounding box center [1446, 111] width 14 height 14
click at [1404, 148] on span "Exibir inativos" at bounding box center [1368, 145] width 80 height 17
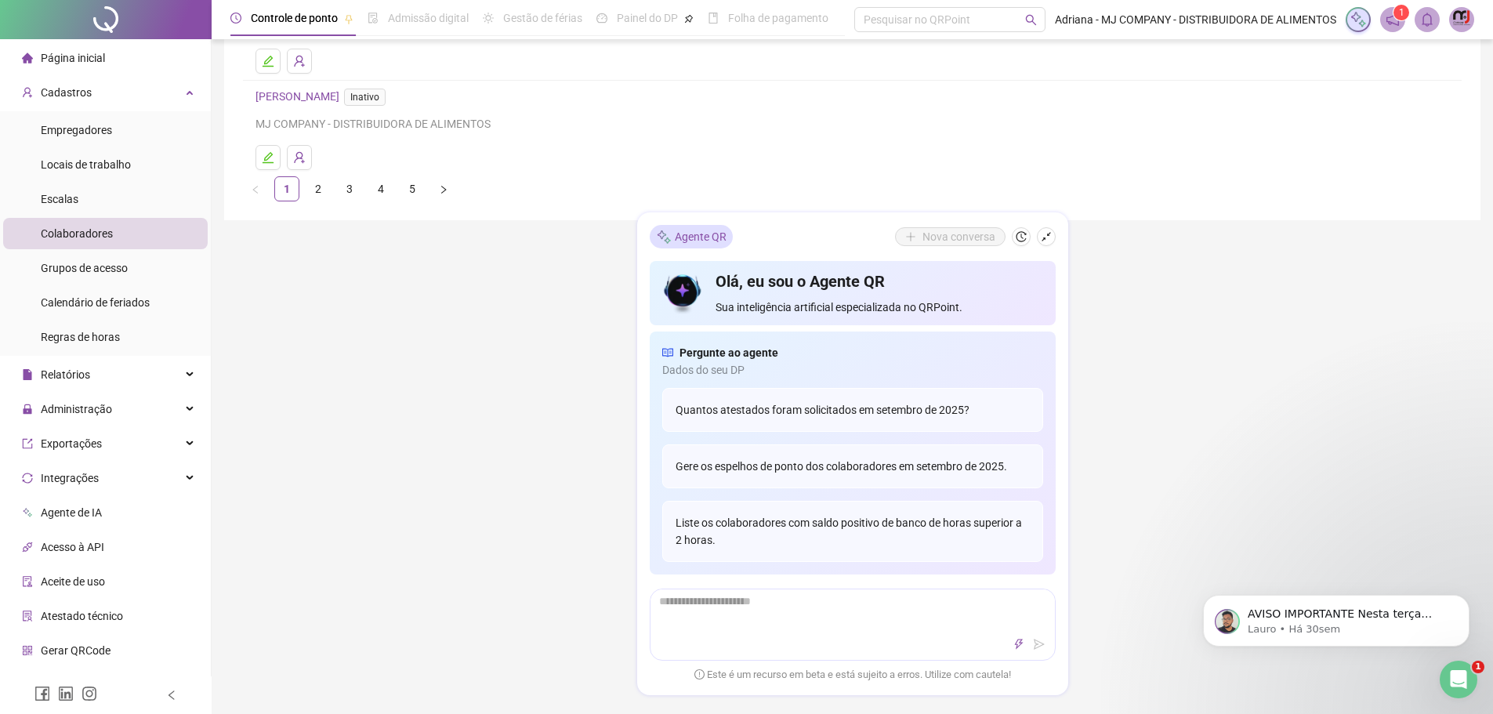
scroll to position [527, 0]
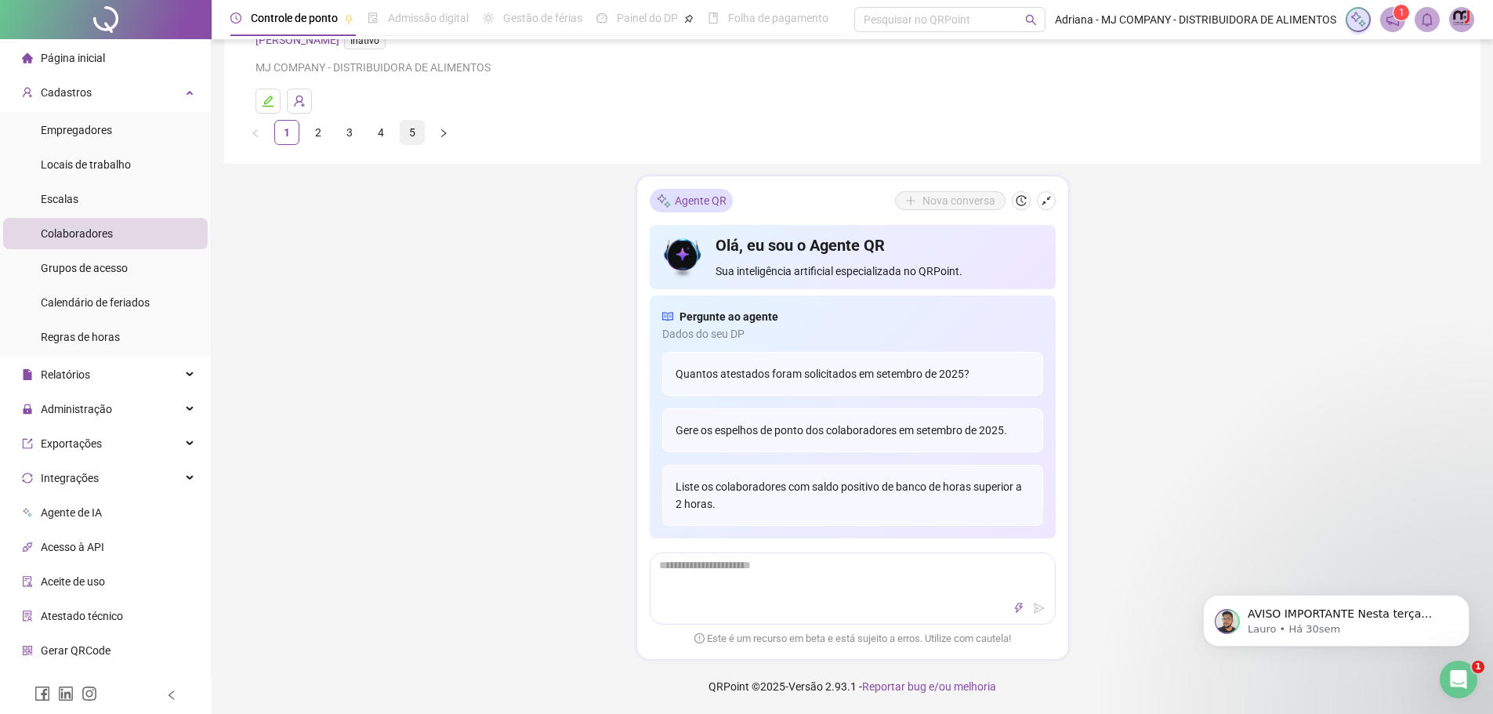
click at [411, 133] on link "5" at bounding box center [412, 133] width 24 height 24
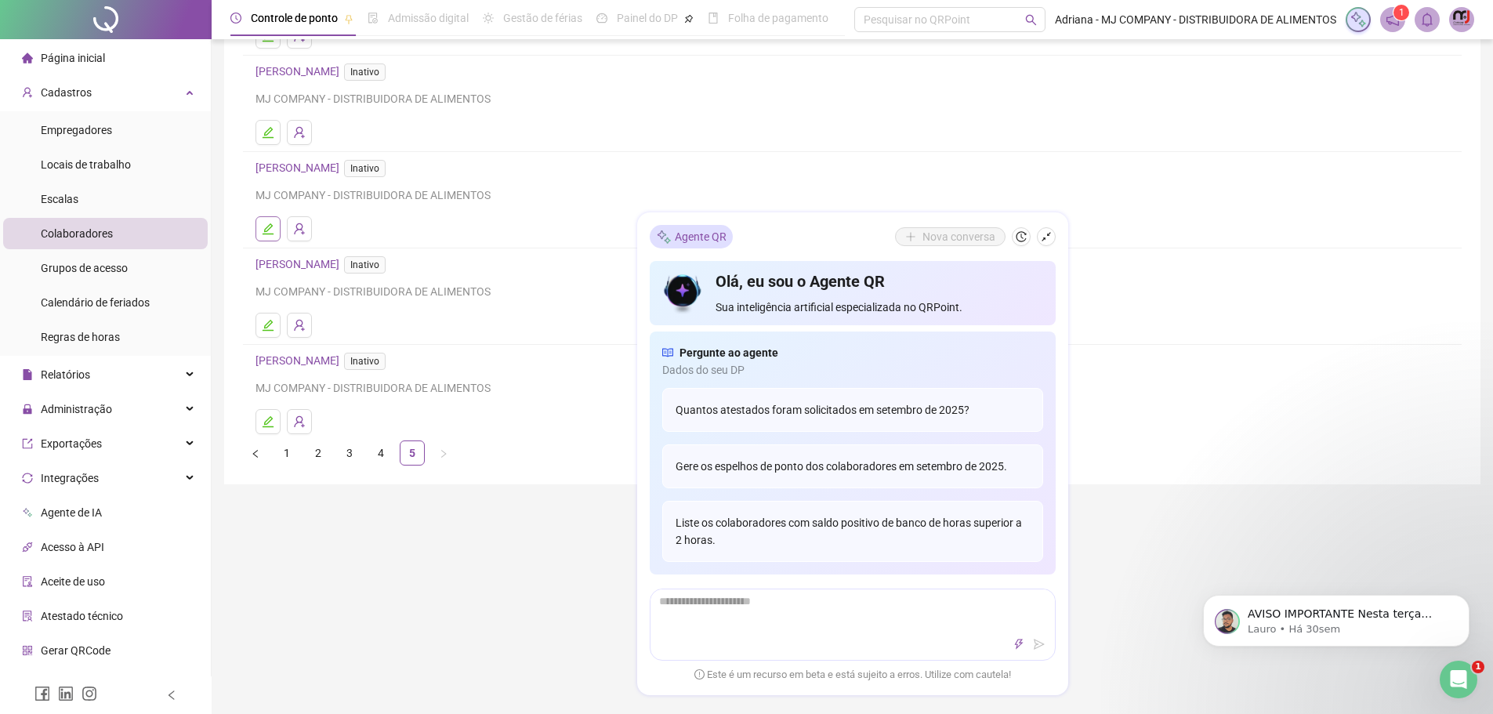
scroll to position [0, 0]
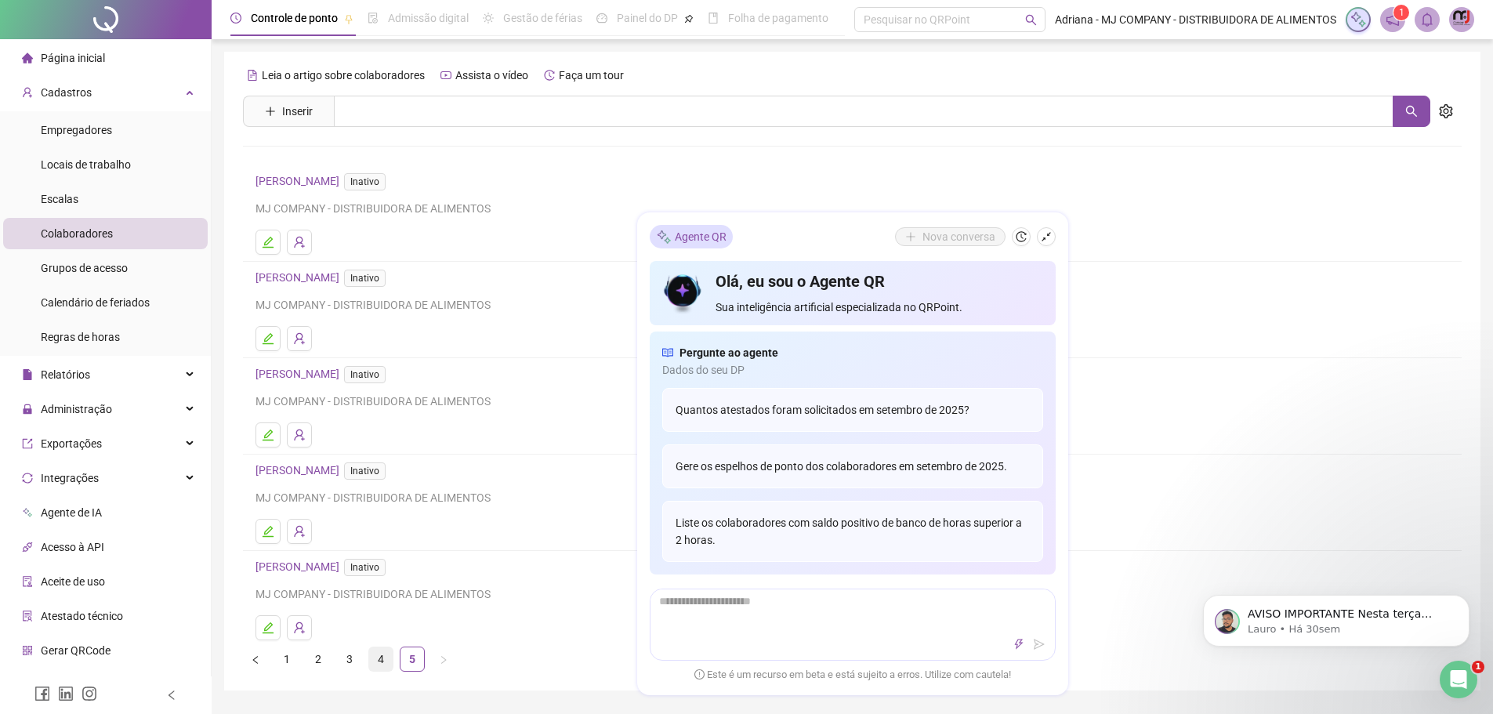
click at [382, 654] on link "4" at bounding box center [381, 659] width 24 height 24
click at [386, 468] on span "Inativo" at bounding box center [365, 470] width 42 height 17
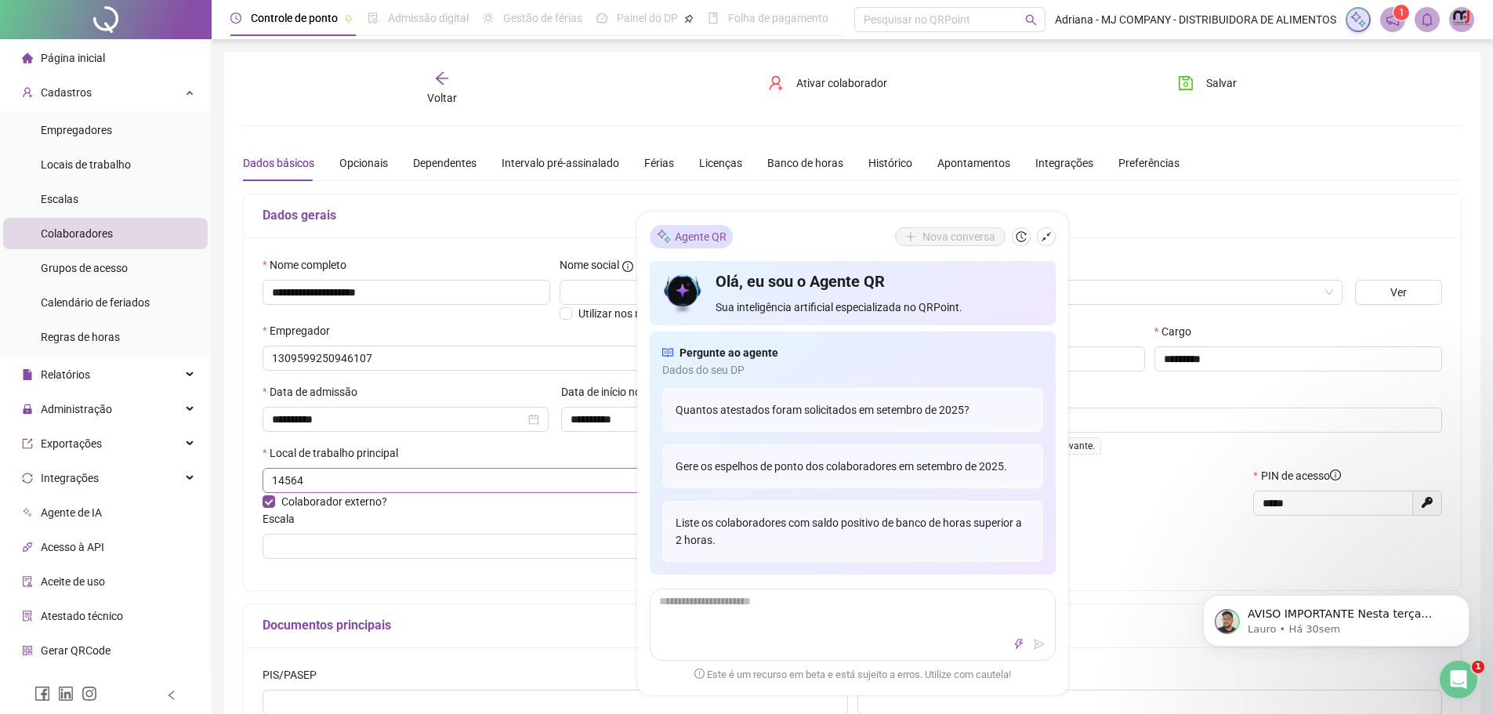
type input "**********"
click at [810, 84] on span "Ativar colaborador" at bounding box center [841, 82] width 91 height 17
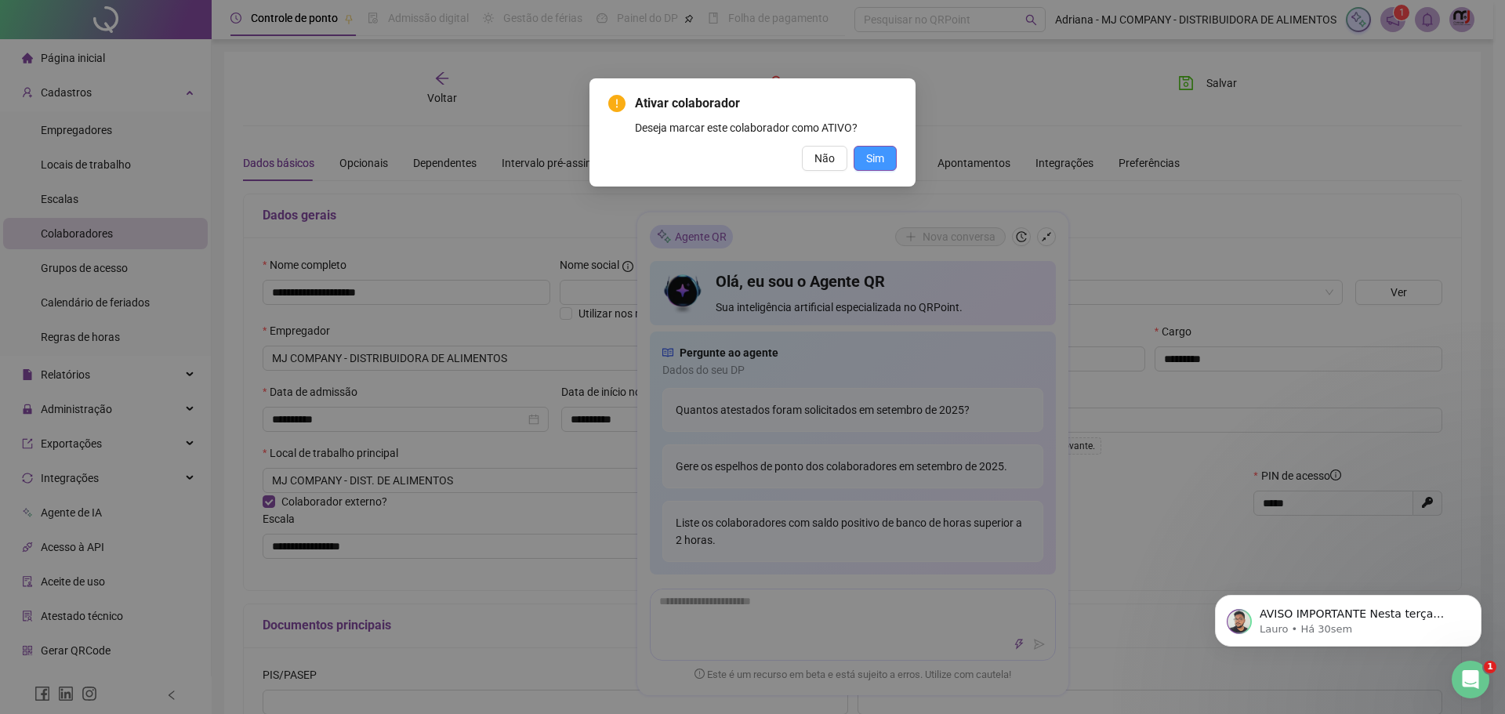
click at [878, 155] on span "Sim" at bounding box center [875, 158] width 18 height 17
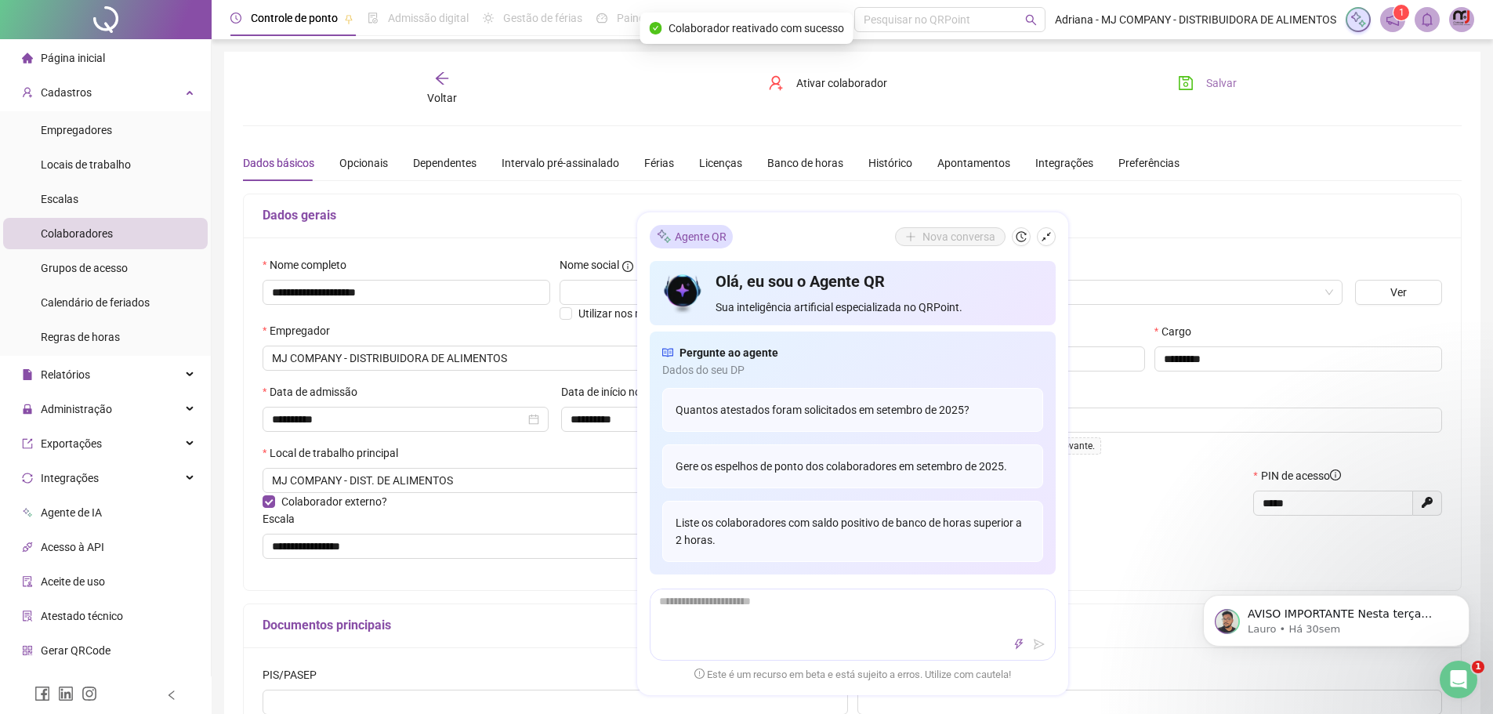
click at [1207, 79] on span "Salvar" at bounding box center [1221, 82] width 31 height 17
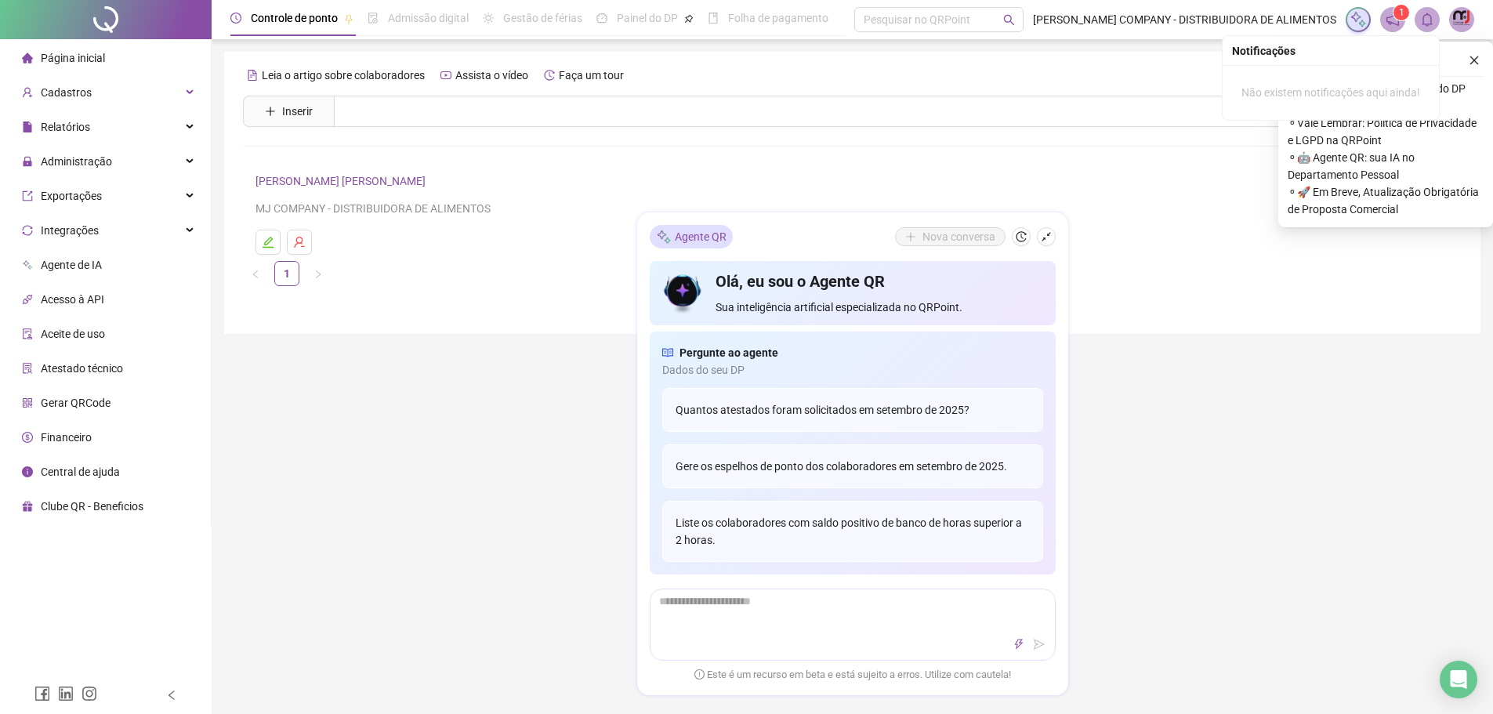
click at [1425, 13] on icon "bell" at bounding box center [1427, 20] width 14 height 14
click at [1454, 14] on img at bounding box center [1462, 20] width 24 height 24
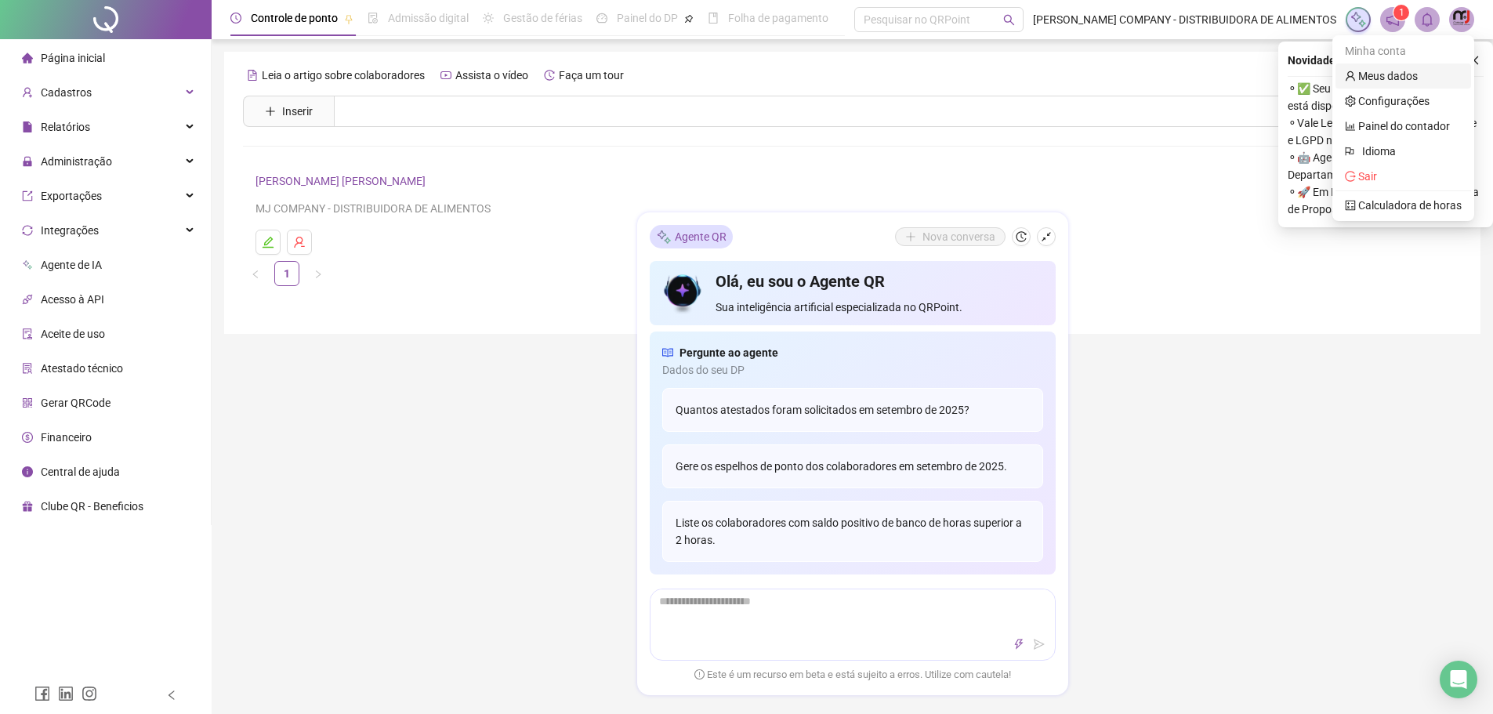
click at [1404, 78] on link "Meus dados" at bounding box center [1381, 76] width 73 height 13
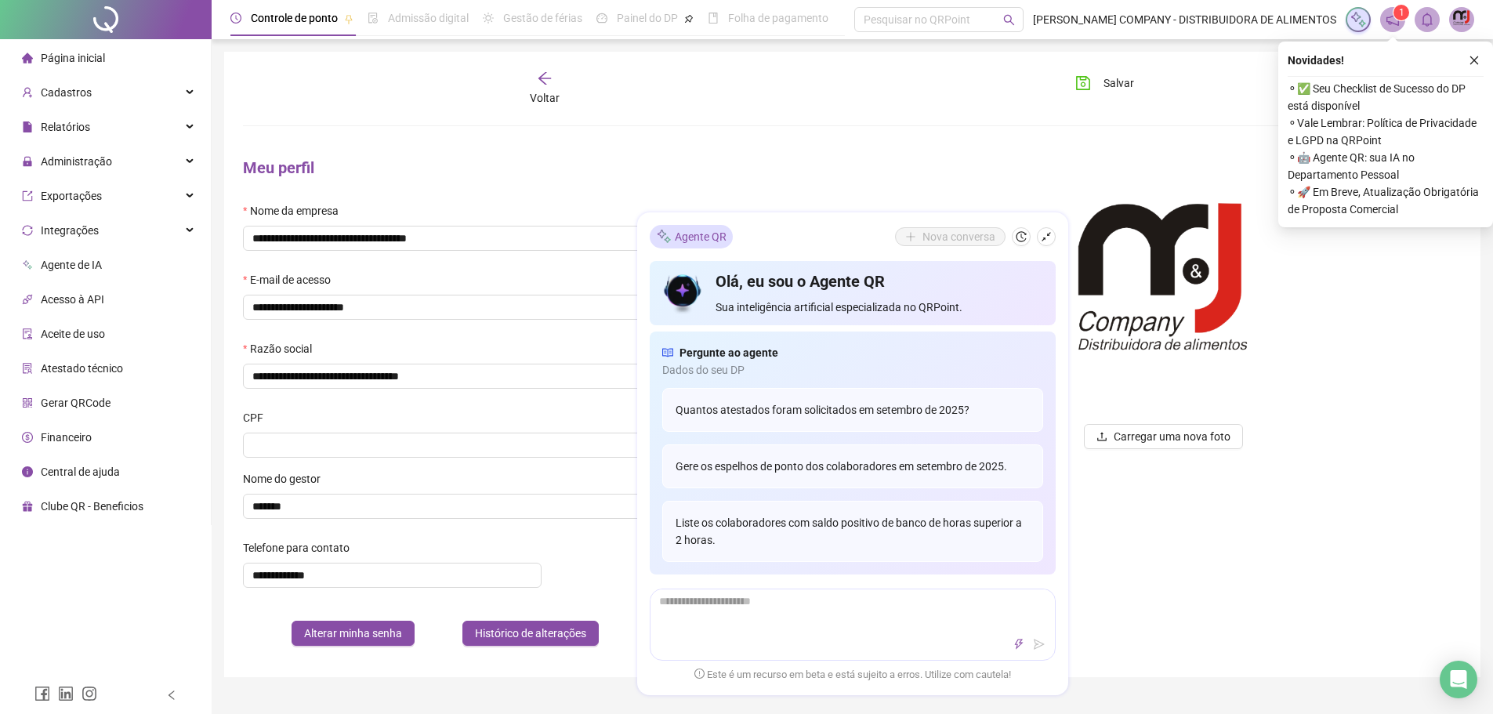
click at [1465, 15] on img at bounding box center [1462, 20] width 24 height 24
click at [1378, 73] on link "Meus dados" at bounding box center [1381, 76] width 73 height 13
click at [1473, 57] on icon "close" at bounding box center [1474, 60] width 11 height 11
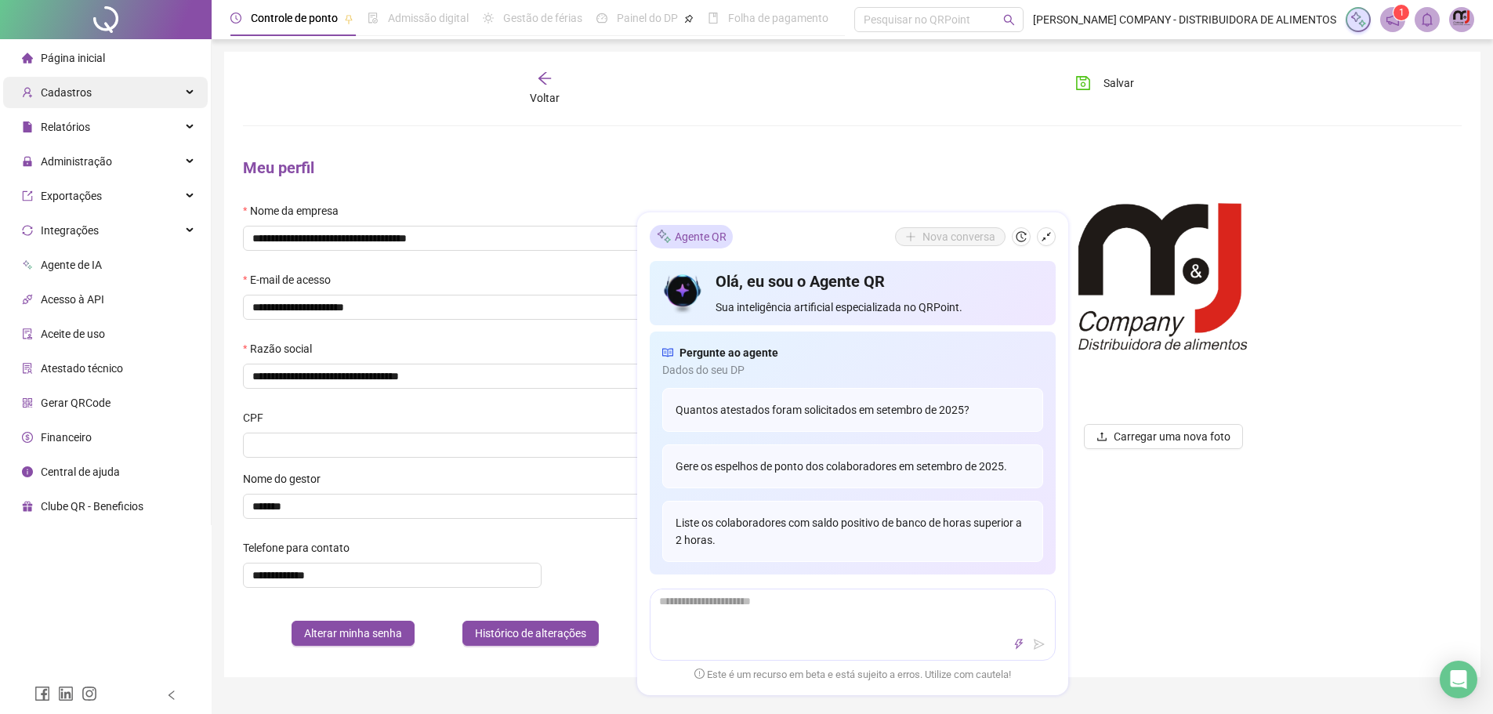
click at [82, 94] on span "Cadastros" at bounding box center [66, 92] width 51 height 13
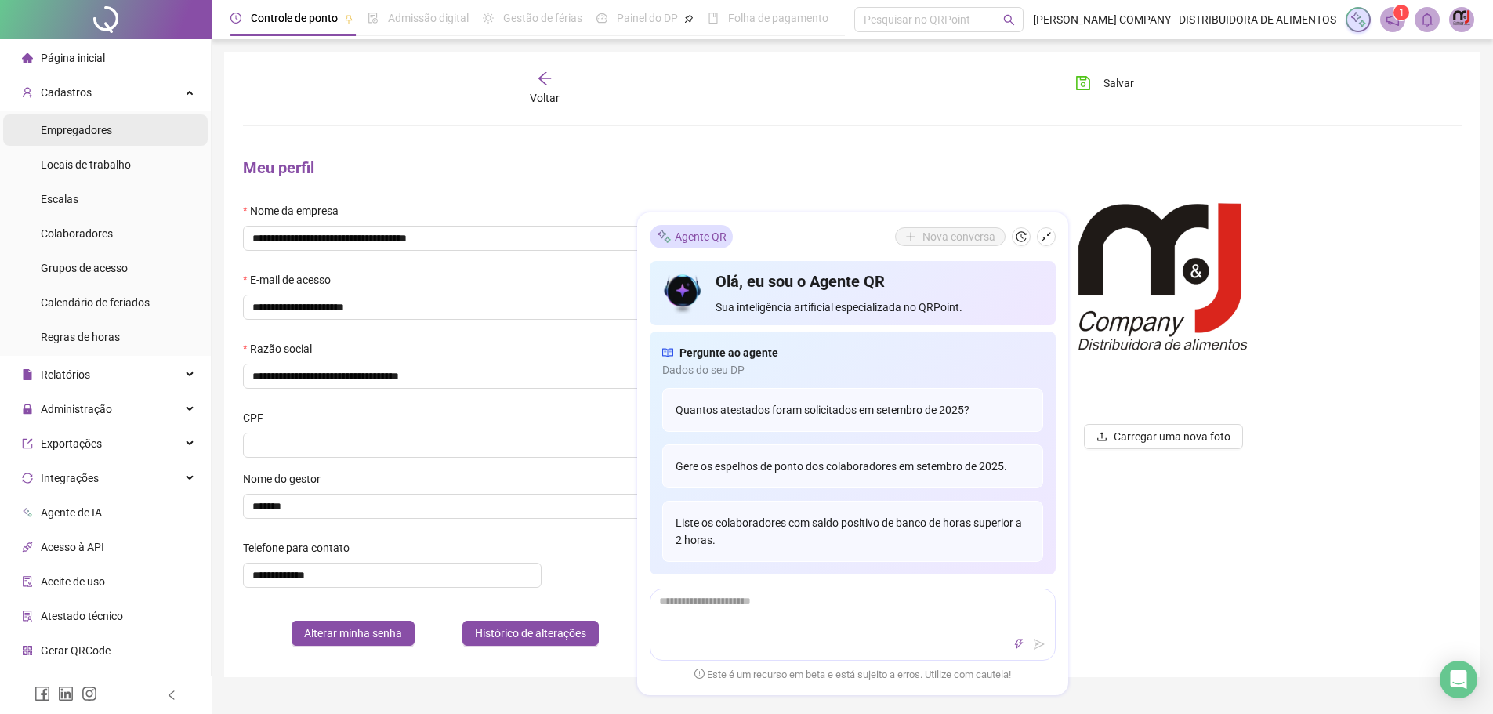
click at [84, 126] on span "Empregadores" at bounding box center [76, 130] width 71 height 13
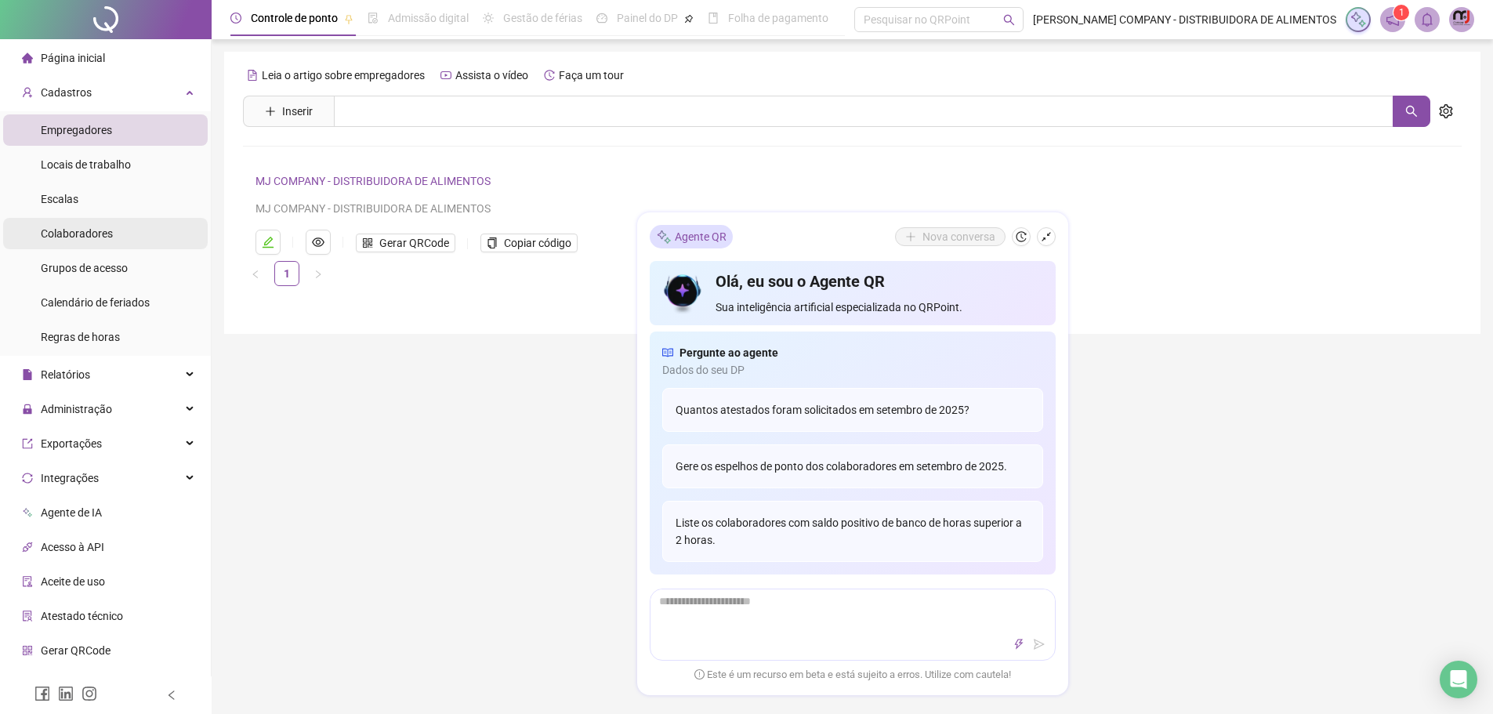
click at [93, 234] on span "Colaboradores" at bounding box center [77, 233] width 72 height 13
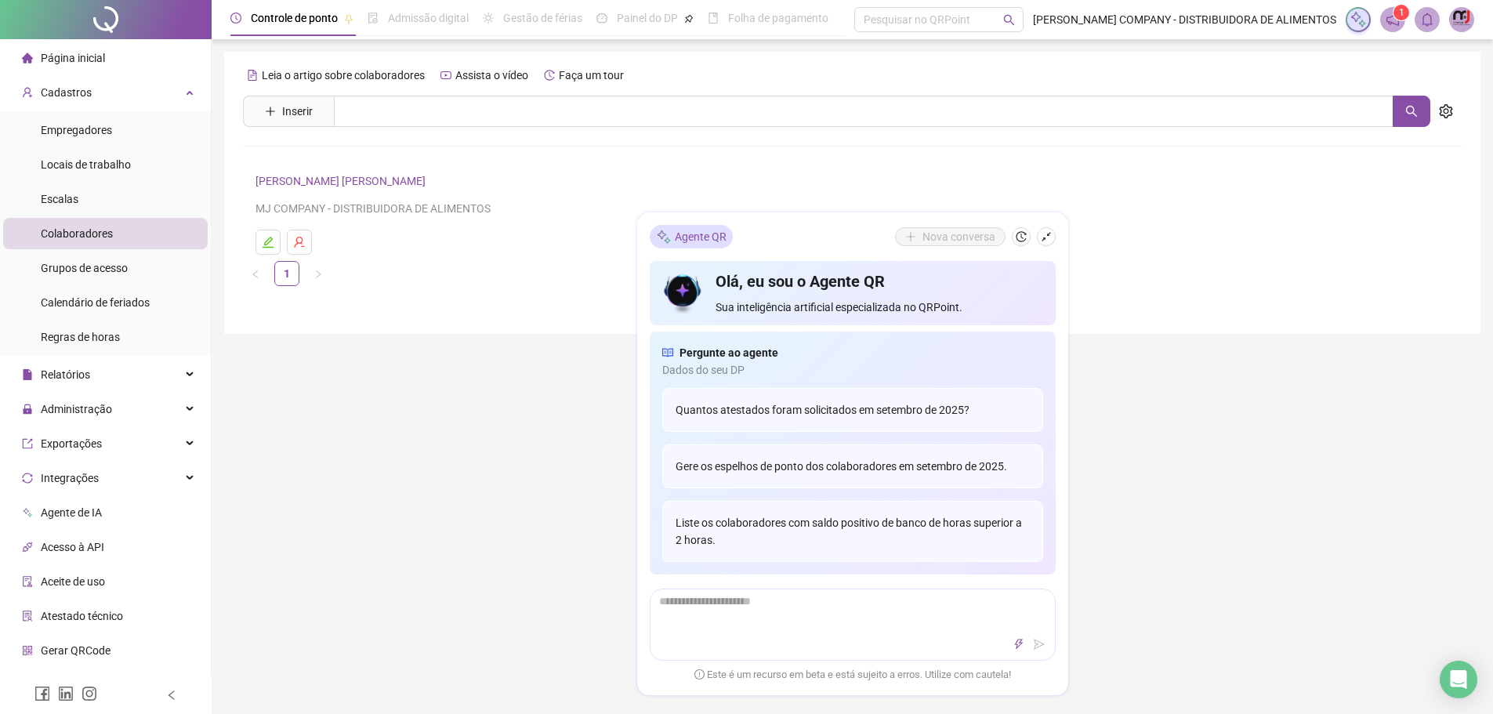
click at [1462, 23] on img at bounding box center [1462, 20] width 24 height 24
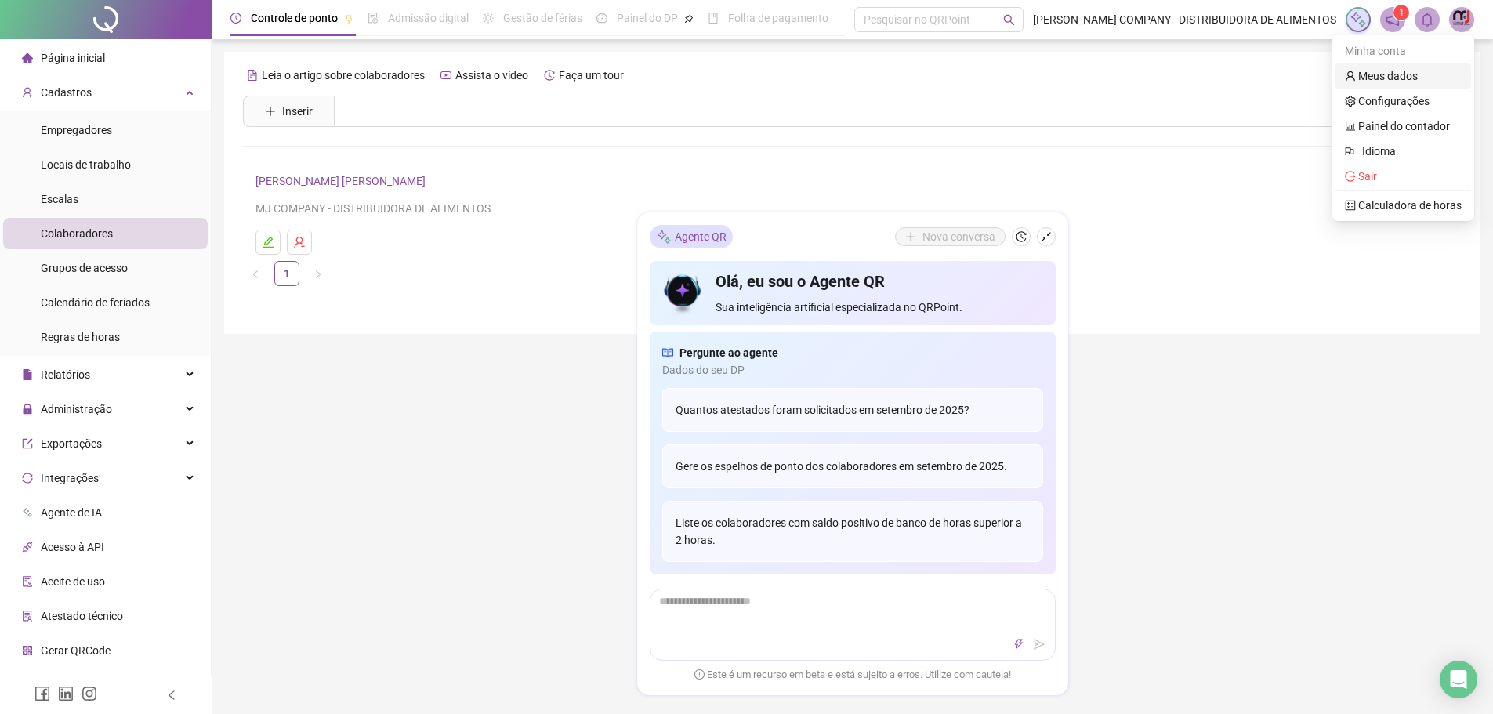
click at [1414, 73] on link "Meus dados" at bounding box center [1381, 76] width 73 height 13
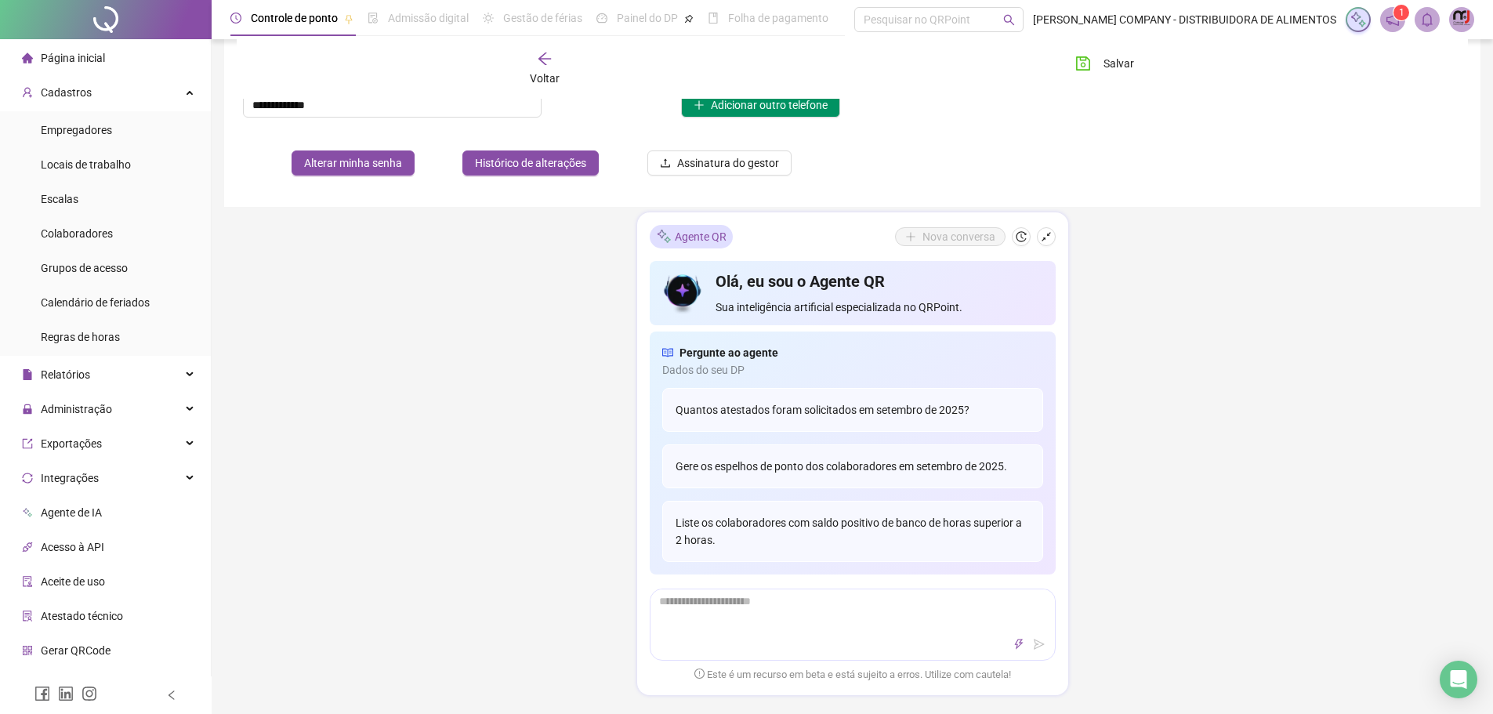
scroll to position [513, 0]
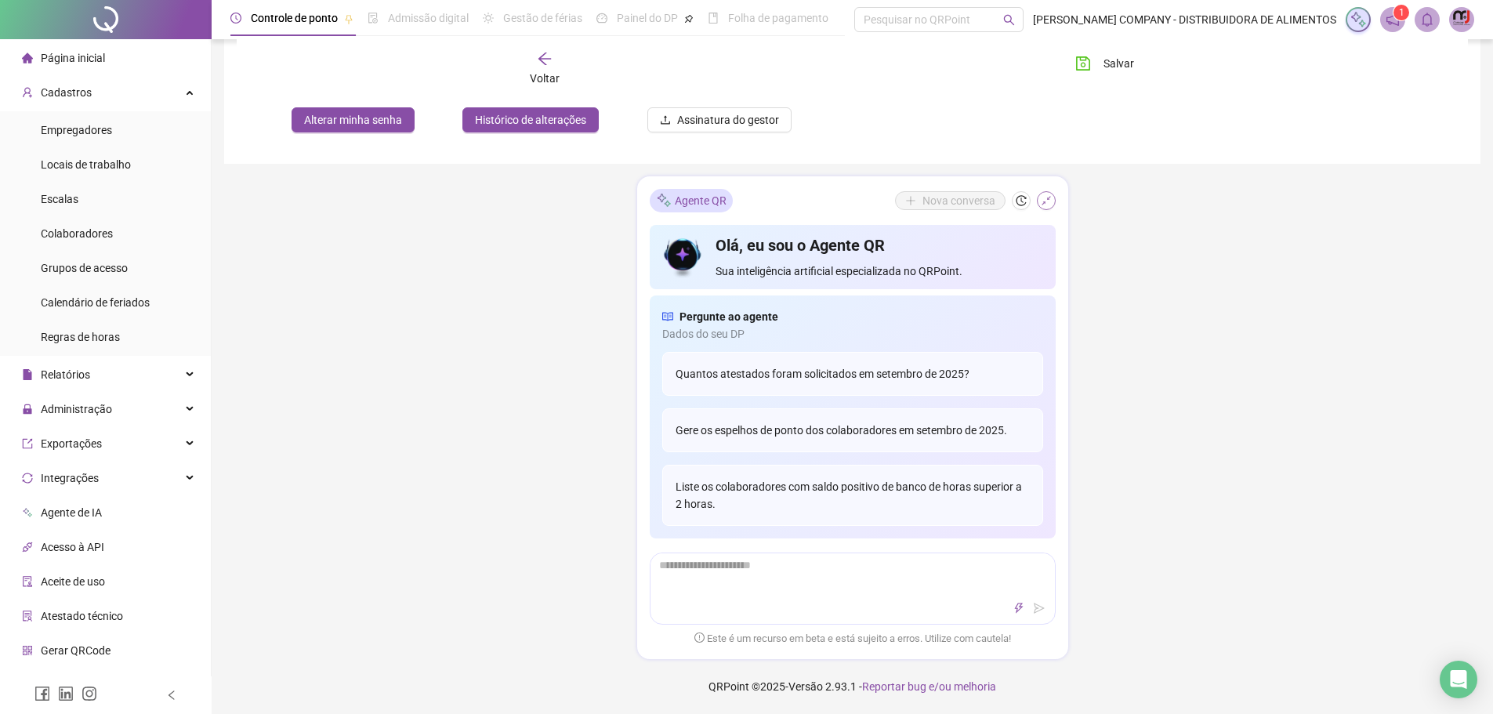
click at [1052, 204] on button "button" at bounding box center [1046, 200] width 19 height 19
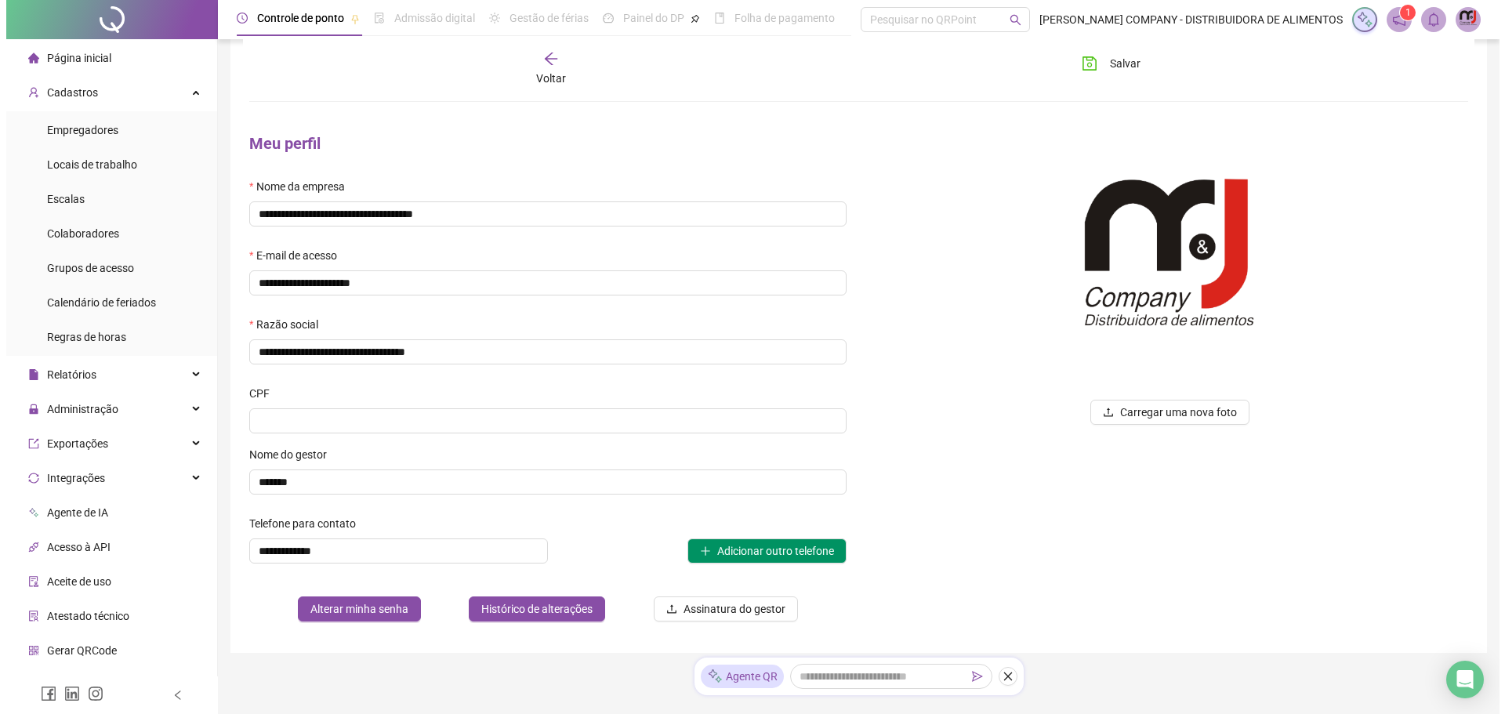
scroll to position [0, 0]
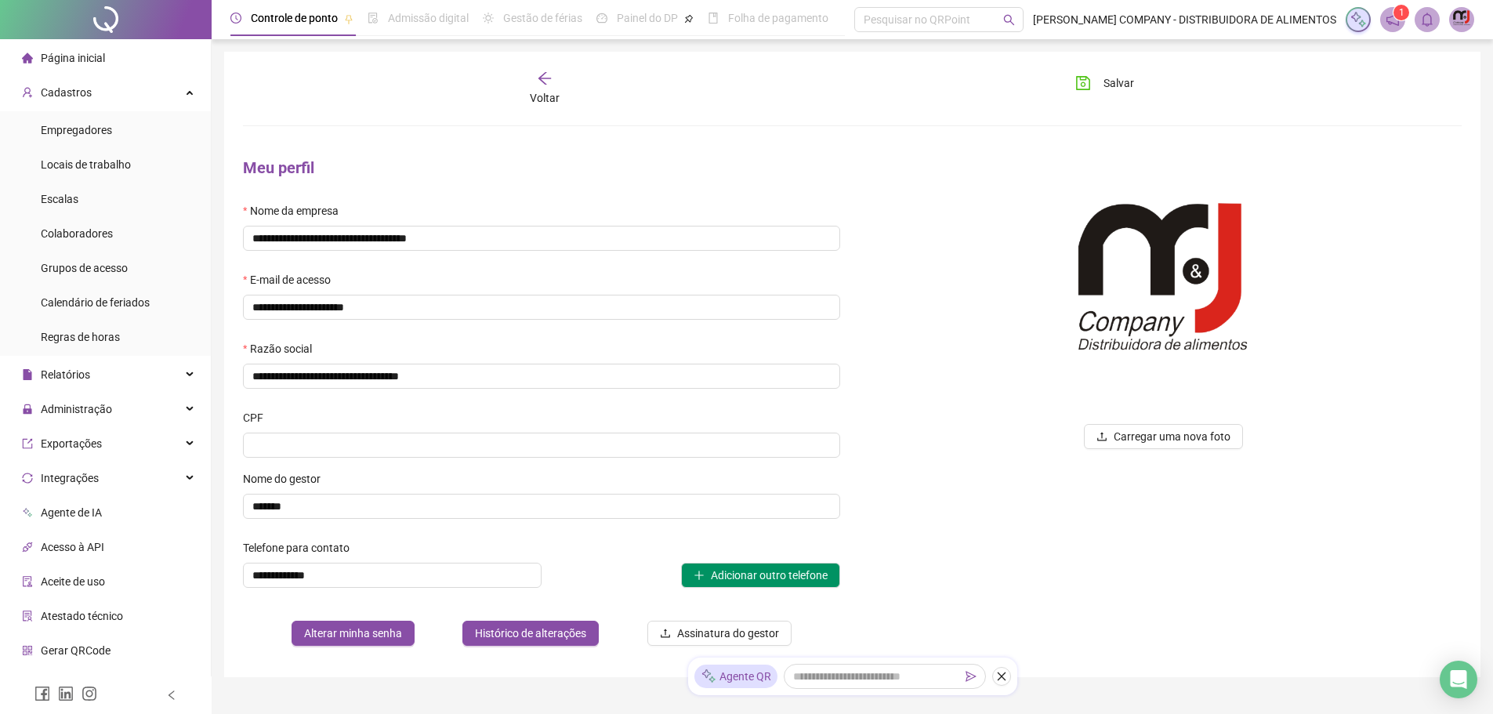
click at [1469, 18] on img at bounding box center [1462, 20] width 24 height 24
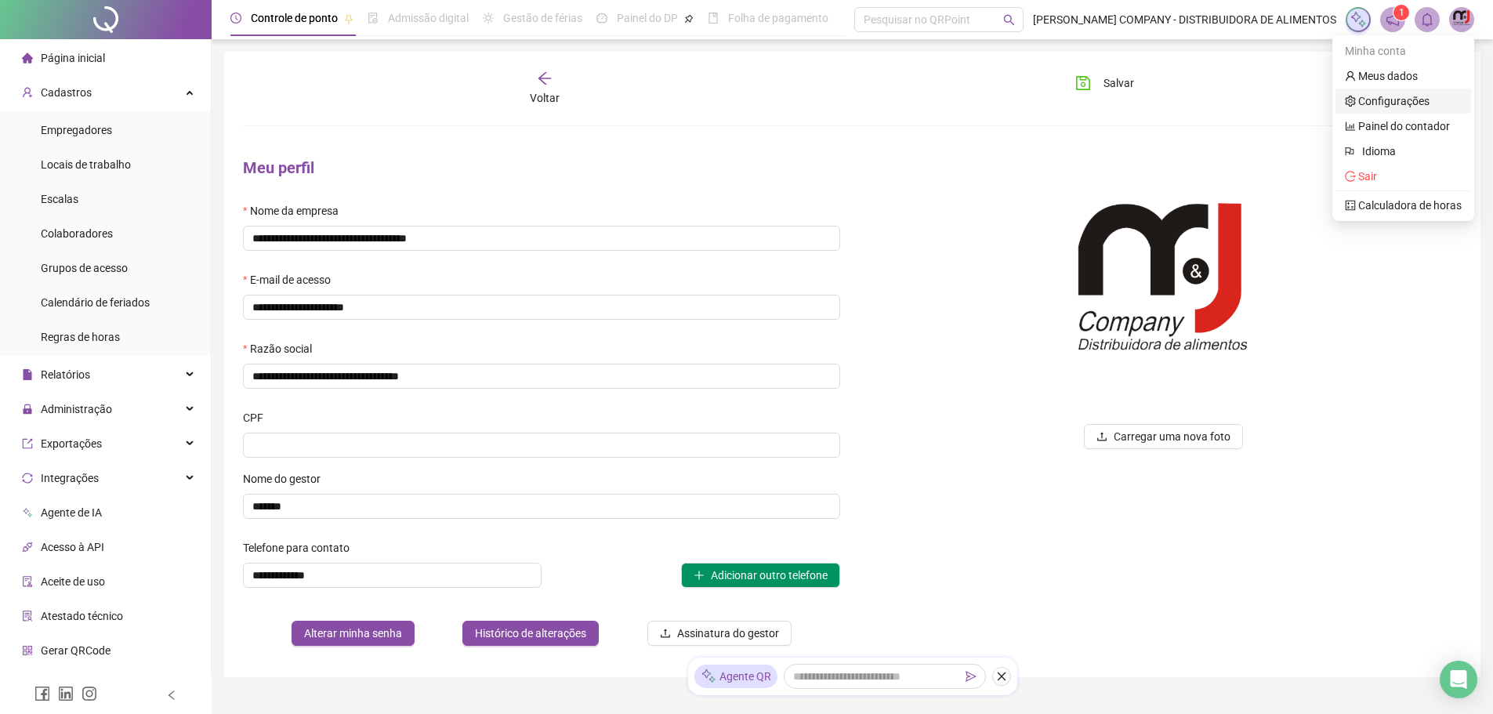
click at [1390, 99] on link "Configurações" at bounding box center [1387, 101] width 85 height 13
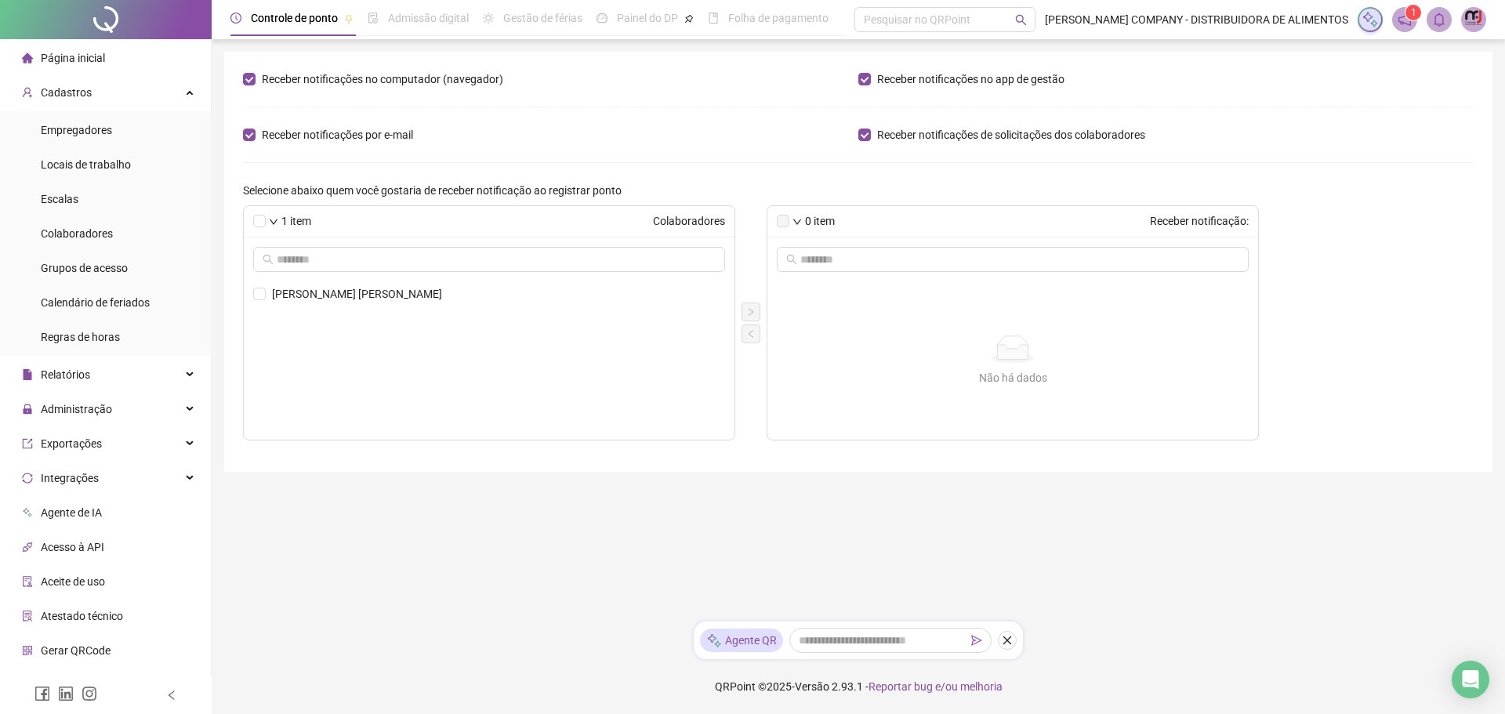
click at [1470, 19] on img at bounding box center [1474, 20] width 24 height 24
click at [1407, 78] on link "Meus dados" at bounding box center [1393, 76] width 73 height 13
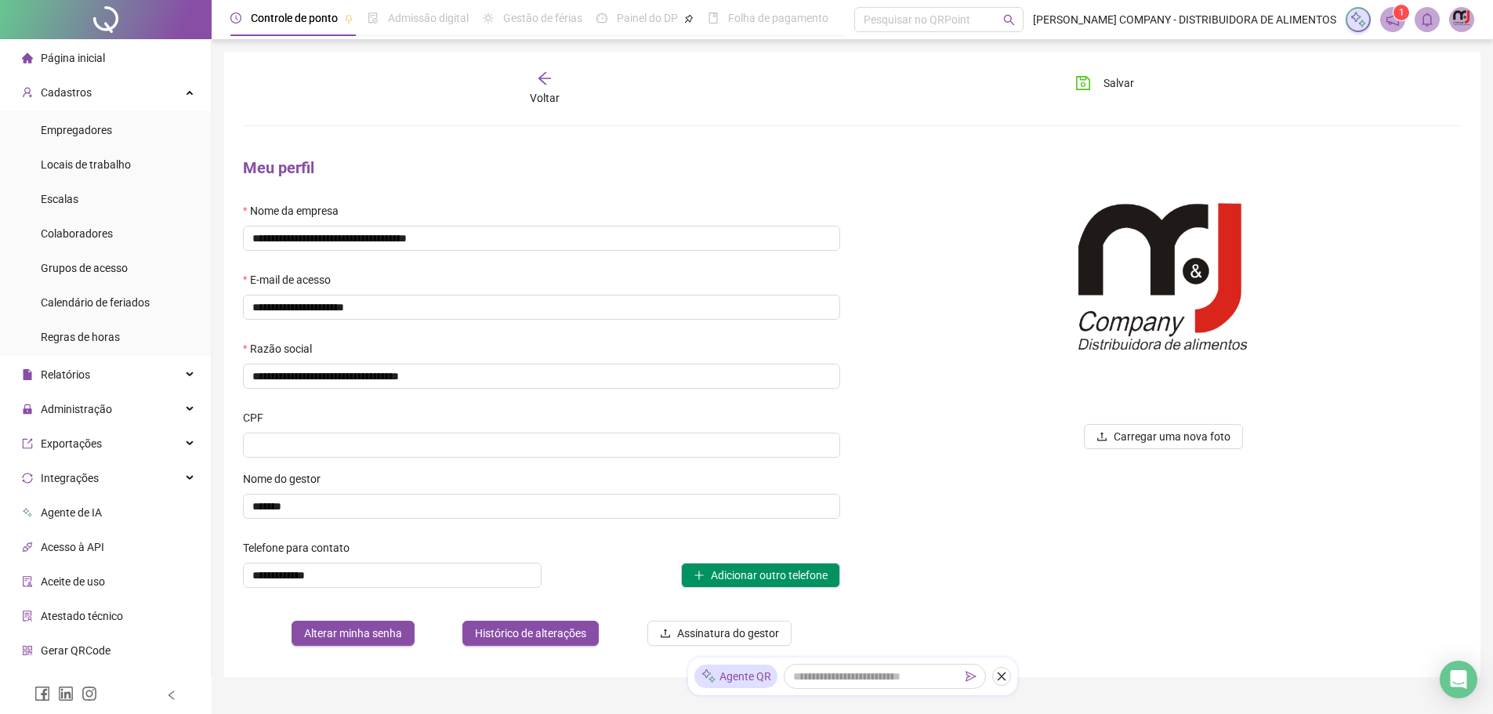
click at [553, 87] on div "Voltar" at bounding box center [544, 89] width 193 height 36
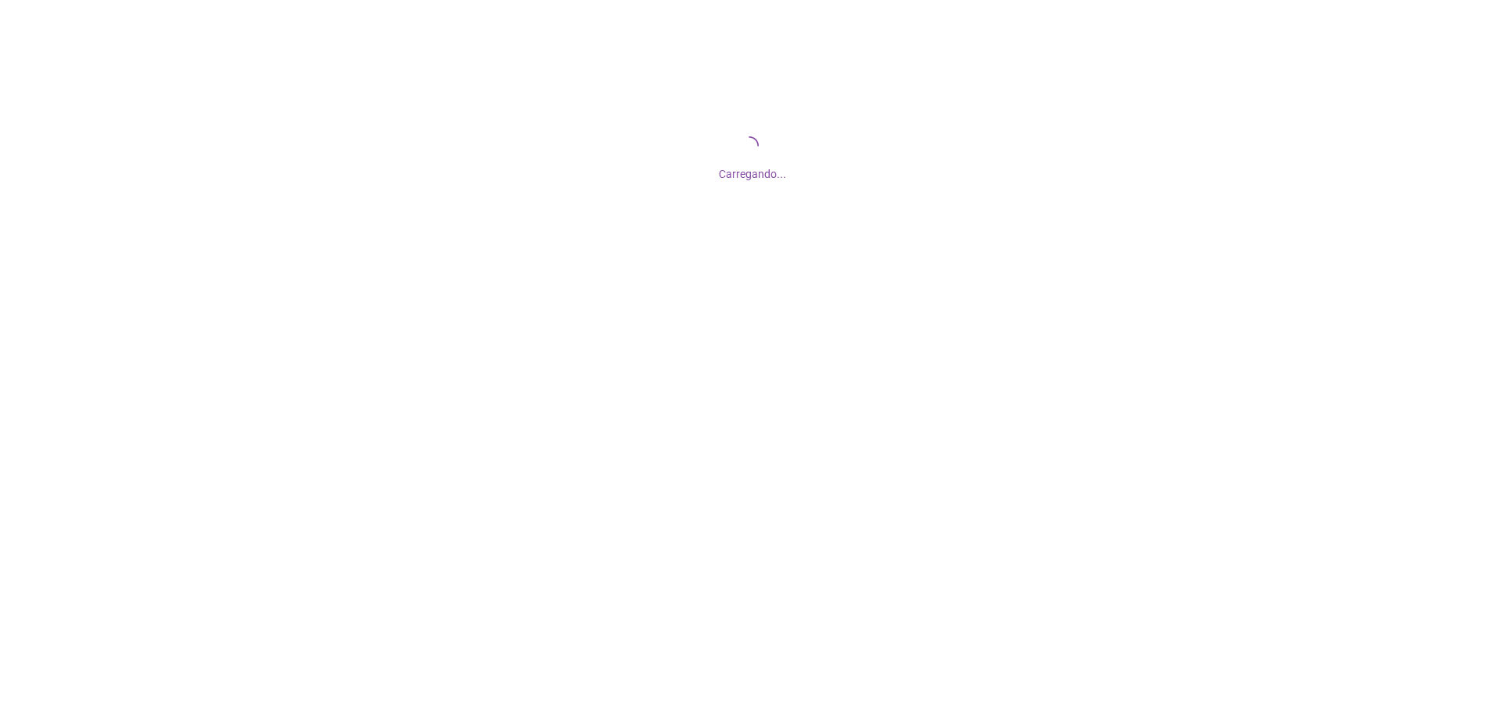
drag, startPoint x: 1504, startPoint y: 295, endPoint x: 1491, endPoint y: 242, distance: 54.0
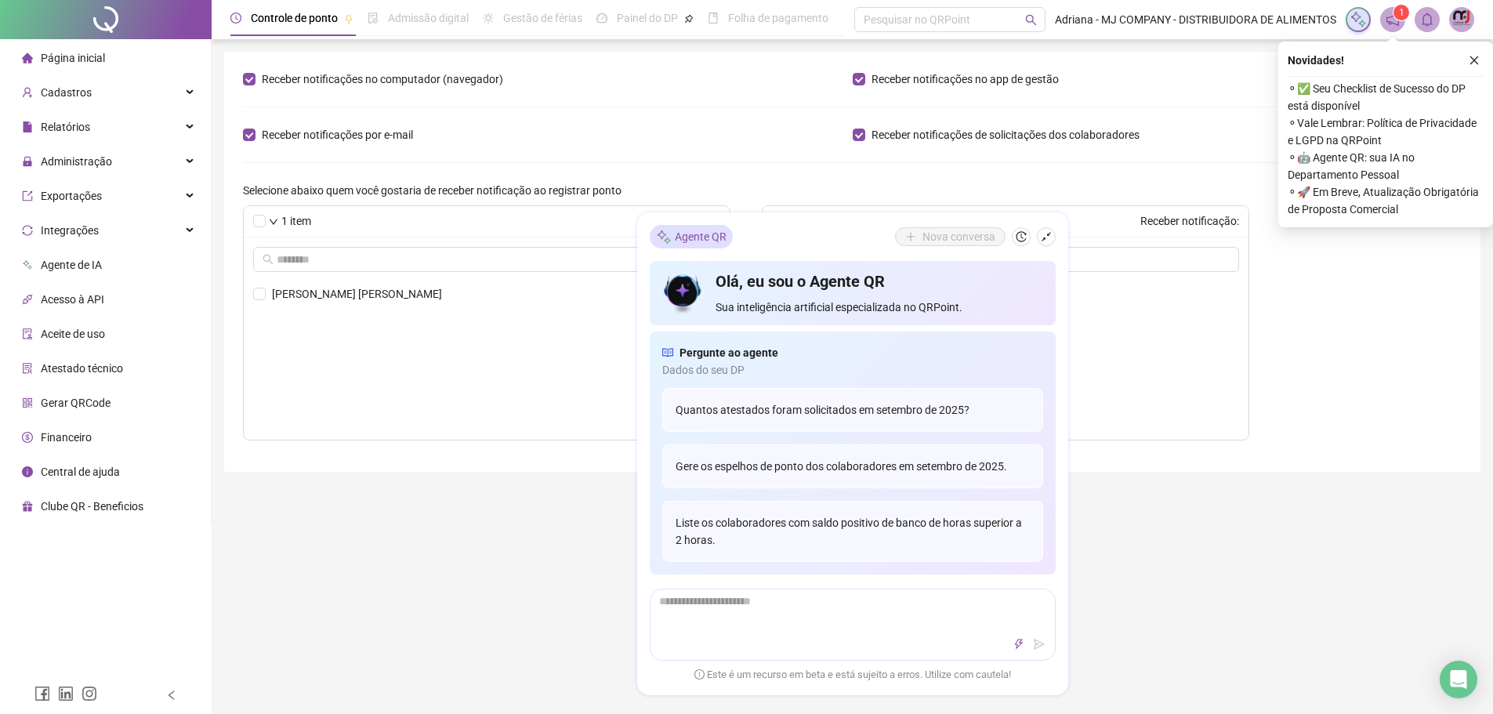
drag, startPoint x: 1491, startPoint y: 242, endPoint x: 1467, endPoint y: 20, distance: 223.9
click at [1467, 20] on img at bounding box center [1462, 20] width 24 height 24
click at [1392, 70] on link "Meus dados" at bounding box center [1381, 76] width 73 height 13
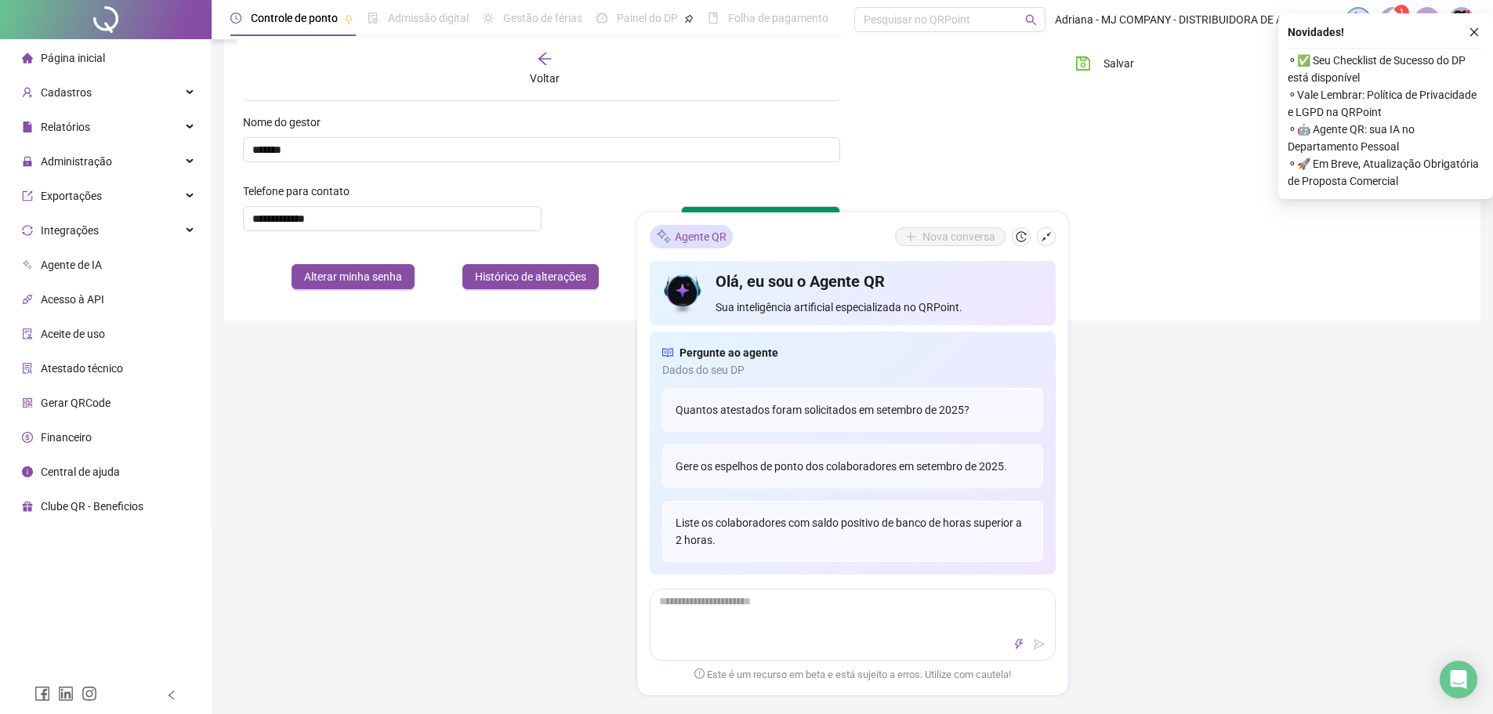
scroll to position [278, 0]
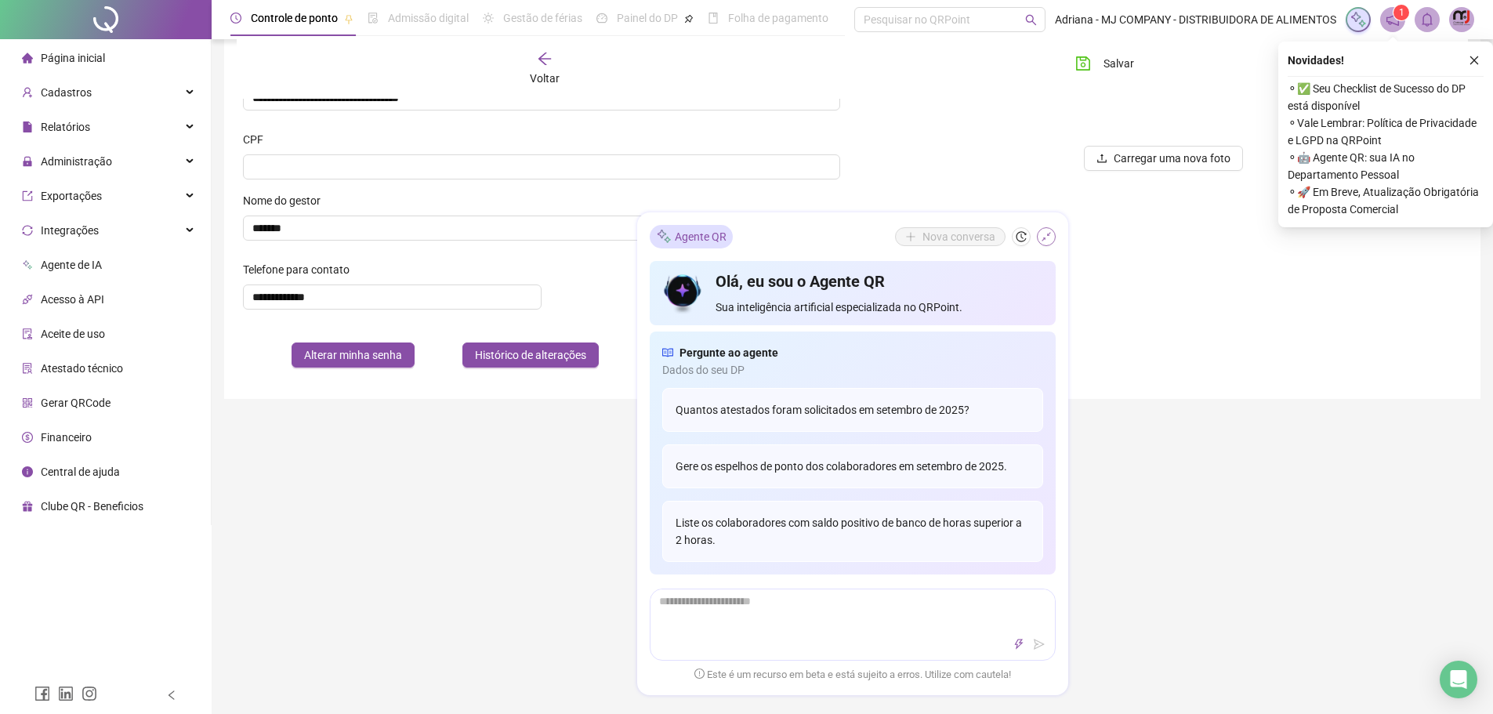
click at [1048, 241] on icon "shrink" at bounding box center [1046, 236] width 11 height 11
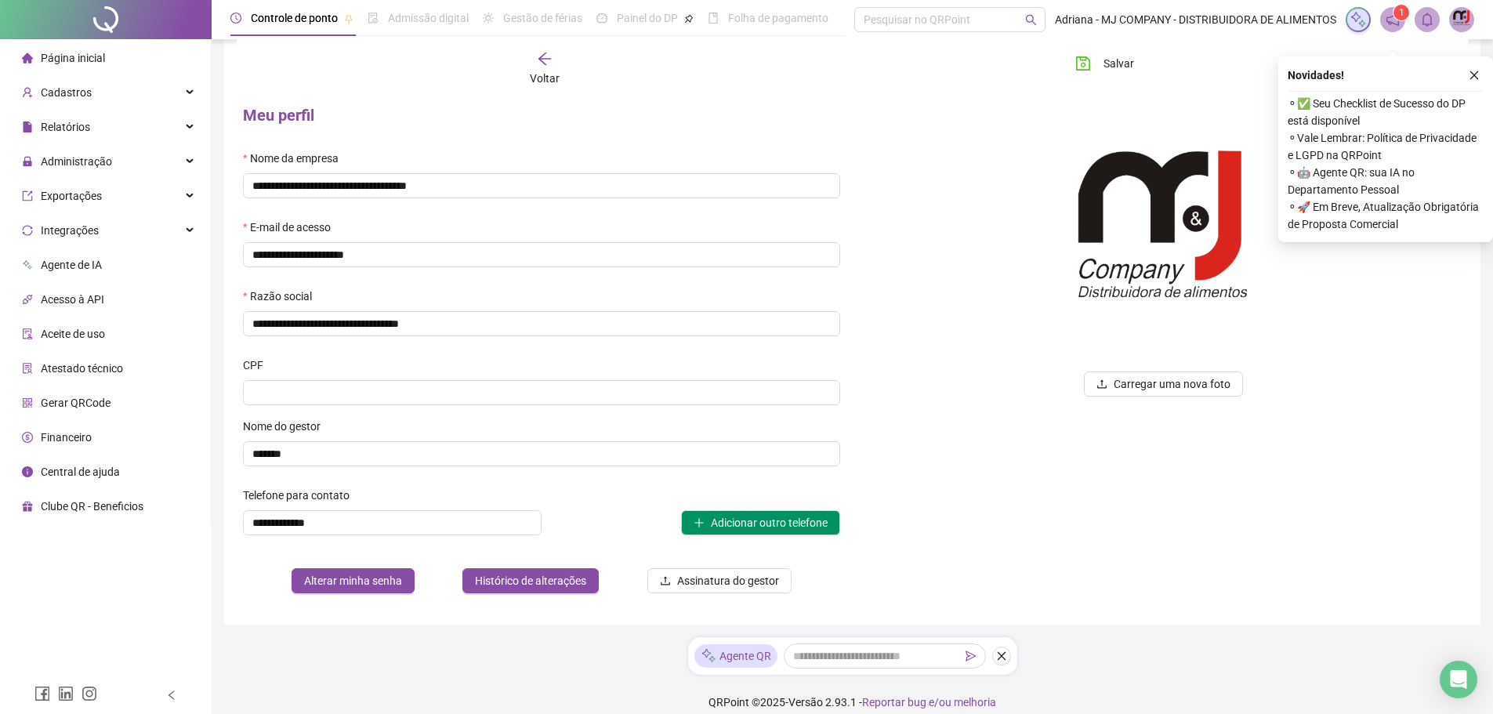
scroll to position [0, 0]
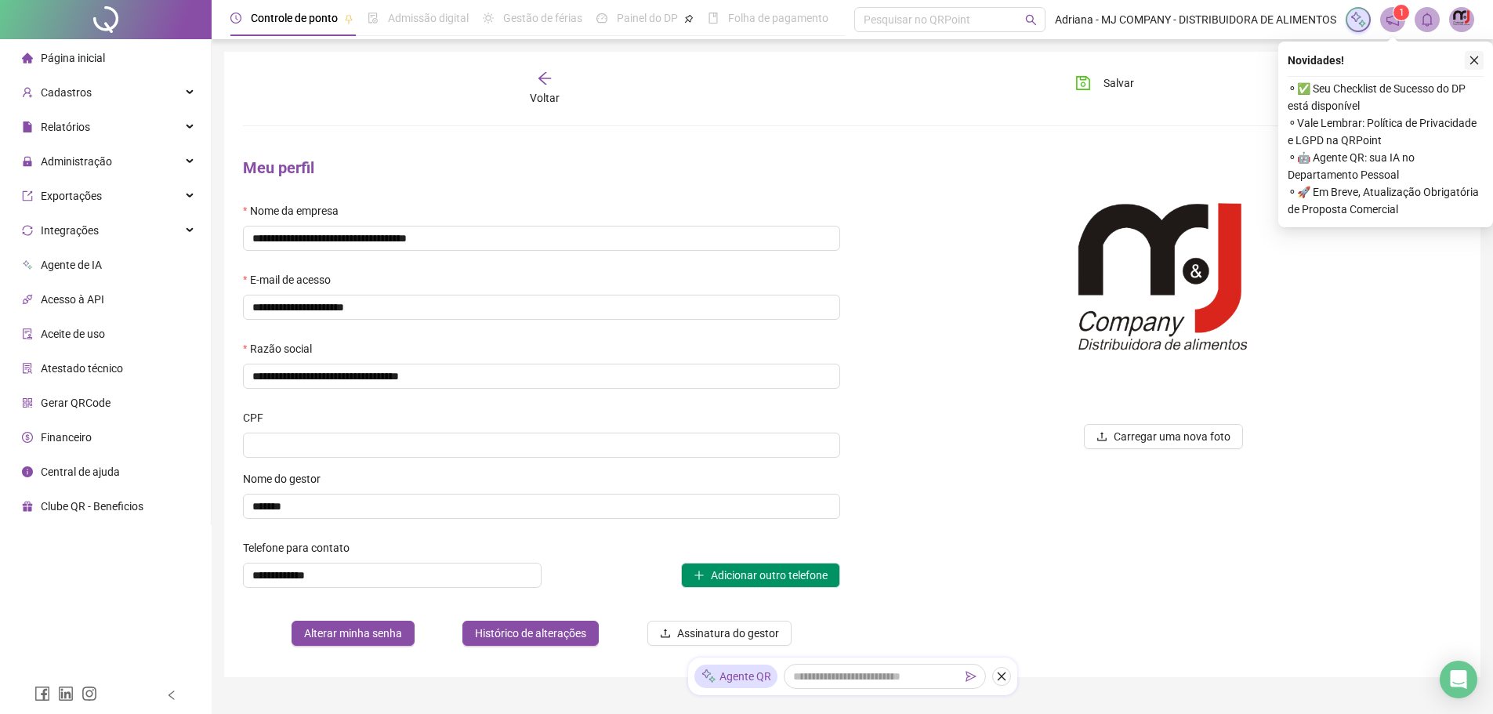
click at [1475, 56] on icon "close" at bounding box center [1474, 60] width 11 height 11
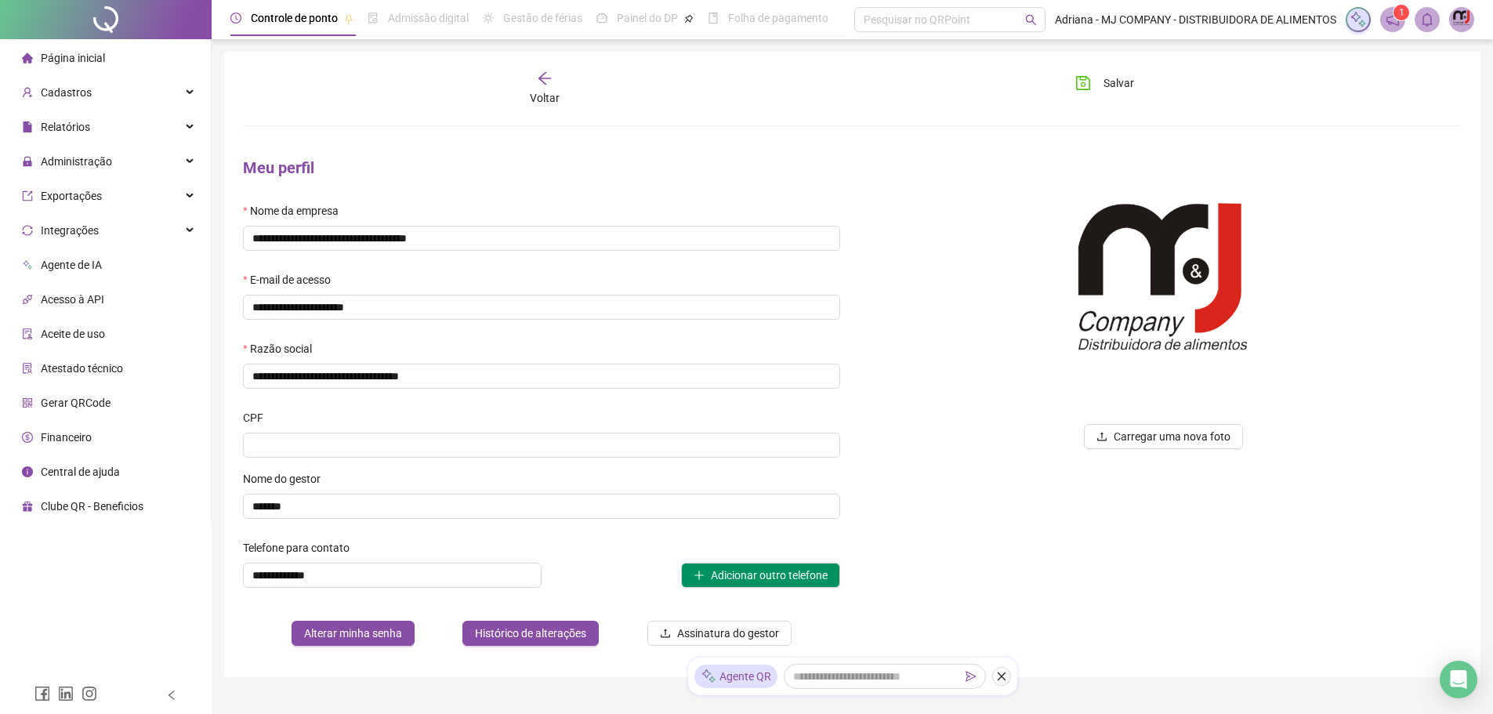
scroll to position [68, 0]
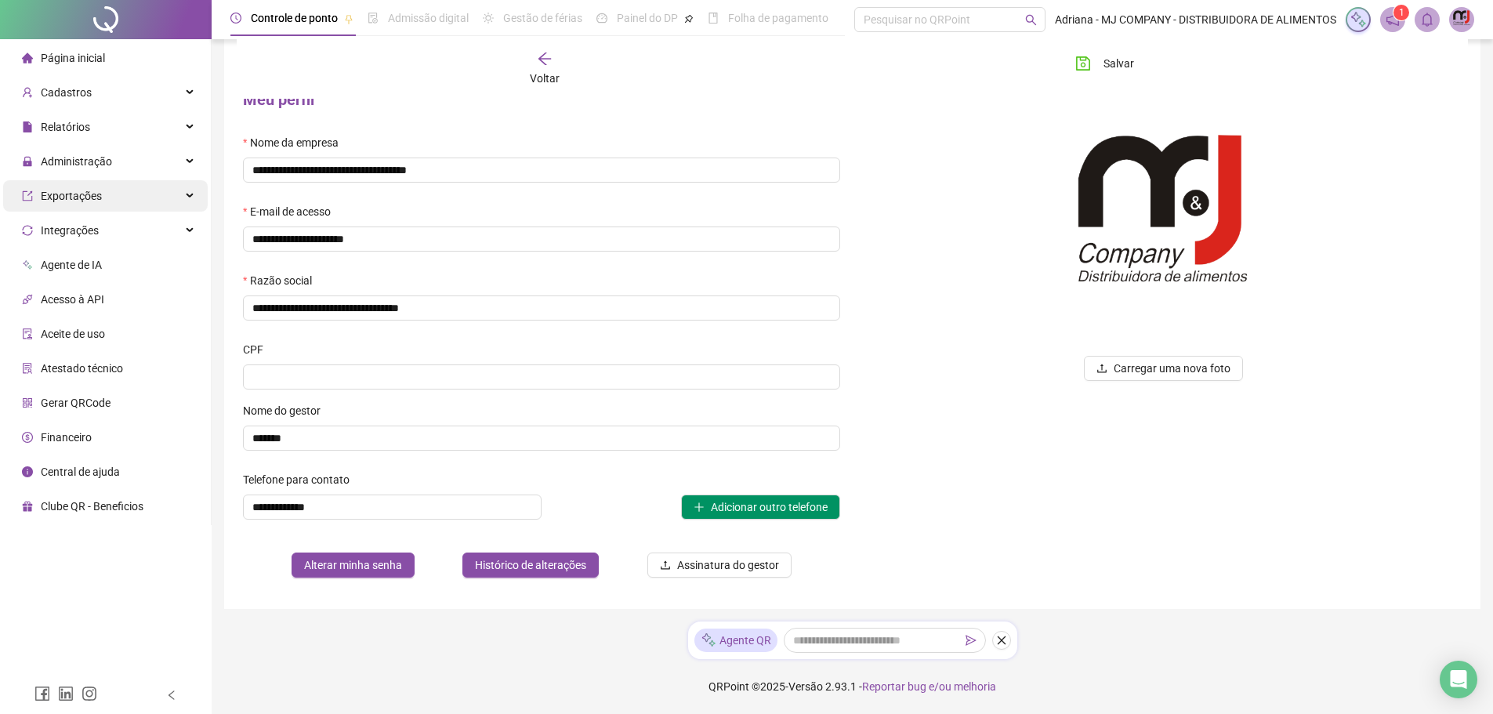
click at [191, 196] on icon at bounding box center [191, 196] width 8 height 0
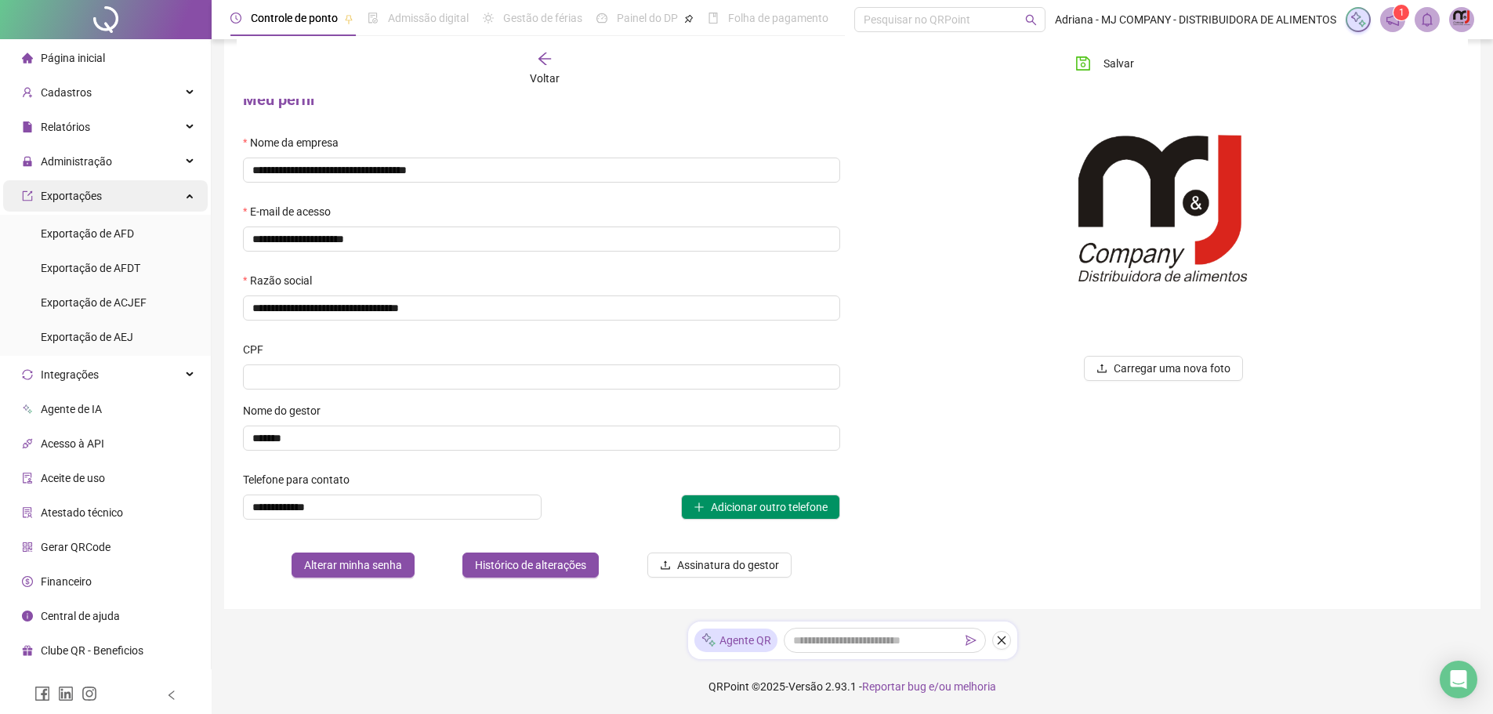
click at [191, 194] on icon at bounding box center [191, 194] width 8 height 0
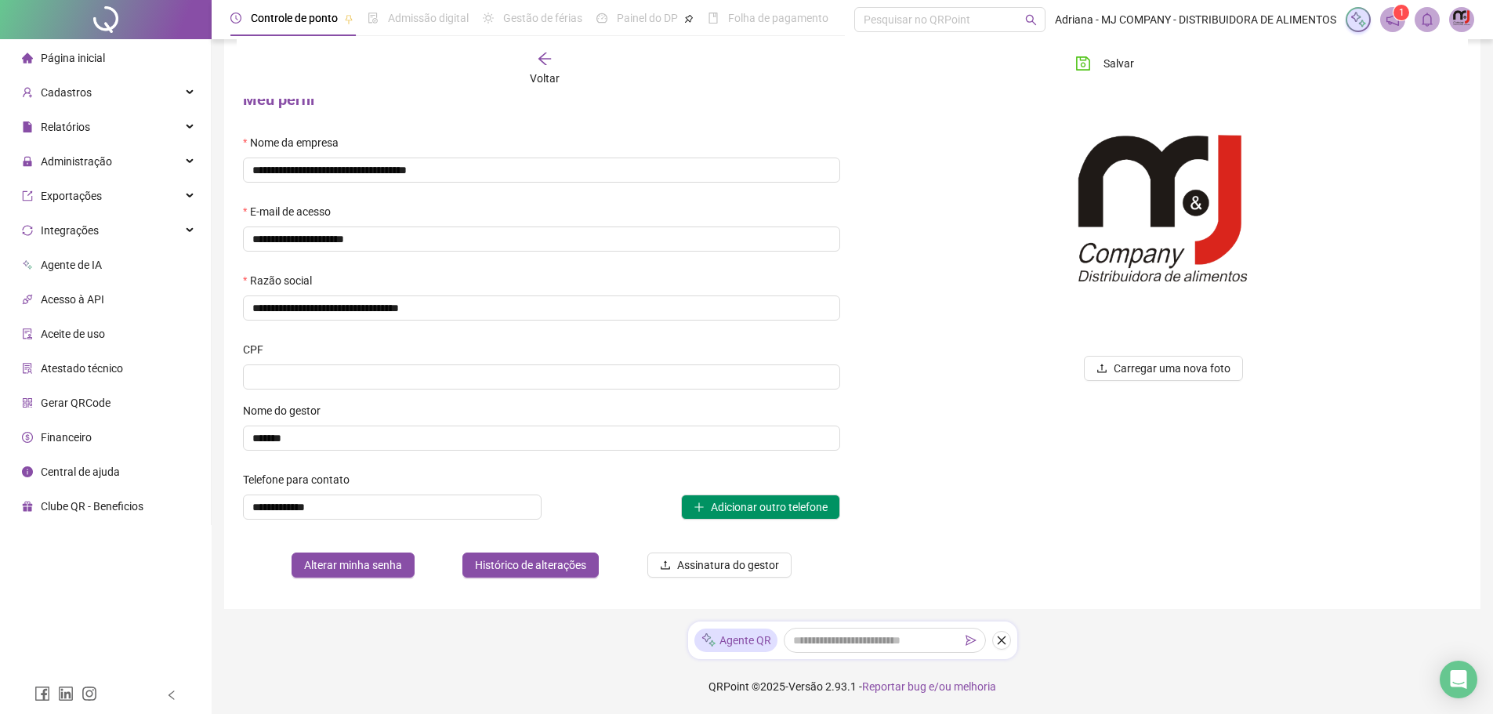
click at [89, 436] on span "Financeiro" at bounding box center [66, 437] width 51 height 13
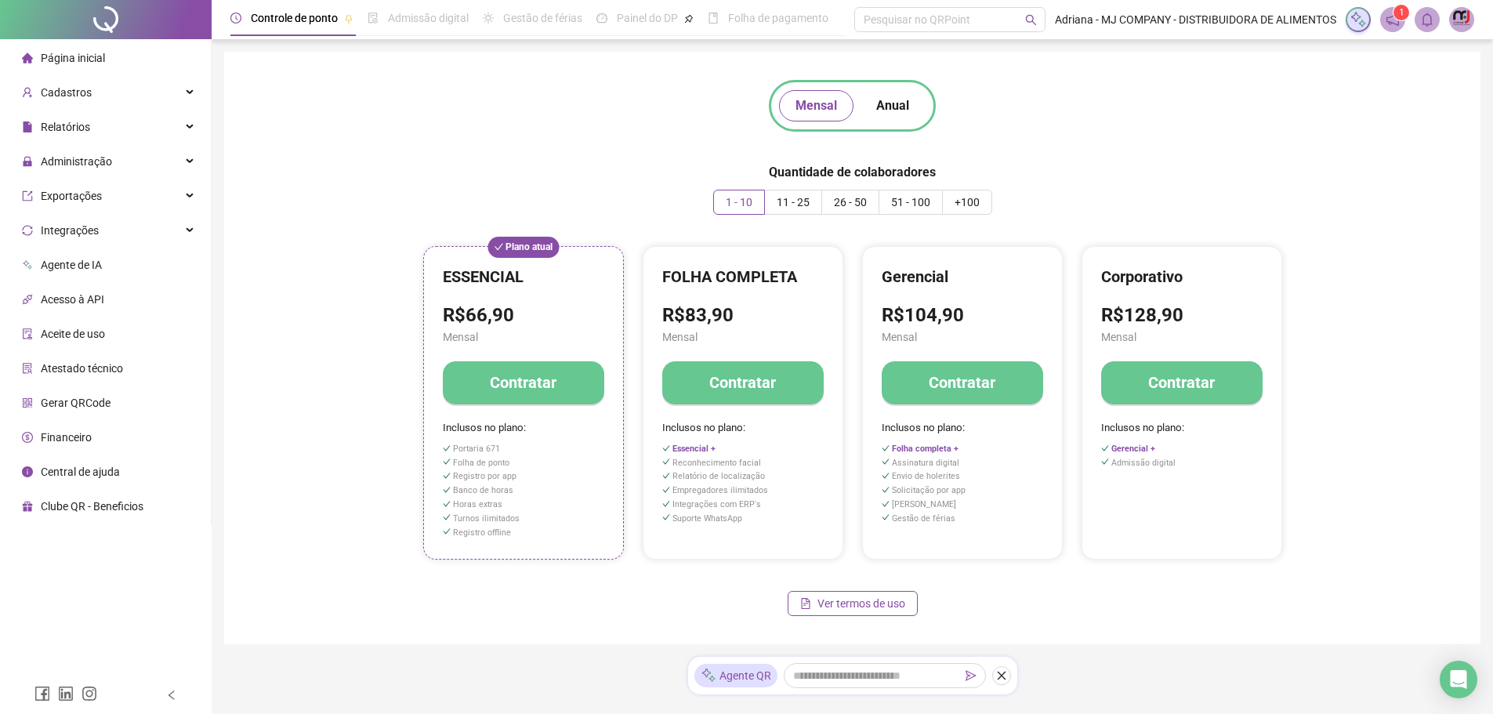
click at [85, 473] on span "Central de ajuda" at bounding box center [80, 471] width 79 height 13
